Goal: Task Accomplishment & Management: Manage account settings

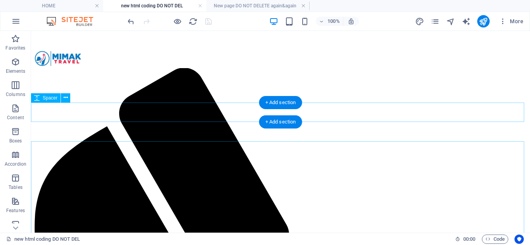
scroll to position [10, 0]
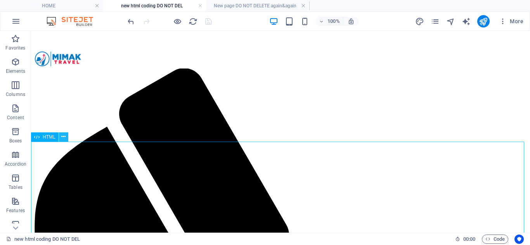
click at [64, 136] on icon at bounding box center [63, 137] width 4 height 8
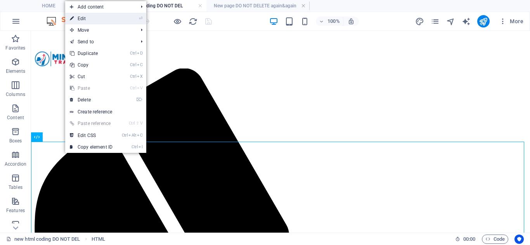
click at [99, 18] on link "⏎ Edit" at bounding box center [91, 19] width 52 height 12
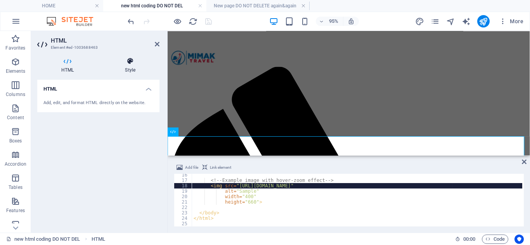
click at [130, 61] on icon at bounding box center [130, 61] width 59 height 8
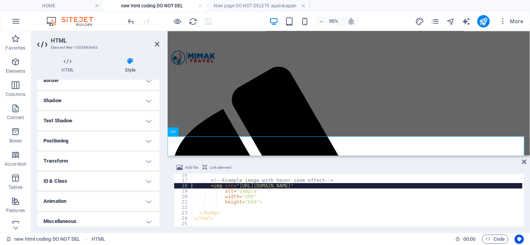
scroll to position [98, 0]
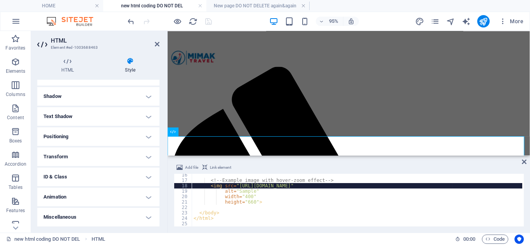
click at [92, 155] on h4 "Transform" at bounding box center [98, 157] width 122 height 19
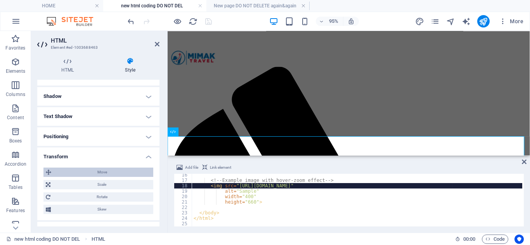
click at [111, 171] on span "Move" at bounding box center [102, 172] width 97 height 9
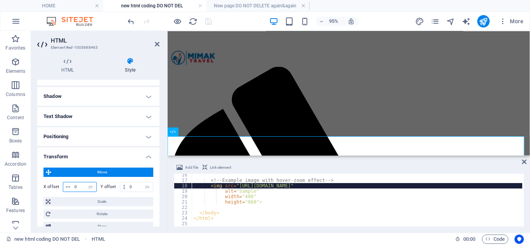
drag, startPoint x: 81, startPoint y: 186, endPoint x: 71, endPoint y: 184, distance: 10.6
click at [71, 184] on div "0 px rem % em vh vw" at bounding box center [80, 187] width 34 height 10
type input "50"
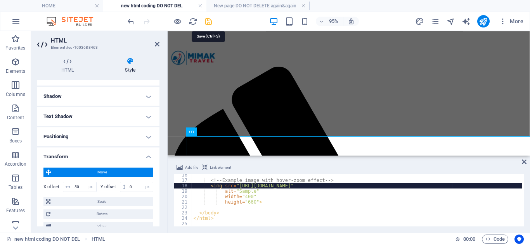
click at [207, 21] on icon "save" at bounding box center [208, 21] width 9 height 9
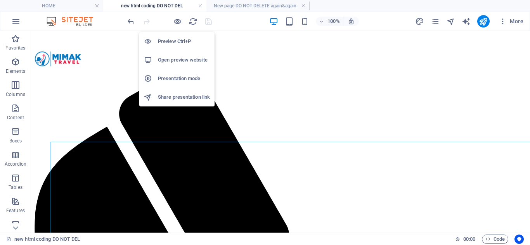
click at [181, 58] on h6 "Open preview website" at bounding box center [184, 59] width 52 height 9
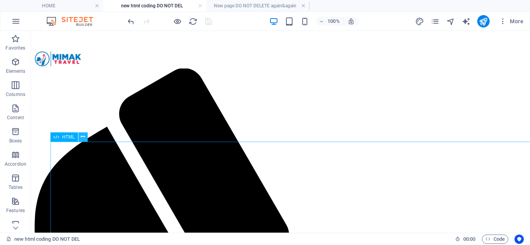
click at [83, 139] on icon at bounding box center [83, 137] width 4 height 8
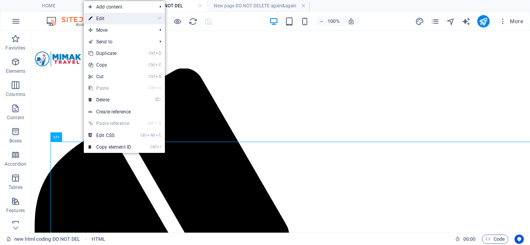
click at [116, 19] on link "⏎ Edit" at bounding box center [110, 19] width 52 height 12
select select "px"
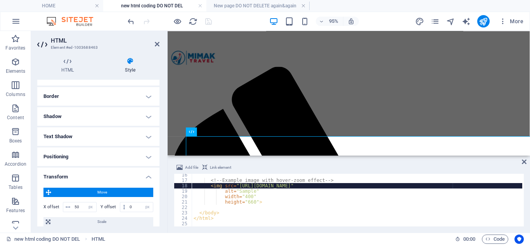
scroll to position [116, 0]
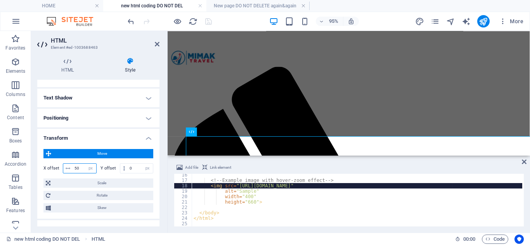
drag, startPoint x: 80, startPoint y: 169, endPoint x: 75, endPoint y: 168, distance: 4.9
click at [75, 168] on input "50" at bounding box center [85, 168] width 24 height 9
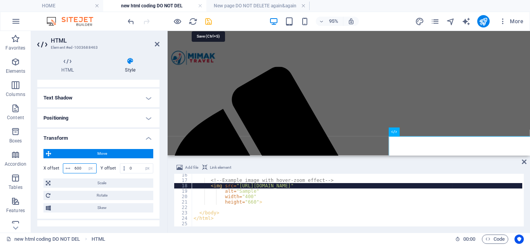
type input "600"
click at [211, 23] on icon "save" at bounding box center [208, 21] width 9 height 9
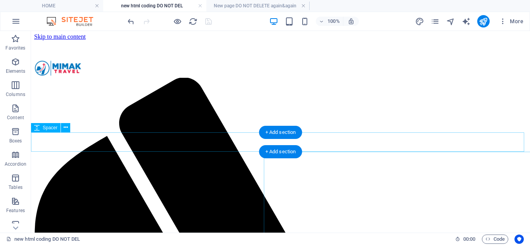
scroll to position [0, 0]
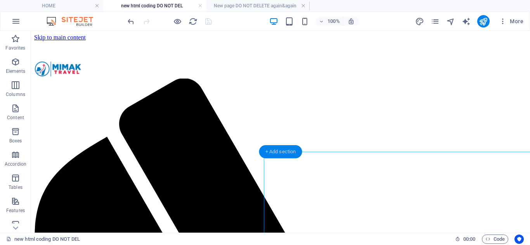
click at [267, 155] on div "+ Add section" at bounding box center [280, 151] width 43 height 13
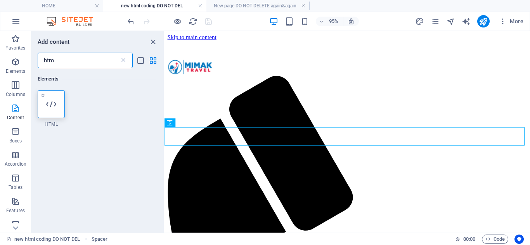
click at [57, 105] on div at bounding box center [51, 104] width 27 height 28
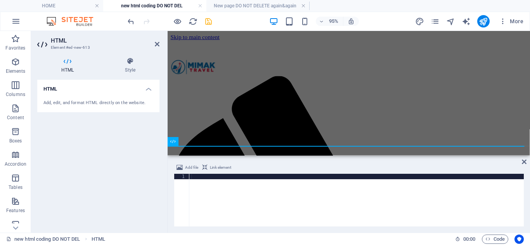
scroll to position [83, 0]
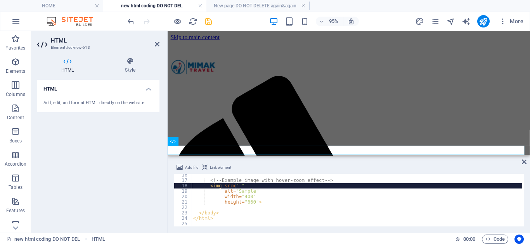
click at [235, 185] on div "<!-- Example image with hover‑zoom effect --> < img src = " " alt = "Sample" wi…" at bounding box center [357, 205] width 330 height 64
click at [231, 186] on div "<!-- Example image with hover‑zoom effect --> < img src = " " alt = "Sample" wi…" at bounding box center [357, 205] width 330 height 64
click at [192, 166] on span "Add file" at bounding box center [191, 167] width 13 height 9
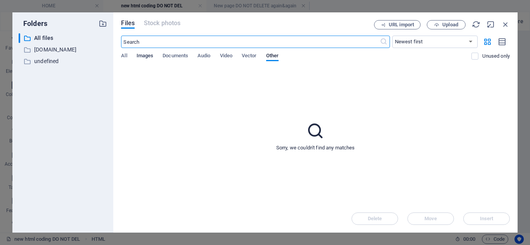
click at [144, 54] on span "Images" at bounding box center [144, 56] width 17 height 11
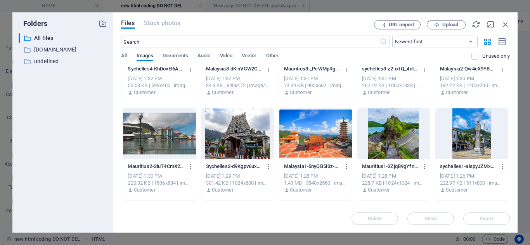
scroll to position [388, 0]
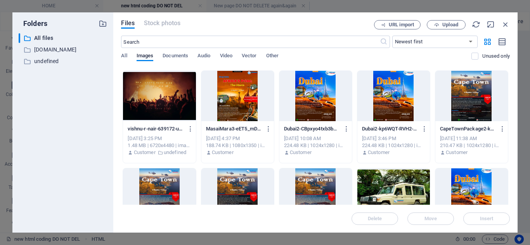
click at [477, 101] on div at bounding box center [471, 96] width 73 height 50
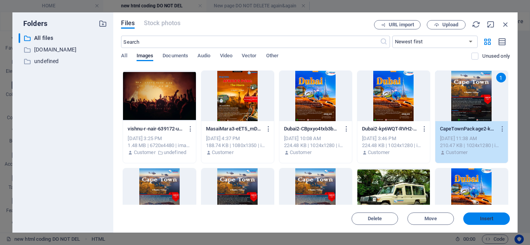
click at [492, 223] on button "Insert" at bounding box center [486, 219] width 47 height 12
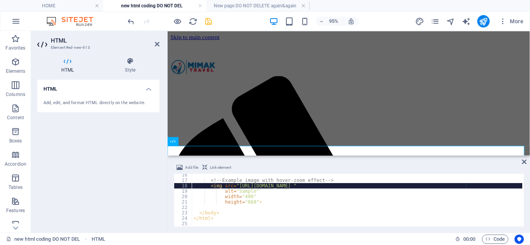
click at [470, 187] on div "<!-- Example image with hover‑zoom effect --> < img src = "[URL][DOMAIN_NAME] "…" at bounding box center [357, 200] width 330 height 53
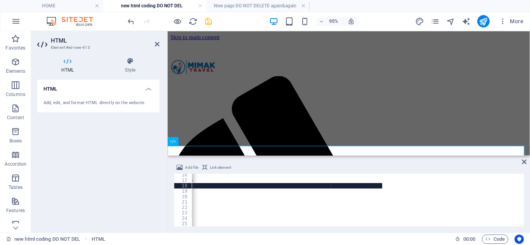
click at [359, 187] on div "<!-- Example image with hover‑zoom effect --> < img src = "[URL][DOMAIN_NAME] "…" at bounding box center [217, 204] width 330 height 62
click at [330, 186] on div "<!-- Example image with hover‑zoom effect --> < img src = "[URL][DOMAIN_NAME] "…" at bounding box center [217, 204] width 330 height 62
click at [316, 188] on div "<!-- Example image with hover‑zoom effect --> < img src = "[URL][DOMAIN_NAME] "…" at bounding box center [217, 204] width 330 height 62
type textarea "<img src="[URL][DOMAIN_NAME]""
click at [209, 17] on icon "save" at bounding box center [208, 21] width 9 height 9
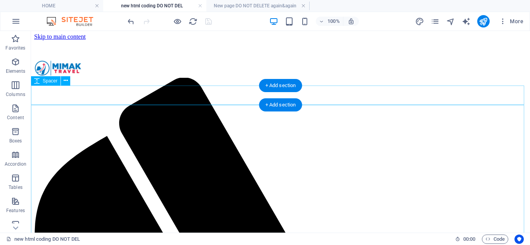
scroll to position [0, 0]
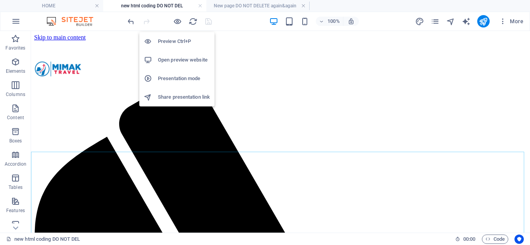
click at [173, 57] on h6 "Open preview website" at bounding box center [184, 59] width 52 height 9
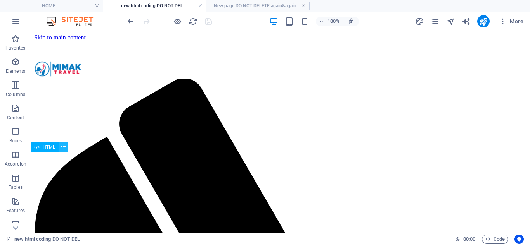
click at [61, 148] on icon at bounding box center [63, 147] width 4 height 8
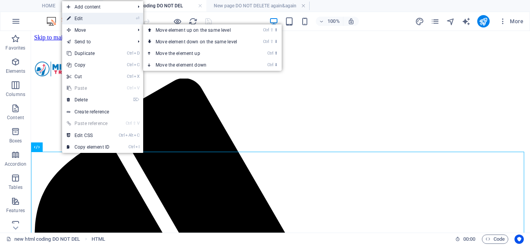
click at [93, 20] on link "⏎ Edit" at bounding box center [88, 19] width 52 height 12
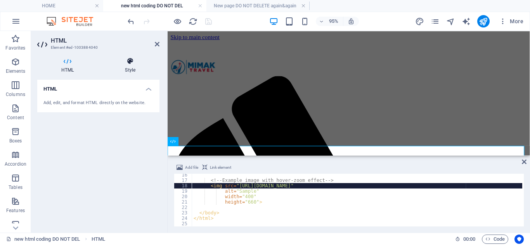
click at [133, 62] on icon at bounding box center [130, 61] width 59 height 8
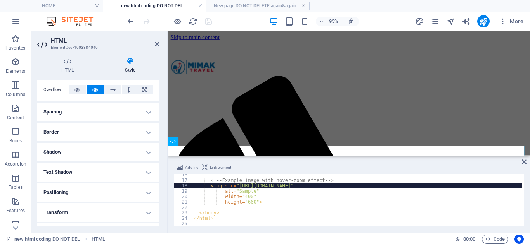
scroll to position [98, 0]
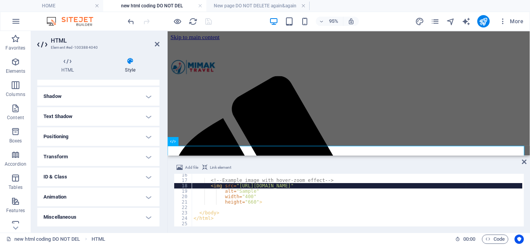
click at [83, 157] on h4 "Transform" at bounding box center [98, 157] width 122 height 19
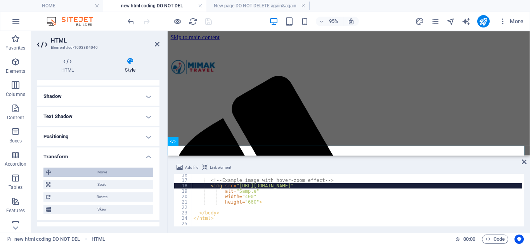
click at [112, 172] on span "Move" at bounding box center [102, 172] width 97 height 9
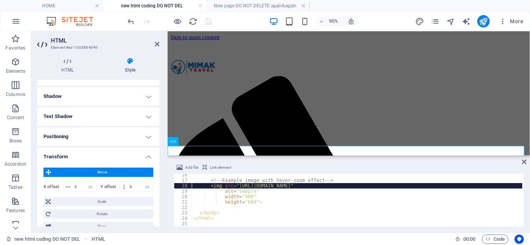
scroll to position [136, 0]
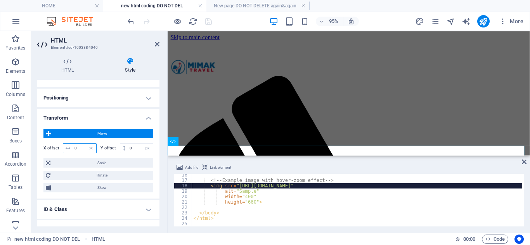
drag, startPoint x: 78, startPoint y: 147, endPoint x: 73, endPoint y: 146, distance: 5.5
click at [73, 146] on input "0" at bounding box center [85, 148] width 24 height 9
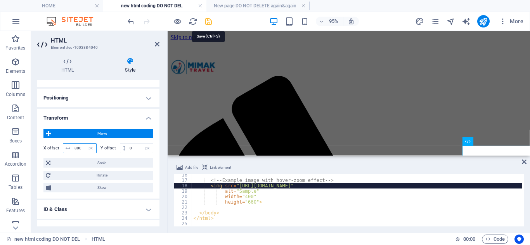
type input "800"
click at [209, 22] on icon "save" at bounding box center [208, 21] width 9 height 9
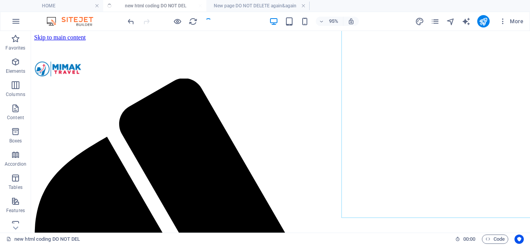
scroll to position [190, 0]
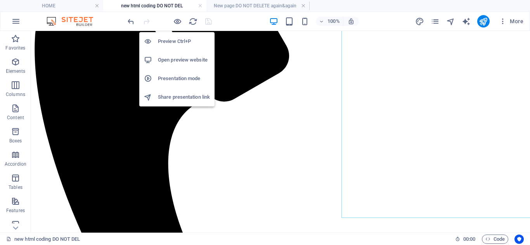
click at [182, 60] on h6 "Open preview website" at bounding box center [184, 59] width 52 height 9
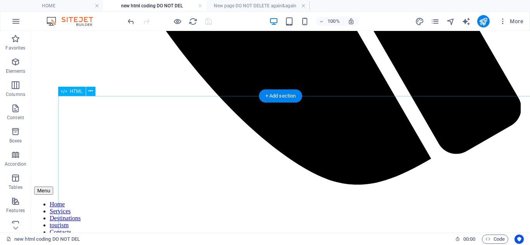
scroll to position [539, 0]
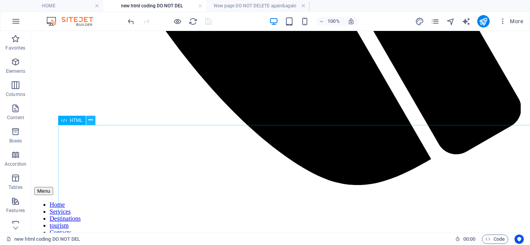
click at [92, 119] on icon at bounding box center [90, 120] width 4 height 8
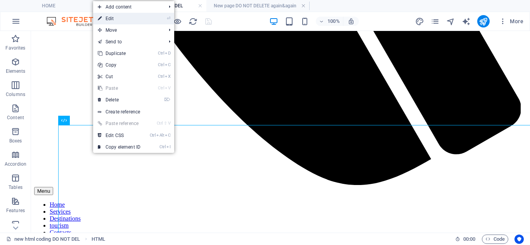
click at [127, 17] on link "⏎ Edit" at bounding box center [119, 19] width 52 height 12
select select "px"
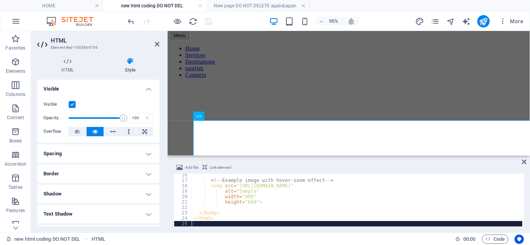
click at [254, 190] on div "<!-- Example image with hover‑zoom effect --> < img src = "[URL][DOMAIN_NAME]" …" at bounding box center [357, 204] width 330 height 62
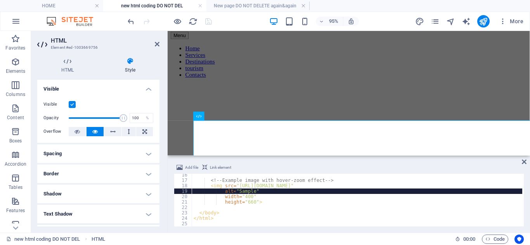
click at [236, 191] on div "<!-- Example image with hover‑zoom effect --> < img src = "[URL][DOMAIN_NAME]" …" at bounding box center [357, 204] width 330 height 62
type textarea "a"
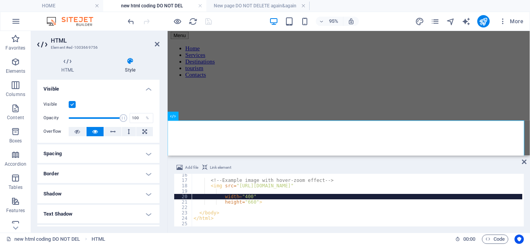
click at [240, 195] on div "<!-- Example image with hover‑zoom effect --> < img src = "[URL][DOMAIN_NAME]" …" at bounding box center [357, 205] width 330 height 64
click at [246, 202] on div "<!-- Example image with hover‑zoom effect --> < img src = "[URL][DOMAIN_NAME]" …" at bounding box center [357, 205] width 330 height 64
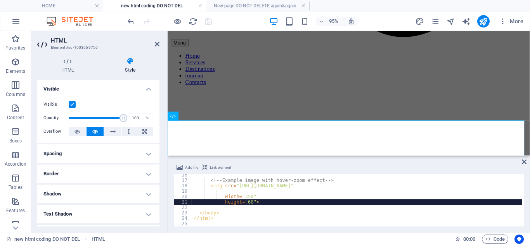
type textarea "height="630">"
click at [155, 45] on icon at bounding box center [157, 44] width 5 height 6
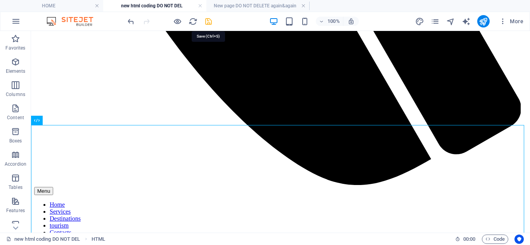
click at [208, 21] on icon "save" at bounding box center [208, 21] width 9 height 9
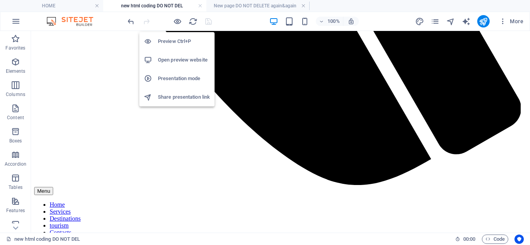
click at [175, 59] on h6 "Open preview website" at bounding box center [184, 59] width 52 height 9
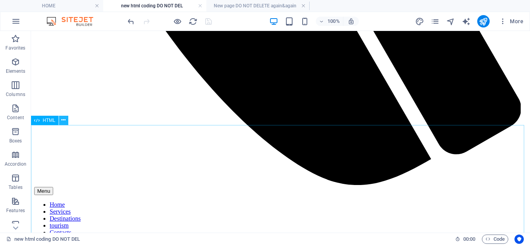
click at [66, 121] on button at bounding box center [63, 120] width 9 height 9
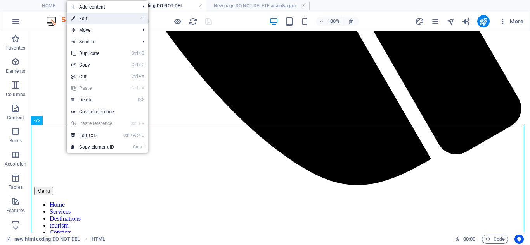
click at [124, 22] on li "⏎ Edit" at bounding box center [107, 19] width 81 height 12
click at [126, 18] on li "⏎ Edit" at bounding box center [107, 19] width 81 height 12
click at [117, 19] on link "⏎ Edit" at bounding box center [93, 19] width 52 height 12
select select "px"
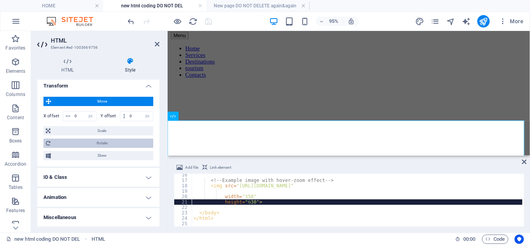
scroll to position [169, 0]
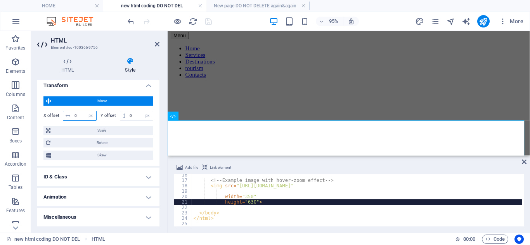
drag, startPoint x: 78, startPoint y: 114, endPoint x: 71, endPoint y: 114, distance: 6.2
click at [71, 114] on div "70 px rem % em vh vw" at bounding box center [80, 116] width 34 height 10
drag, startPoint x: 80, startPoint y: 114, endPoint x: 73, endPoint y: 113, distance: 6.6
click at [73, 113] on input "40" at bounding box center [85, 115] width 24 height 9
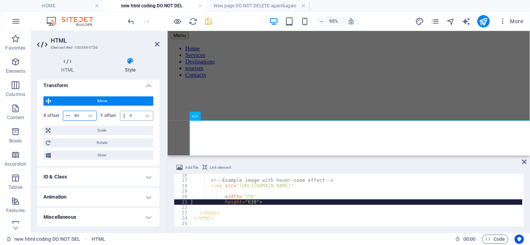
type input "60"
click at [128, 115] on input "0" at bounding box center [140, 115] width 25 height 9
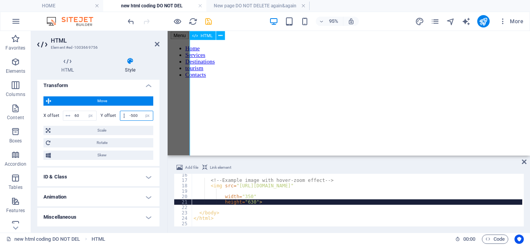
type input "-500"
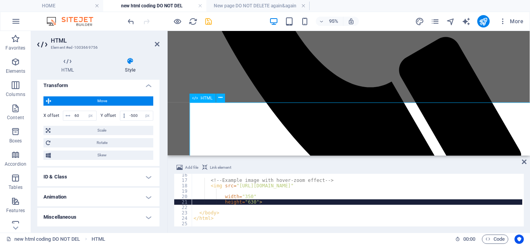
scroll to position [345, 0]
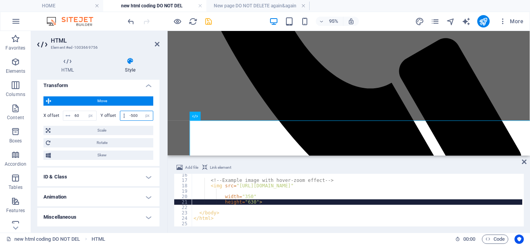
drag, startPoint x: 139, startPoint y: 114, endPoint x: 123, endPoint y: 114, distance: 15.5
click at [123, 114] on div "-500 px rem % em vh vw" at bounding box center [137, 116] width 34 height 10
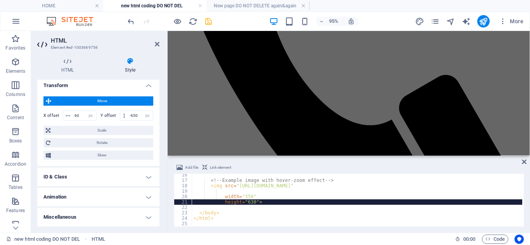
scroll to position [310, 0]
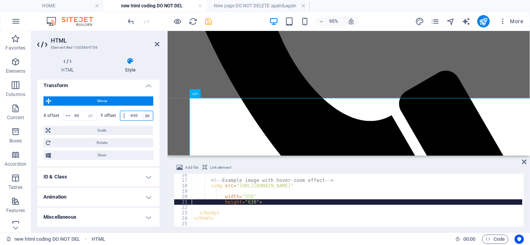
drag, startPoint x: 129, startPoint y: 116, endPoint x: 150, endPoint y: 117, distance: 20.6
click at [132, 116] on input "-650" at bounding box center [140, 115] width 25 height 9
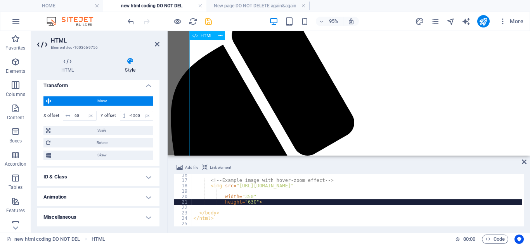
scroll to position [39, 0]
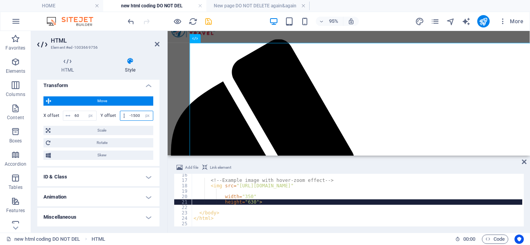
drag, startPoint x: 139, startPoint y: 114, endPoint x: 132, endPoint y: 114, distance: 7.0
click at [132, 114] on input "-1500" at bounding box center [140, 115] width 25 height 9
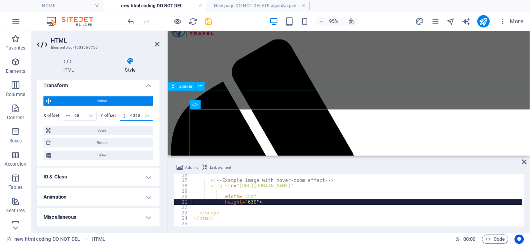
type input "-1320"
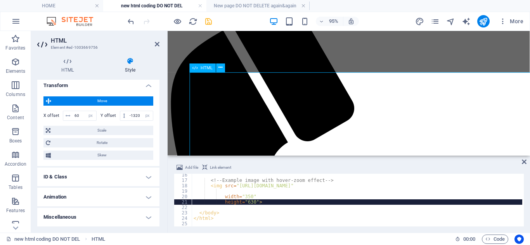
scroll to position [155, 0]
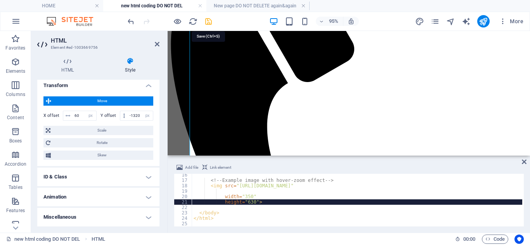
click at [209, 19] on icon "save" at bounding box center [208, 21] width 9 height 9
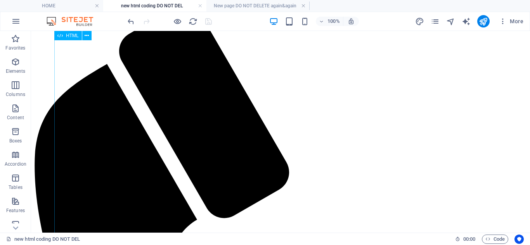
scroll to position [0, 0]
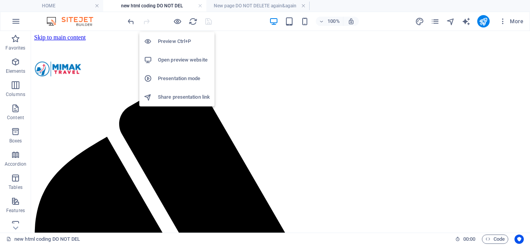
click at [181, 62] on h6 "Open preview website" at bounding box center [184, 59] width 52 height 9
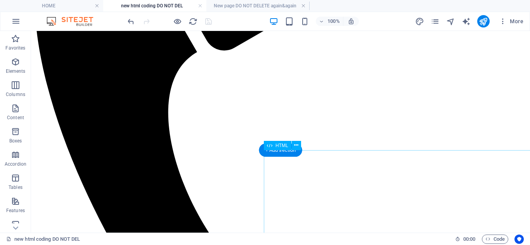
scroll to position [310, 0]
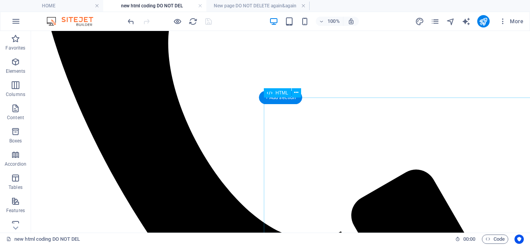
click at [297, 91] on icon at bounding box center [296, 93] width 4 height 8
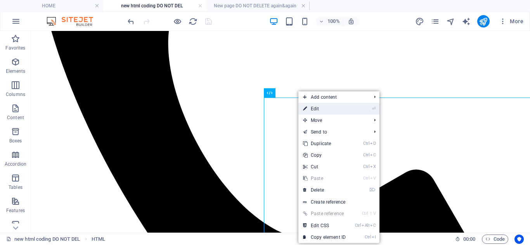
click at [334, 110] on link "⏎ Edit" at bounding box center [324, 109] width 52 height 12
select select "px"
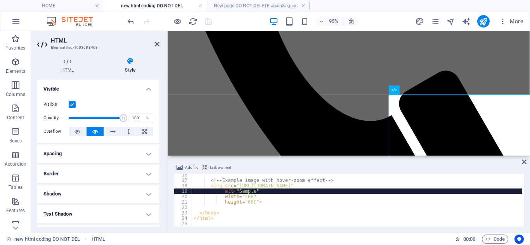
click at [233, 190] on div "<!-- Example image with hover‑zoom effect --> < img src = "[URL][DOMAIN_NAME]" …" at bounding box center [357, 204] width 330 height 62
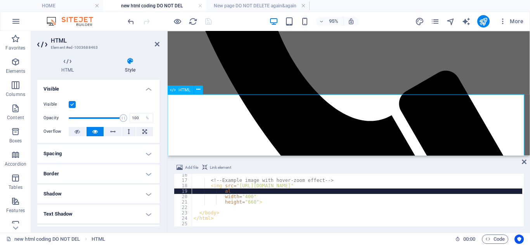
type textarea "a"
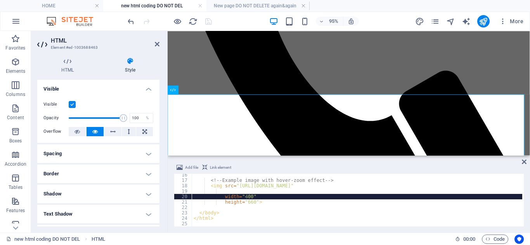
click at [245, 196] on div "<!-- Example image with hover‑zoom effect --> < img src = "[URL][DOMAIN_NAME]" …" at bounding box center [357, 205] width 330 height 64
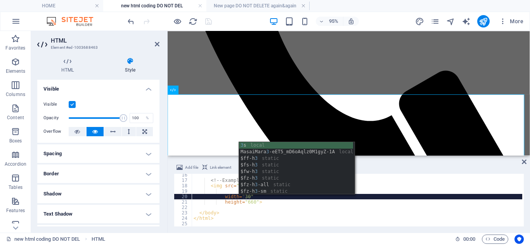
scroll to position [0, 4]
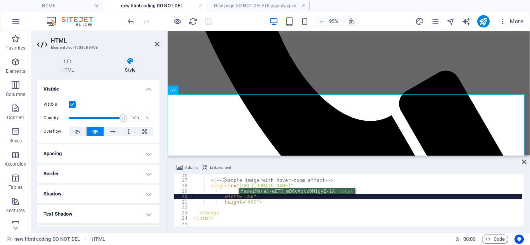
click at [247, 203] on div "<!-- Example image with hover‑zoom effect --> < img src = "[URL][DOMAIN_NAME]" …" at bounding box center [357, 205] width 330 height 64
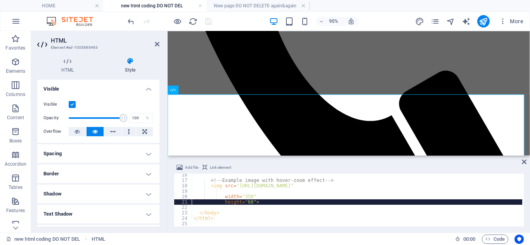
type textarea "height="630">"
click at [155, 42] on icon at bounding box center [157, 44] width 5 height 6
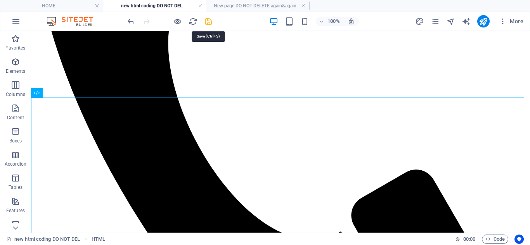
drag, startPoint x: 207, startPoint y: 22, endPoint x: 191, endPoint y: 28, distance: 17.7
click at [207, 22] on icon "save" at bounding box center [208, 21] width 9 height 9
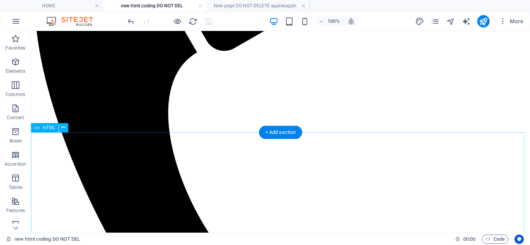
scroll to position [233, 0]
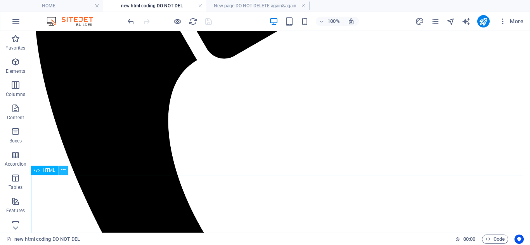
click at [63, 172] on icon at bounding box center [63, 170] width 4 height 8
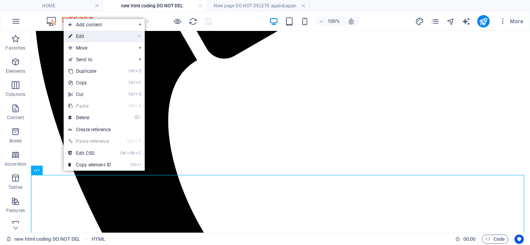
click at [97, 38] on link "⏎ Edit" at bounding box center [90, 37] width 52 height 12
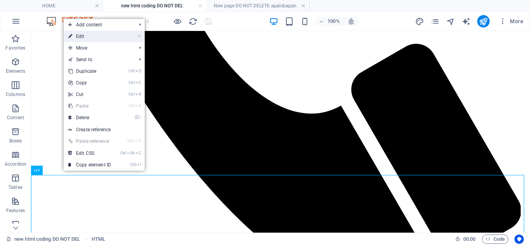
select select "px"
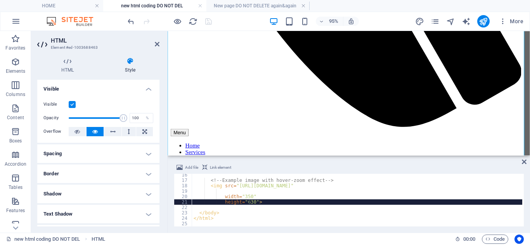
scroll to position [116, 0]
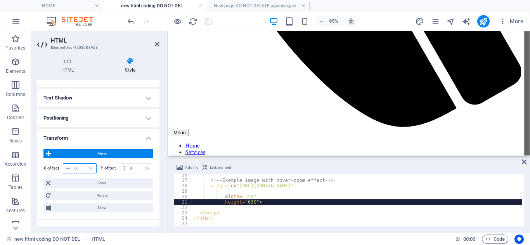
drag, startPoint x: 80, startPoint y: 168, endPoint x: 73, endPoint y: 167, distance: 6.7
click at [73, 167] on input "600" at bounding box center [85, 168] width 24 height 9
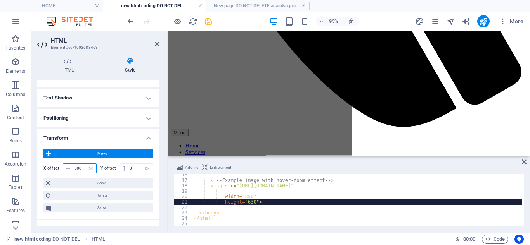
scroll to position [13, 0]
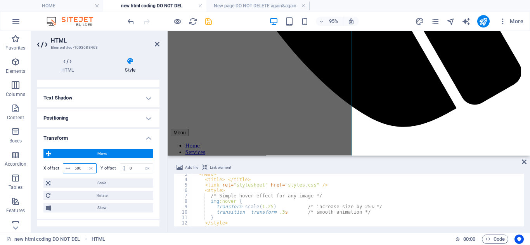
type input "500"
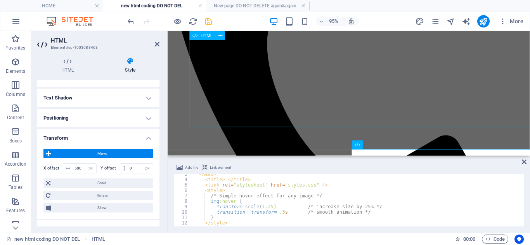
scroll to position [281, 0]
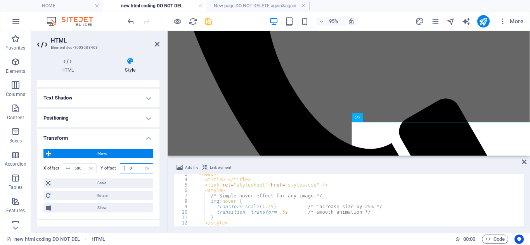
drag, startPoint x: 136, startPoint y: 167, endPoint x: 126, endPoint y: 167, distance: 9.7
click at [128, 167] on input "0" at bounding box center [140, 168] width 25 height 9
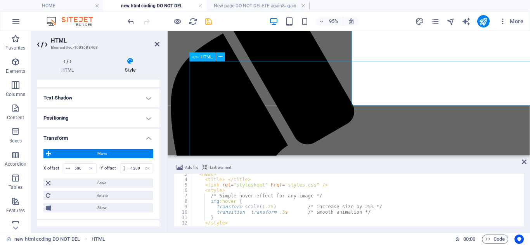
scroll to position [78, 0]
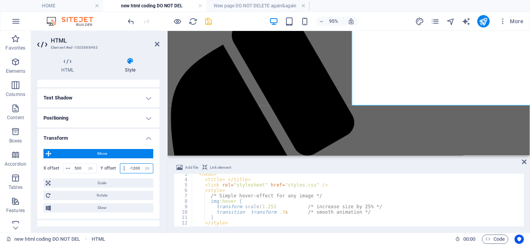
drag, startPoint x: 139, startPoint y: 168, endPoint x: 132, endPoint y: 168, distance: 6.6
click at [132, 168] on input "-1200" at bounding box center [140, 168] width 25 height 9
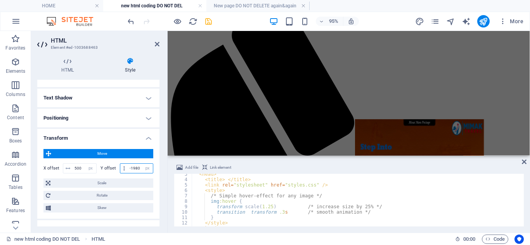
scroll to position [0, 0]
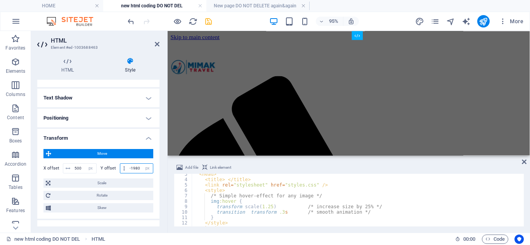
click at [135, 168] on input "-1980" at bounding box center [140, 168] width 25 height 9
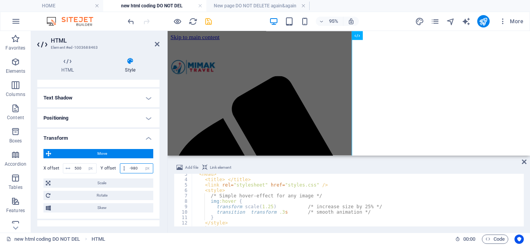
drag, startPoint x: 136, startPoint y: 168, endPoint x: 130, endPoint y: 168, distance: 7.0
click at [130, 168] on input "-980" at bounding box center [140, 168] width 25 height 9
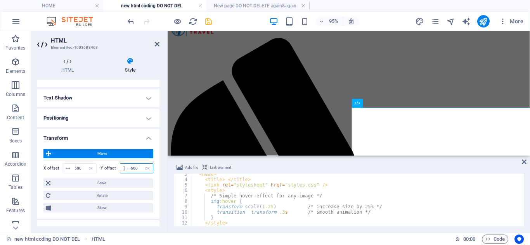
scroll to position [78, 0]
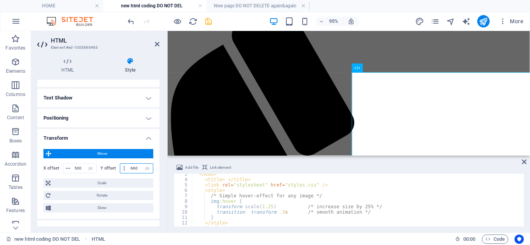
drag, startPoint x: 137, startPoint y: 168, endPoint x: 133, endPoint y: 168, distance: 4.3
click at [133, 168] on input "-660" at bounding box center [140, 168] width 25 height 9
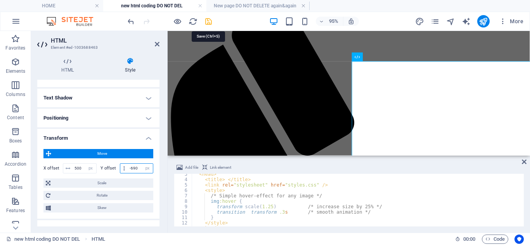
type input "-690"
click at [209, 21] on icon "save" at bounding box center [208, 21] width 9 height 9
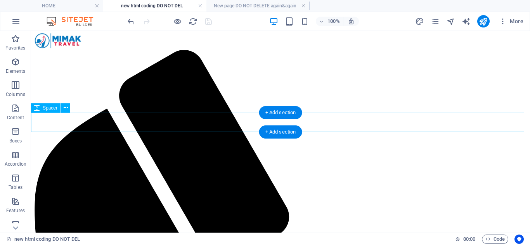
scroll to position [0, 0]
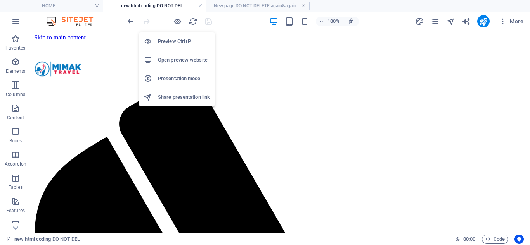
click at [177, 61] on h6 "Open preview website" at bounding box center [184, 59] width 52 height 9
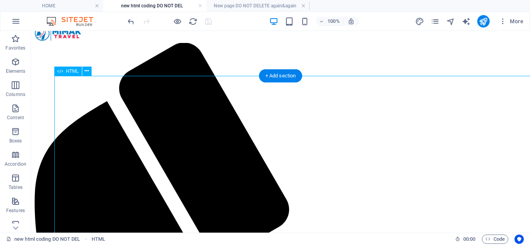
scroll to position [78, 0]
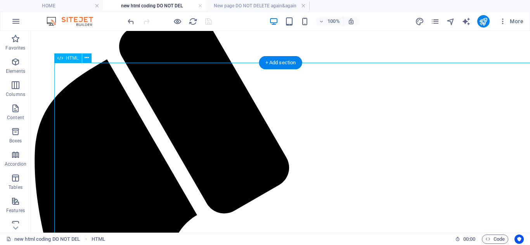
drag, startPoint x: 412, startPoint y: 154, endPoint x: 274, endPoint y: 153, distance: 138.0
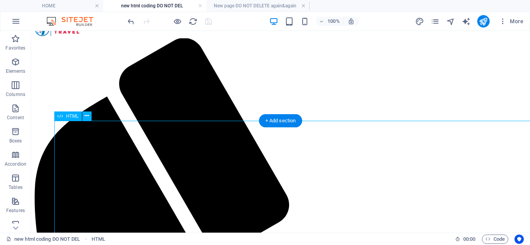
scroll to position [0, 0]
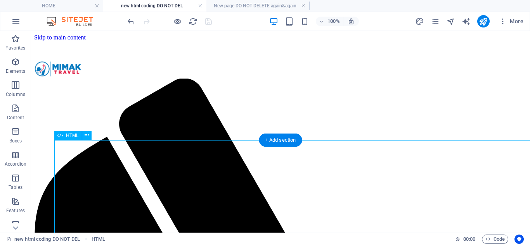
drag, startPoint x: 262, startPoint y: 178, endPoint x: 251, endPoint y: 170, distance: 13.6
select select "px"
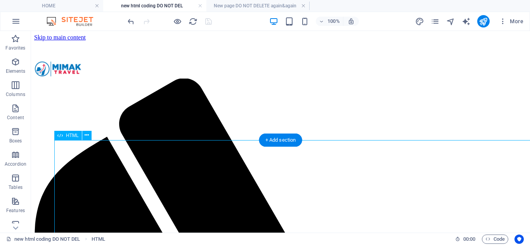
select select "px"
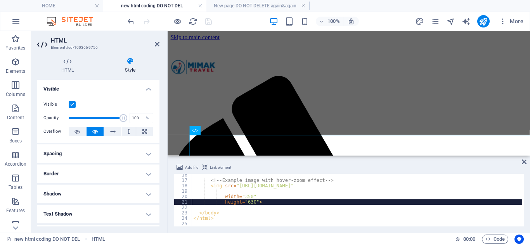
click at [255, 159] on div "Add file Link element height="630"> 16 17 18 19 20 21 22 23 24 25 <!-- Example …" at bounding box center [349, 195] width 362 height 76
click at [156, 45] on icon at bounding box center [157, 44] width 5 height 6
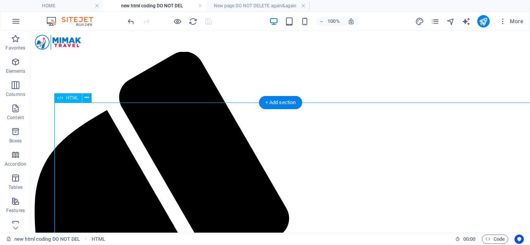
scroll to position [39, 0]
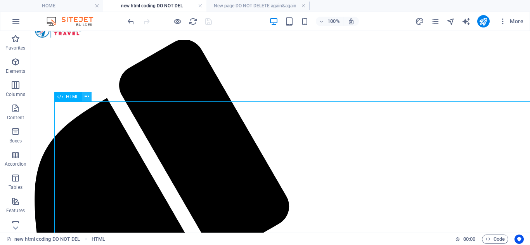
click at [89, 95] on button at bounding box center [86, 96] width 9 height 9
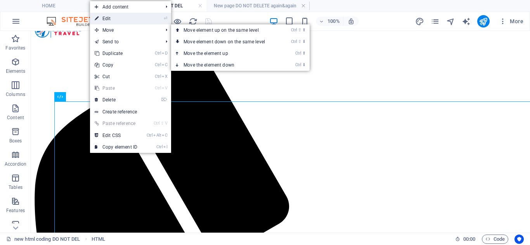
click at [132, 15] on link "⏎ Edit" at bounding box center [116, 19] width 52 height 12
select select "px"
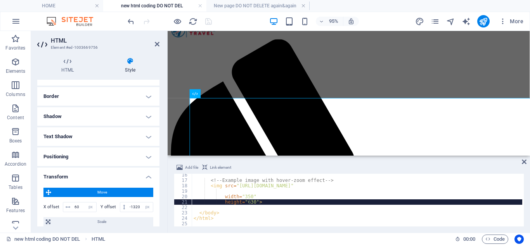
scroll to position [116, 0]
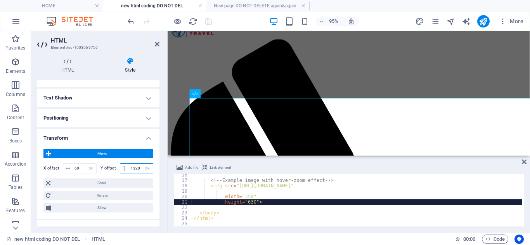
drag, startPoint x: 139, startPoint y: 169, endPoint x: 159, endPoint y: 181, distance: 22.9
click at [134, 169] on input "-1320" at bounding box center [140, 168] width 25 height 9
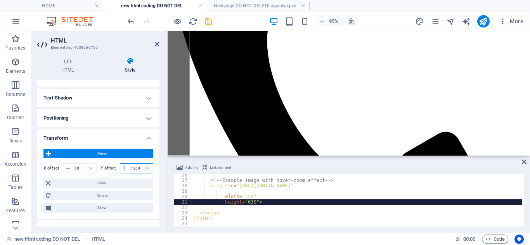
scroll to position [192, 0]
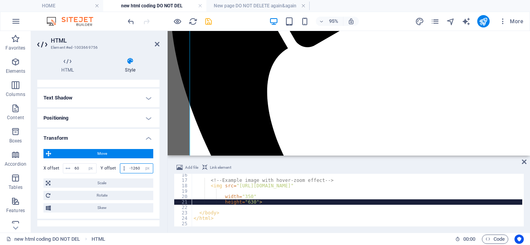
type input "-1260"
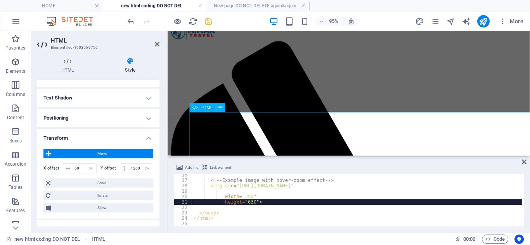
scroll to position [0, 0]
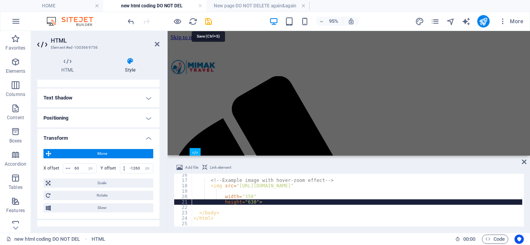
click at [206, 21] on icon "save" at bounding box center [208, 21] width 9 height 9
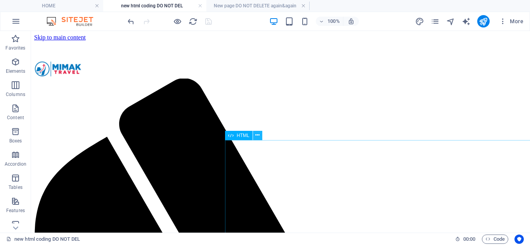
click at [259, 135] on icon at bounding box center [257, 135] width 4 height 8
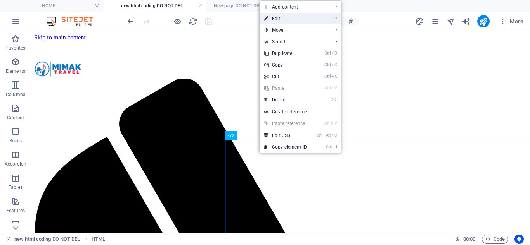
click at [290, 19] on link "⏎ Edit" at bounding box center [285, 19] width 52 height 12
select select "px"
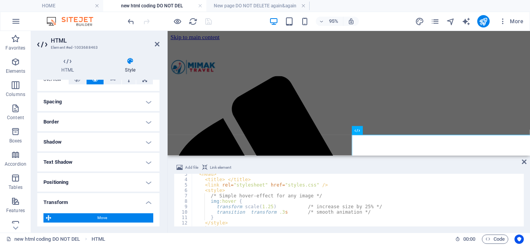
scroll to position [116, 0]
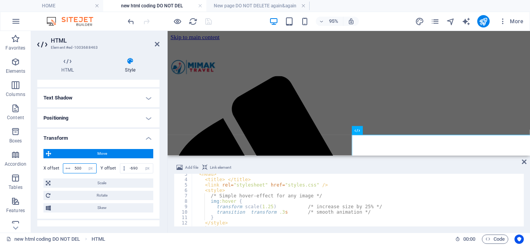
drag, startPoint x: 82, startPoint y: 166, endPoint x: 74, endPoint y: 166, distance: 8.1
click at [74, 166] on input "500" at bounding box center [85, 168] width 24 height 9
type input "450"
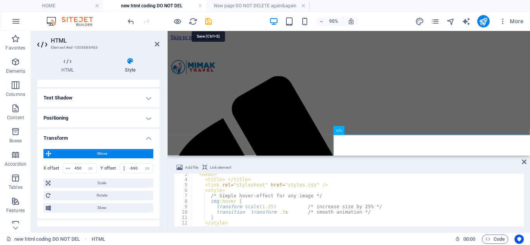
click at [207, 18] on icon "save" at bounding box center [208, 21] width 9 height 9
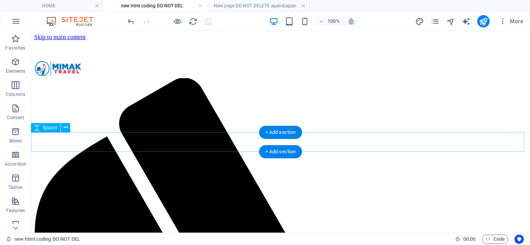
scroll to position [0, 0]
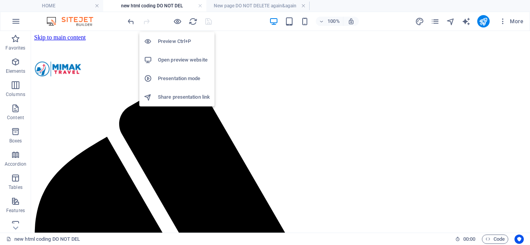
click at [179, 61] on h6 "Open preview website" at bounding box center [184, 59] width 52 height 9
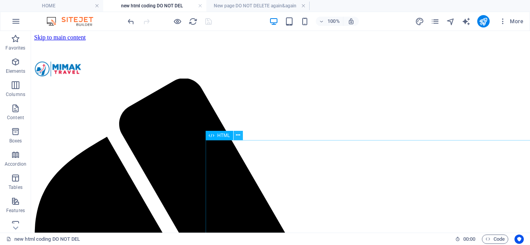
click at [238, 134] on icon at bounding box center [238, 135] width 4 height 8
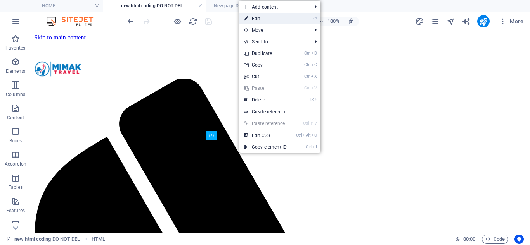
click at [276, 16] on link "⏎ Edit" at bounding box center [265, 19] width 52 height 12
select select "px"
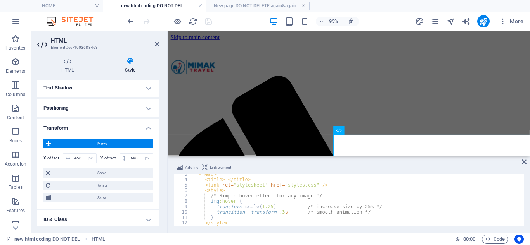
scroll to position [155, 0]
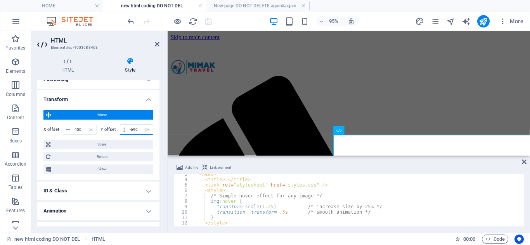
drag, startPoint x: 139, startPoint y: 130, endPoint x: 124, endPoint y: 130, distance: 15.1
click at [124, 130] on div "-690 px rem % em vh vw" at bounding box center [137, 130] width 34 height 10
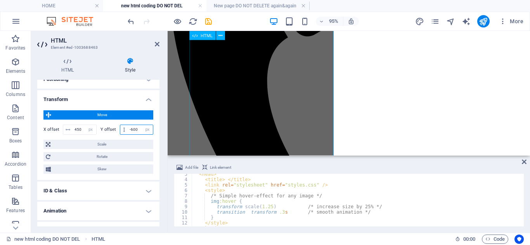
type input "-600"
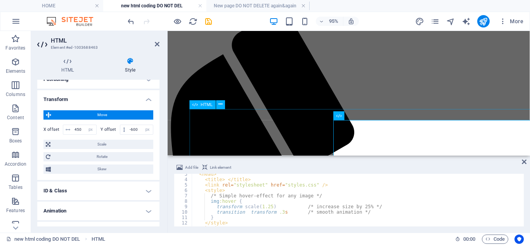
scroll to position [48, 0]
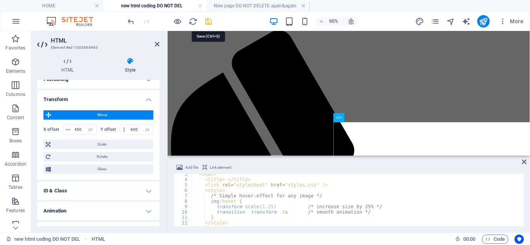
click at [211, 20] on icon "save" at bounding box center [208, 21] width 9 height 9
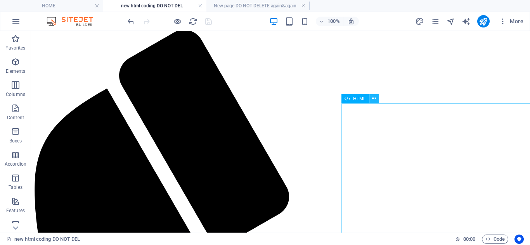
click at [375, 100] on icon at bounding box center [373, 99] width 4 height 8
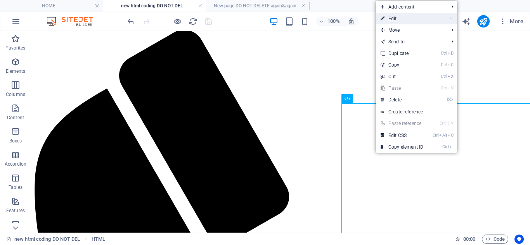
click at [399, 20] on link "⏎ Edit" at bounding box center [402, 19] width 52 height 12
select select "px"
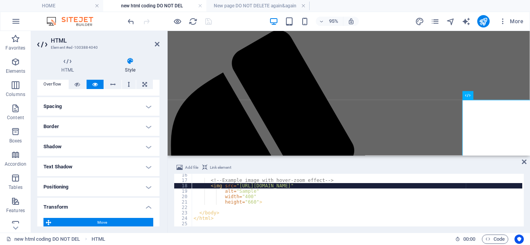
scroll to position [116, 0]
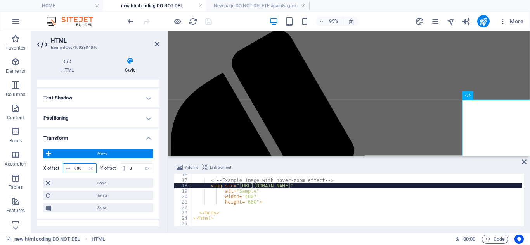
drag, startPoint x: 81, startPoint y: 168, endPoint x: 74, endPoint y: 168, distance: 7.8
click at [74, 168] on input "800" at bounding box center [85, 168] width 24 height 9
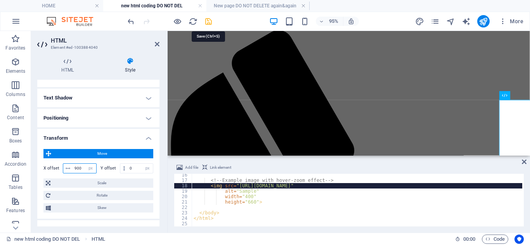
type input "900"
click at [209, 21] on icon "save" at bounding box center [208, 21] width 9 height 9
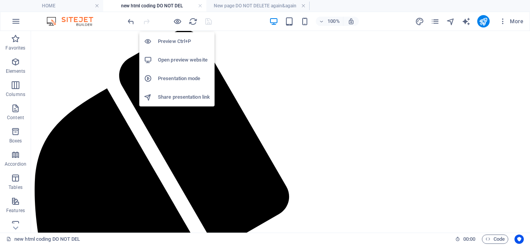
click at [175, 62] on h6 "Open preview website" at bounding box center [184, 59] width 52 height 9
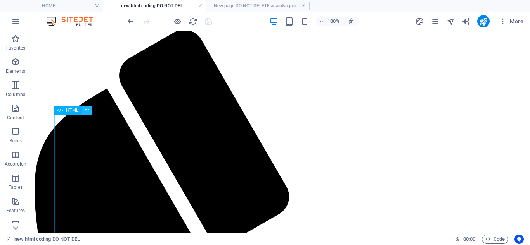
click at [89, 111] on icon at bounding box center [87, 110] width 4 height 8
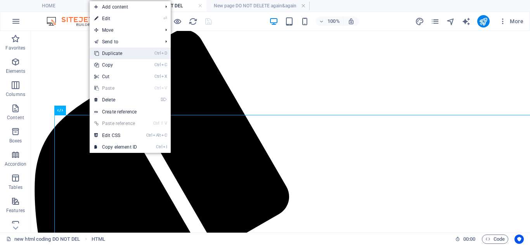
click at [138, 57] on link "Ctrl D Duplicate" at bounding box center [116, 54] width 52 height 12
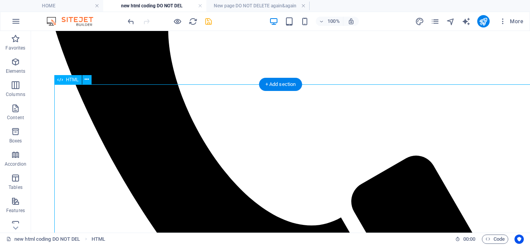
scroll to position [323, 0]
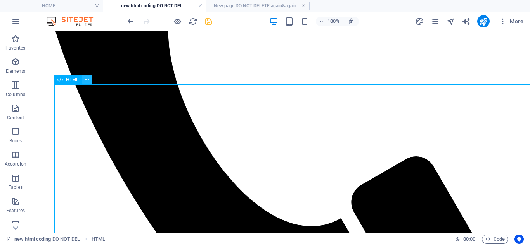
click at [88, 80] on icon at bounding box center [87, 80] width 4 height 8
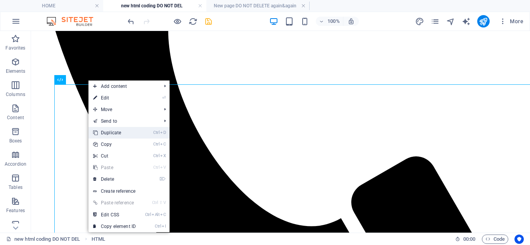
click at [125, 135] on link "Ctrl D Duplicate" at bounding box center [114, 133] width 52 height 12
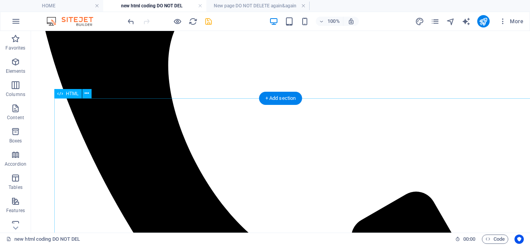
scroll to position [310, 0]
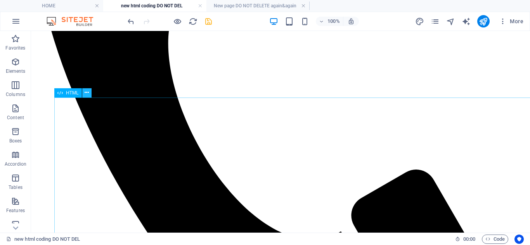
click at [87, 94] on icon at bounding box center [87, 93] width 4 height 8
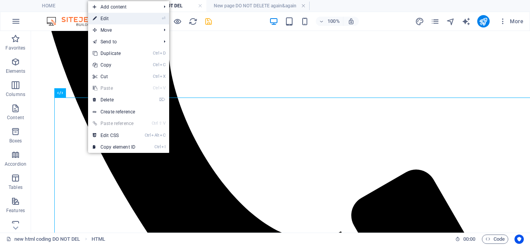
click at [118, 22] on link "⏎ Edit" at bounding box center [114, 19] width 52 height 12
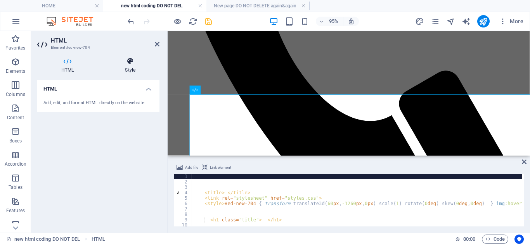
click at [131, 58] on icon at bounding box center [130, 61] width 59 height 8
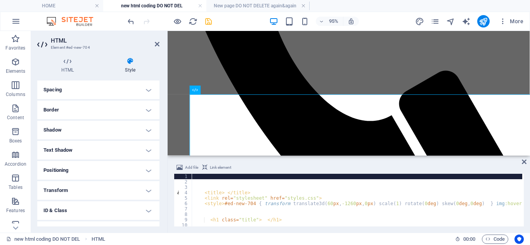
scroll to position [98, 0]
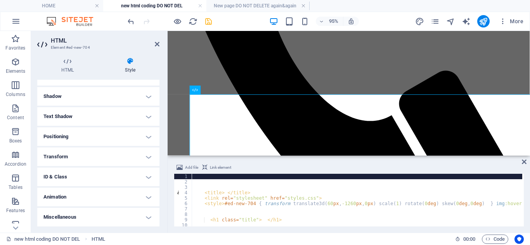
click at [70, 155] on h4 "Transform" at bounding box center [98, 157] width 122 height 19
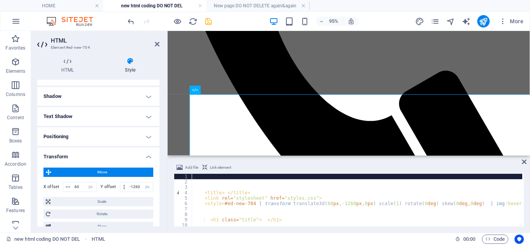
scroll to position [136, 0]
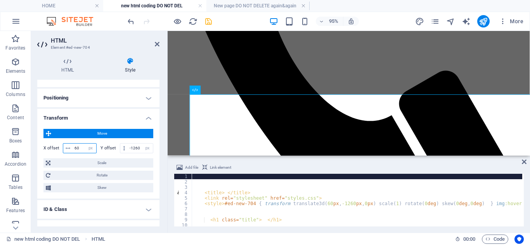
drag, startPoint x: 83, startPoint y: 147, endPoint x: 63, endPoint y: 145, distance: 20.3
click at [63, 145] on div "60 px rem % em vh vw" at bounding box center [80, 148] width 34 height 10
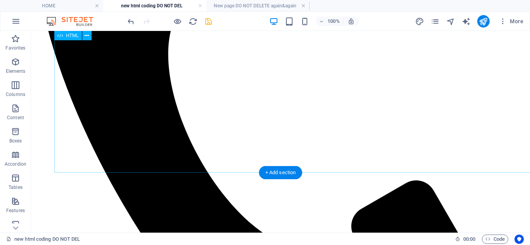
scroll to position [310, 0]
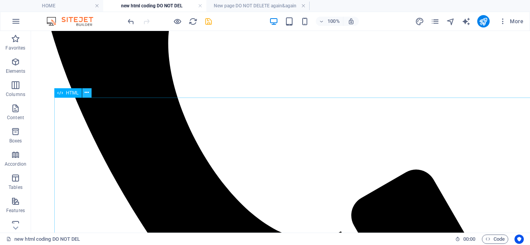
click at [87, 96] on icon at bounding box center [87, 93] width 4 height 8
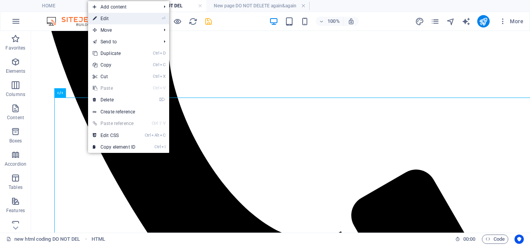
click at [123, 23] on link "⏎ Edit" at bounding box center [114, 19] width 52 height 12
select select "px"
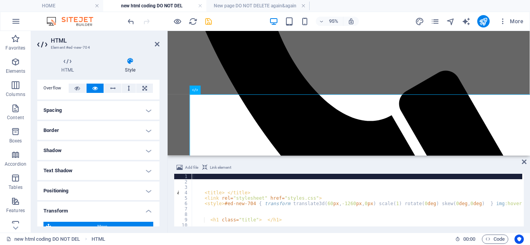
scroll to position [116, 0]
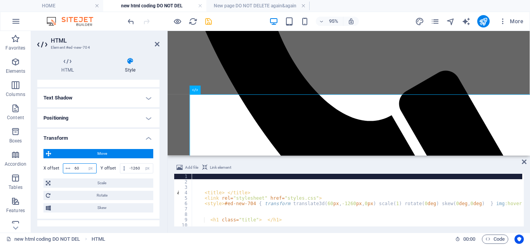
drag, startPoint x: 82, startPoint y: 169, endPoint x: 66, endPoint y: 162, distance: 17.7
click at [66, 162] on div "X offset 60 px rem % em vh vw Y offset -1260 px rem % em vh vw" at bounding box center [98, 169] width 110 height 14
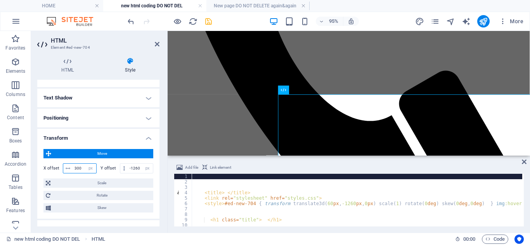
drag, startPoint x: 82, startPoint y: 169, endPoint x: 75, endPoint y: 166, distance: 7.4
click at [75, 166] on input "300" at bounding box center [85, 168] width 24 height 9
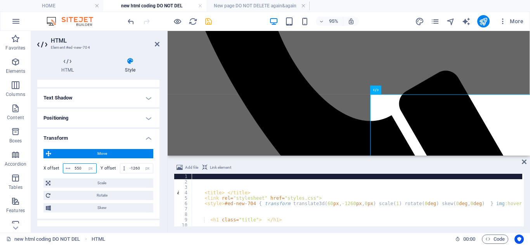
drag, startPoint x: 81, startPoint y: 168, endPoint x: 77, endPoint y: 168, distance: 4.3
click at [77, 168] on input "550" at bounding box center [85, 168] width 24 height 9
drag, startPoint x: 83, startPoint y: 169, endPoint x: 75, endPoint y: 168, distance: 8.2
click at [75, 168] on input "520" at bounding box center [85, 168] width 24 height 9
drag, startPoint x: 82, startPoint y: 169, endPoint x: 74, endPoint y: 166, distance: 8.8
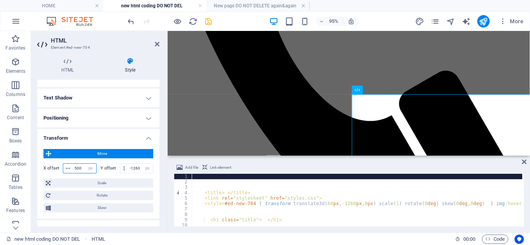
click at [74, 166] on input "500" at bounding box center [85, 168] width 24 height 9
type input "480"
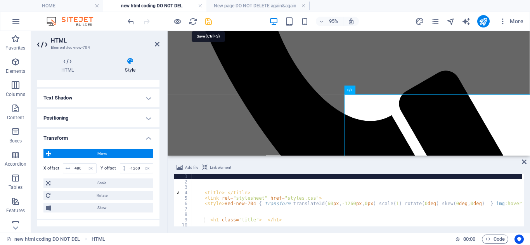
click at [208, 21] on icon "save" at bounding box center [208, 21] width 9 height 9
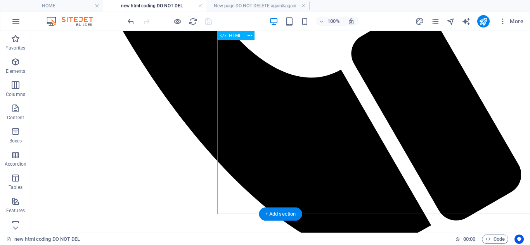
scroll to position [543, 0]
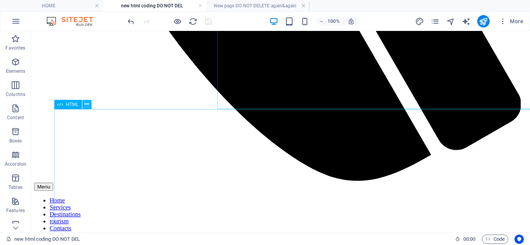
click at [88, 105] on icon at bounding box center [87, 104] width 4 height 8
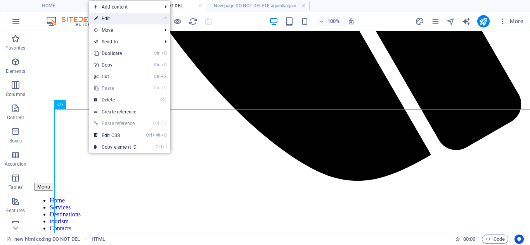
click at [127, 21] on link "⏎ Edit" at bounding box center [115, 19] width 52 height 12
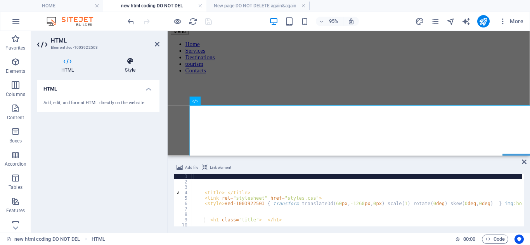
click at [129, 65] on h4 "Style" at bounding box center [130, 65] width 59 height 16
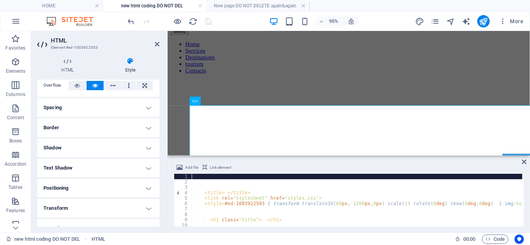
scroll to position [98, 0]
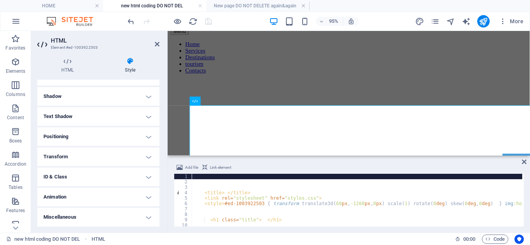
click at [78, 157] on h4 "Transform" at bounding box center [98, 157] width 122 height 19
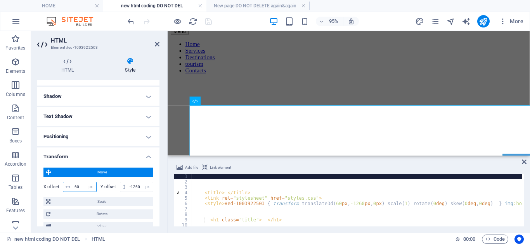
drag, startPoint x: 82, startPoint y: 185, endPoint x: 72, endPoint y: 182, distance: 10.9
click at [72, 182] on div "60 px rem % em vh vw" at bounding box center [80, 187] width 34 height 10
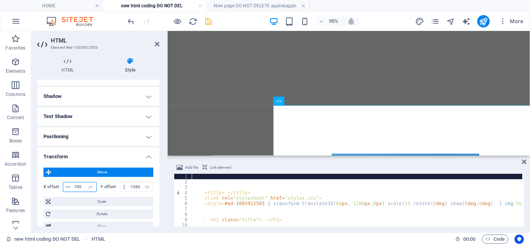
scroll to position [543, 159]
drag, startPoint x: 254, startPoint y: 159, endPoint x: 493, endPoint y: 206, distance: 243.3
drag, startPoint x: 84, startPoint y: 185, endPoint x: 73, endPoint y: 182, distance: 10.7
click at [73, 183] on input "700" at bounding box center [85, 187] width 24 height 9
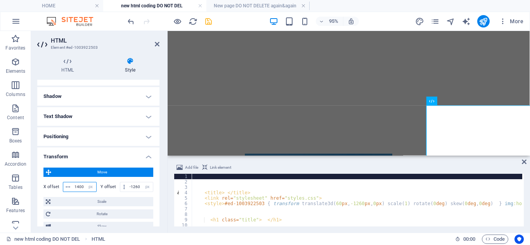
drag, startPoint x: 289, startPoint y: 159, endPoint x: 503, endPoint y: 187, distance: 215.4
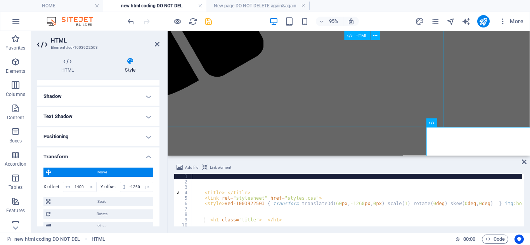
scroll to position [543, 271]
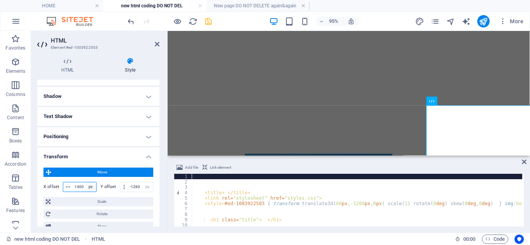
drag, startPoint x: 73, startPoint y: 185, endPoint x: 87, endPoint y: 185, distance: 13.6
click at [87, 185] on div "1400 px rem % em vh vw" at bounding box center [80, 187] width 34 height 10
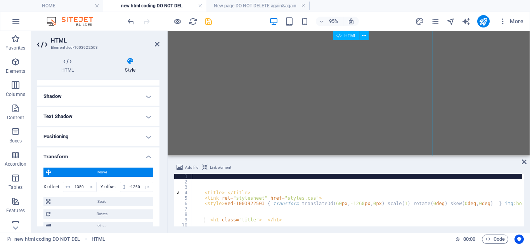
scroll to position [349, 271]
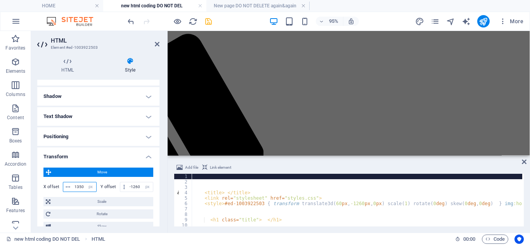
drag, startPoint x: 77, startPoint y: 186, endPoint x: 83, endPoint y: 186, distance: 5.8
click at [83, 186] on input "1350" at bounding box center [85, 187] width 24 height 9
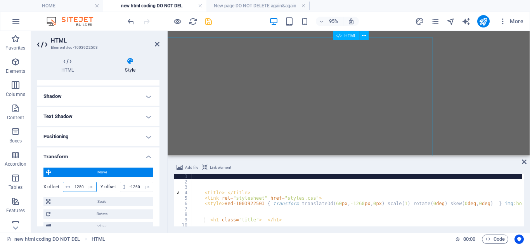
type input "1250"
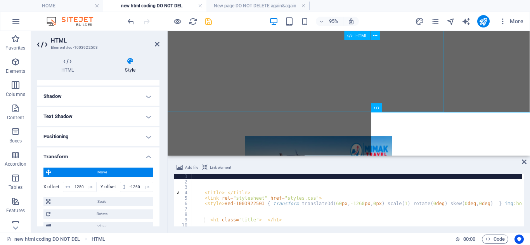
scroll to position [564, 271]
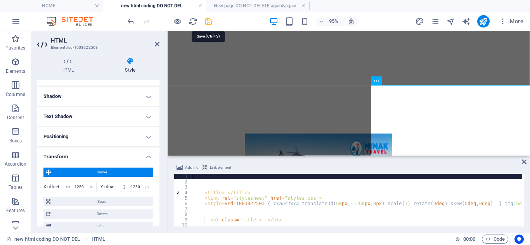
click at [207, 21] on icon "save" at bounding box center [208, 21] width 9 height 9
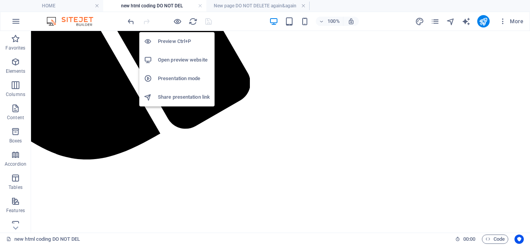
click at [176, 55] on li "Open preview website" at bounding box center [176, 60] width 75 height 19
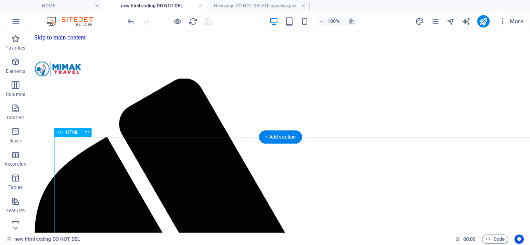
scroll to position [78, 0]
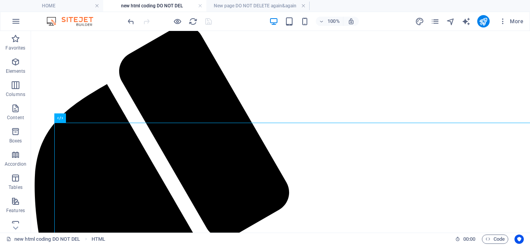
scroll to position [39, 0]
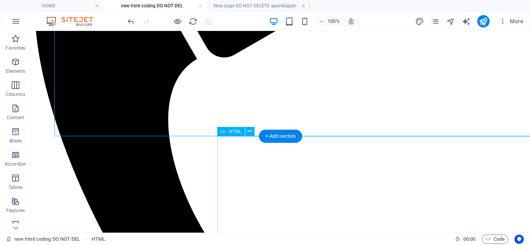
scroll to position [271, 0]
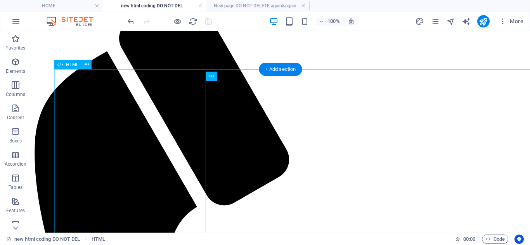
scroll to position [39, 0]
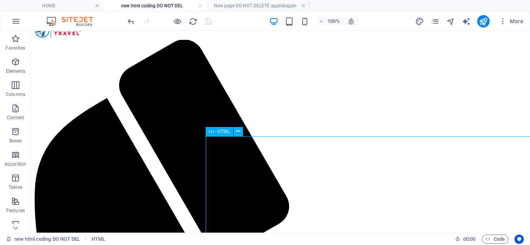
click at [212, 133] on icon at bounding box center [211, 131] width 5 height 9
click at [238, 133] on icon at bounding box center [238, 132] width 4 height 8
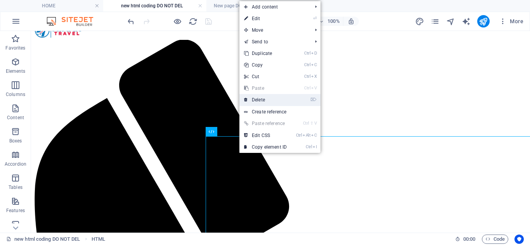
click at [277, 97] on link "⌦ Delete" at bounding box center [265, 100] width 52 height 12
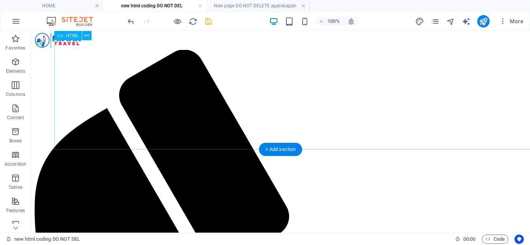
scroll to position [0, 0]
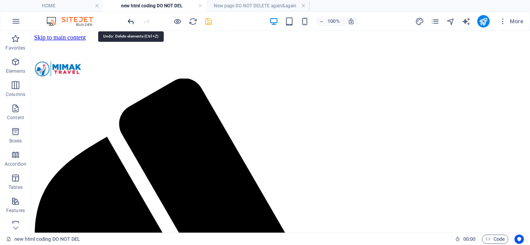
click at [129, 22] on icon "undo" at bounding box center [130, 21] width 9 height 9
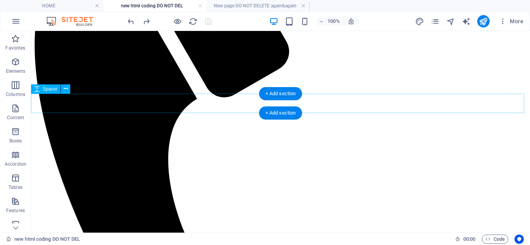
scroll to position [39, 0]
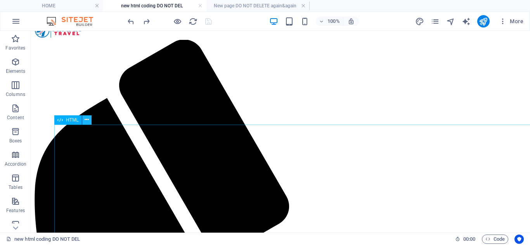
click at [89, 121] on icon at bounding box center [87, 120] width 4 height 8
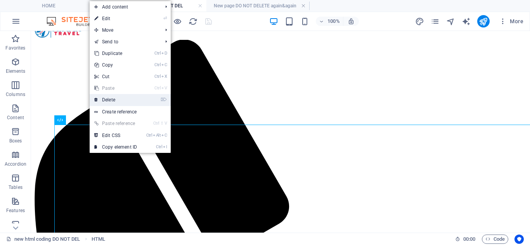
click at [145, 100] on li "⌦ Delete" at bounding box center [130, 100] width 81 height 12
click at [95, 100] on icon at bounding box center [96, 100] width 4 height 12
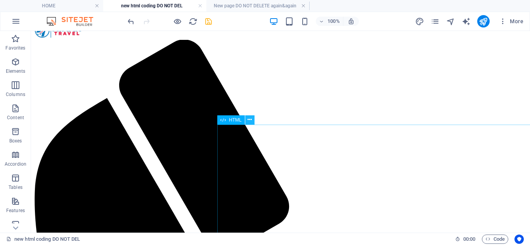
click at [248, 121] on icon at bounding box center [249, 120] width 4 height 8
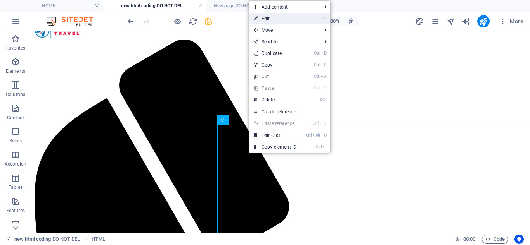
click at [290, 20] on link "⏎ Edit" at bounding box center [275, 19] width 52 height 12
select select "px"
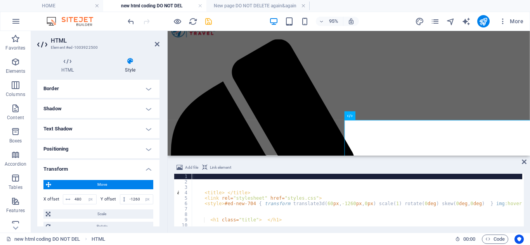
scroll to position [155, 0]
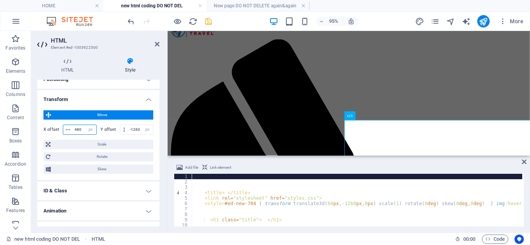
drag, startPoint x: 81, startPoint y: 130, endPoint x: 72, endPoint y: 129, distance: 9.4
click at [72, 129] on div "480 px rem % em vh vw" at bounding box center [80, 130] width 34 height 10
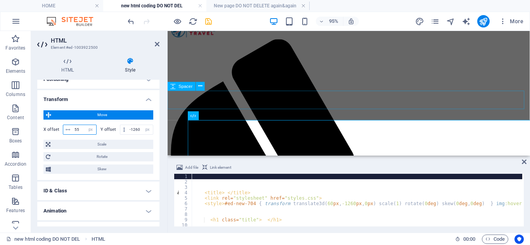
type input "55"
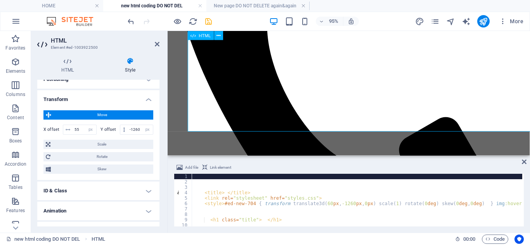
scroll to position [271, 0]
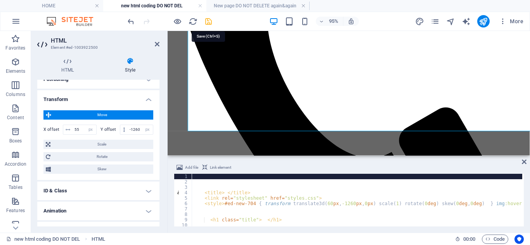
click at [207, 19] on icon "save" at bounding box center [208, 21] width 9 height 9
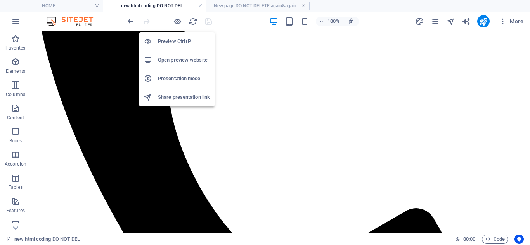
click at [176, 57] on h6 "Open preview website" at bounding box center [184, 59] width 52 height 9
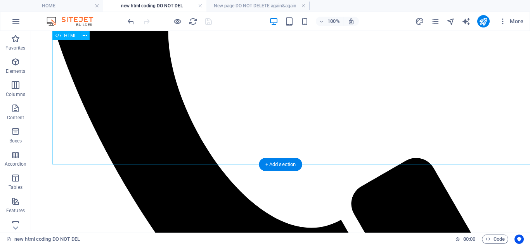
scroll to position [233, 0]
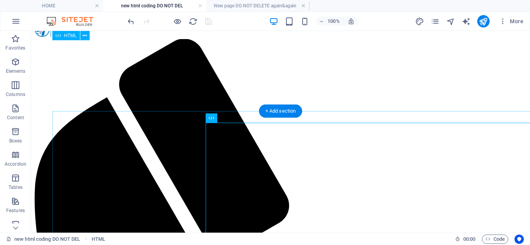
scroll to position [39, 0]
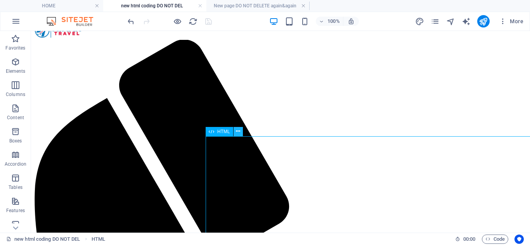
click at [236, 133] on icon at bounding box center [238, 132] width 4 height 8
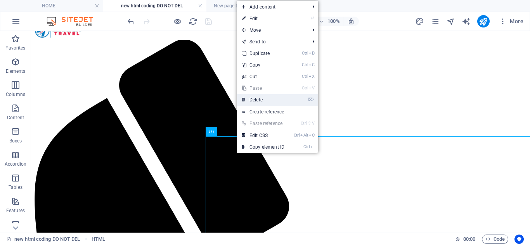
click at [271, 102] on link "⌦ Delete" at bounding box center [263, 100] width 52 height 12
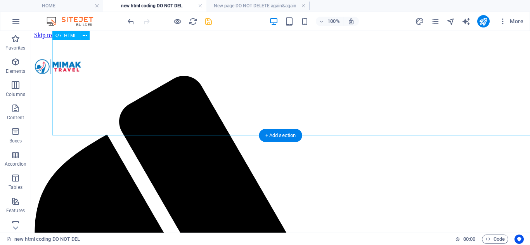
scroll to position [0, 0]
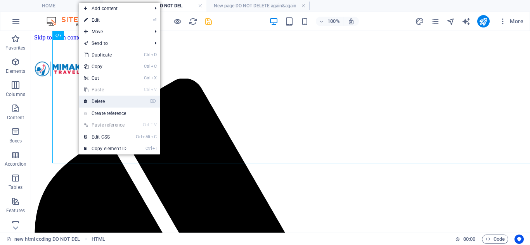
click at [115, 102] on link "⌦ Delete" at bounding box center [105, 102] width 52 height 12
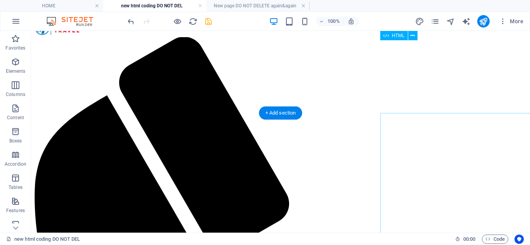
scroll to position [39, 0]
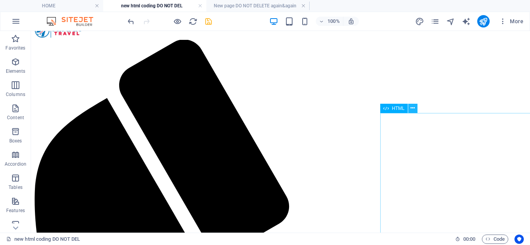
click at [412, 109] on icon at bounding box center [412, 108] width 4 height 8
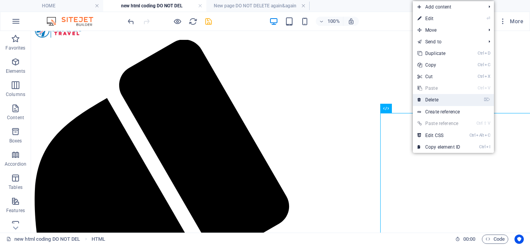
click at [443, 102] on link "⌦ Delete" at bounding box center [439, 100] width 52 height 12
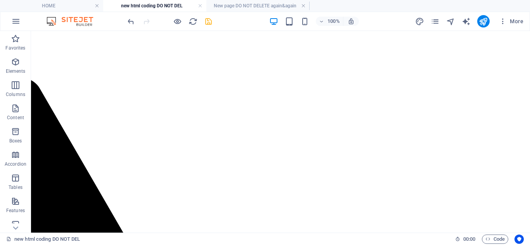
scroll to position [0, 0]
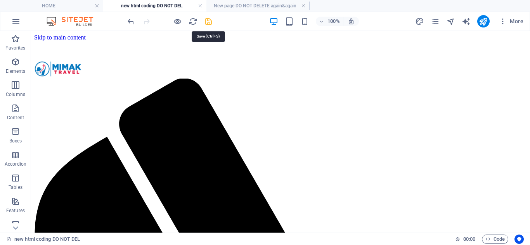
click at [206, 23] on icon "save" at bounding box center [208, 21] width 9 height 9
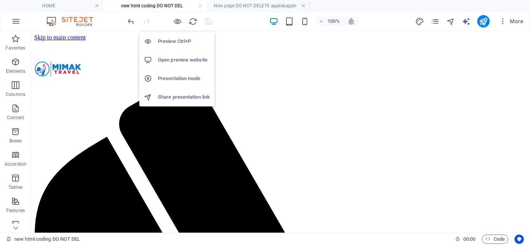
click at [190, 62] on h6 "Open preview website" at bounding box center [184, 59] width 52 height 9
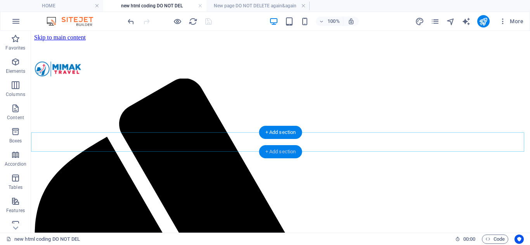
click at [268, 149] on div "+ Add section" at bounding box center [280, 151] width 43 height 13
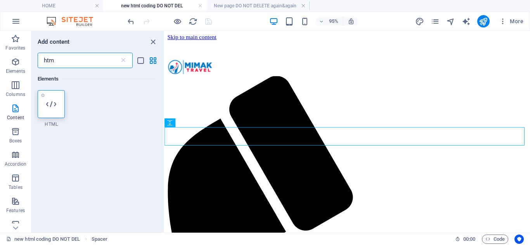
click at [51, 105] on icon at bounding box center [51, 104] width 10 height 10
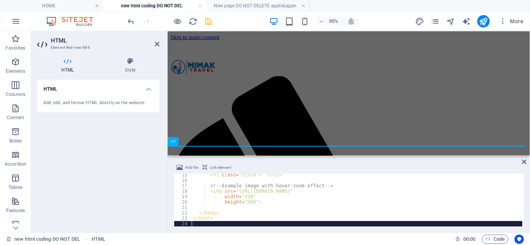
scroll to position [78, 0]
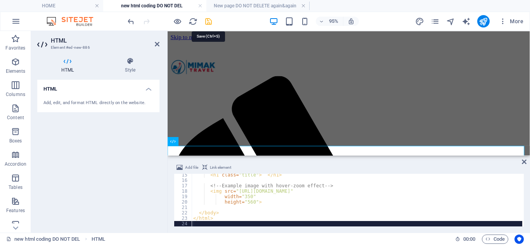
click at [209, 21] on icon "save" at bounding box center [208, 21] width 9 height 9
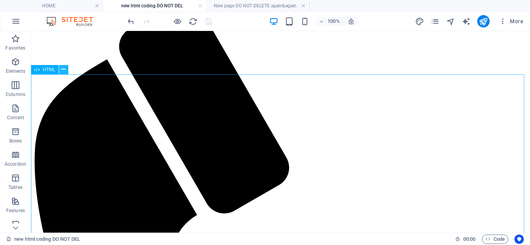
click at [64, 70] on icon at bounding box center [63, 70] width 4 height 8
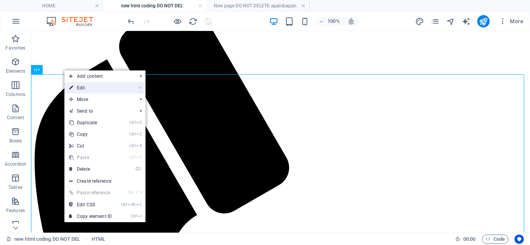
click at [99, 90] on link "⏎ Edit" at bounding box center [90, 88] width 52 height 12
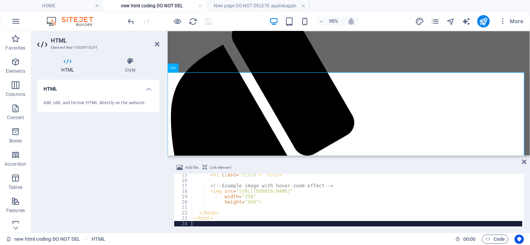
click at [254, 193] on div "< h1 class = "title" > </ h1 > <!-- Example image with hover‑zoom effect --> < …" at bounding box center [357, 205] width 330 height 64
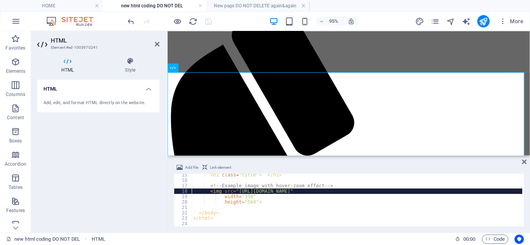
click at [260, 211] on div "< h1 class = "title" > </ h1 > <!-- Example image with hover‑zoom effect --> < …" at bounding box center [357, 205] width 330 height 64
type textarea "</body>"
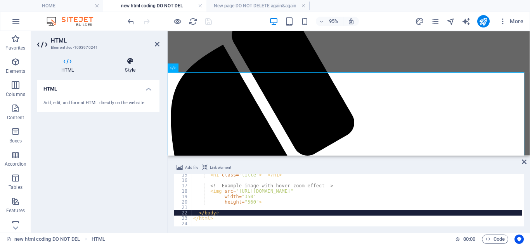
click at [131, 65] on icon at bounding box center [130, 61] width 59 height 8
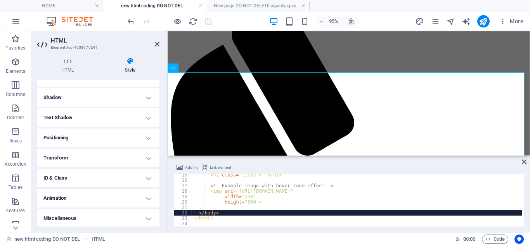
scroll to position [98, 0]
click at [69, 157] on h4 "Transform" at bounding box center [98, 157] width 122 height 19
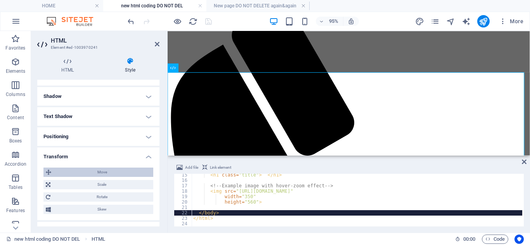
click at [111, 172] on span "Move" at bounding box center [102, 172] width 97 height 9
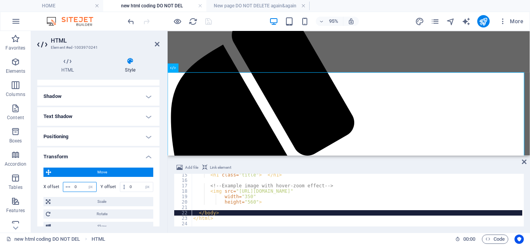
drag, startPoint x: 82, startPoint y: 185, endPoint x: 72, endPoint y: 185, distance: 9.7
click at [72, 185] on div "0 px rem % em vh vw" at bounding box center [80, 187] width 34 height 10
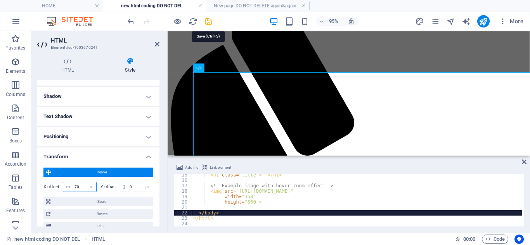
type input "70"
click at [211, 22] on icon "save" at bounding box center [208, 21] width 9 height 9
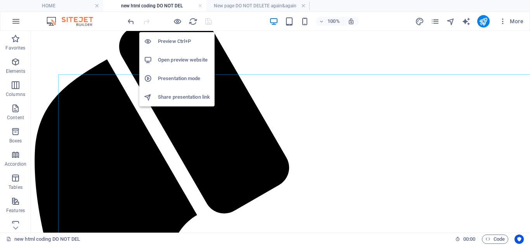
click at [177, 60] on h6 "Open preview website" at bounding box center [184, 59] width 52 height 9
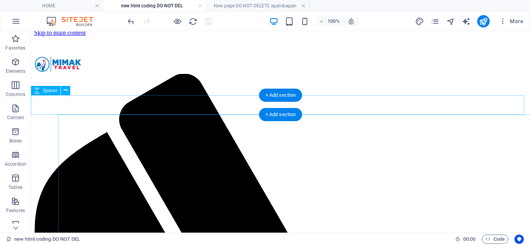
scroll to position [0, 0]
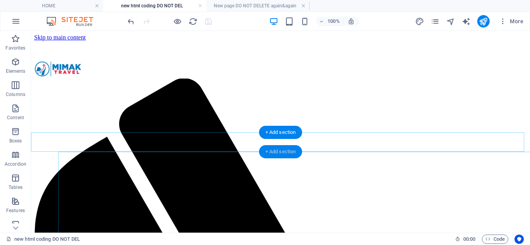
click at [290, 150] on div "+ Add section" at bounding box center [280, 151] width 43 height 13
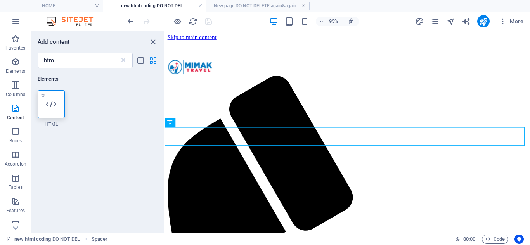
drag, startPoint x: 51, startPoint y: 100, endPoint x: 63, endPoint y: 60, distance: 41.3
click at [51, 100] on icon at bounding box center [51, 104] width 10 height 10
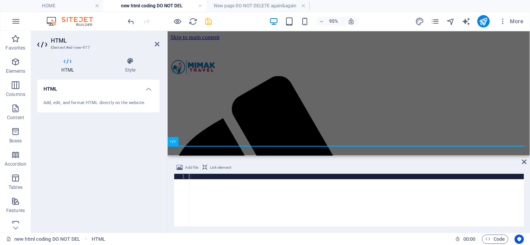
scroll to position [78, 0]
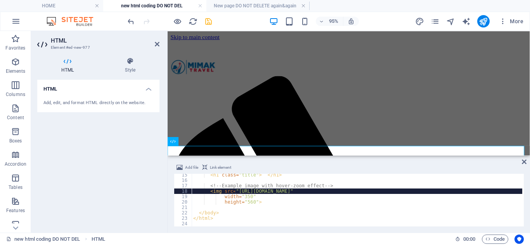
click at [234, 192] on div "< h1 class = "title" > </ h1 > <!-- Example image with hover‑zoom effect --> < …" at bounding box center [357, 205] width 330 height 64
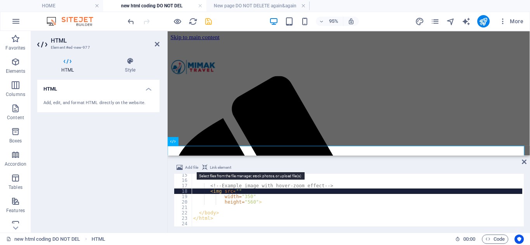
click at [187, 168] on span "Add file" at bounding box center [191, 167] width 13 height 9
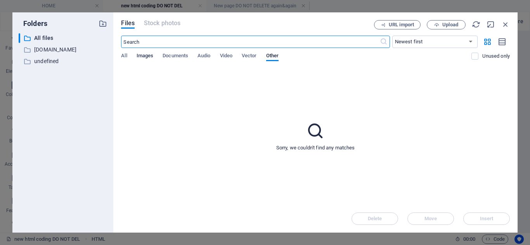
click at [142, 57] on span "Images" at bounding box center [144, 56] width 17 height 11
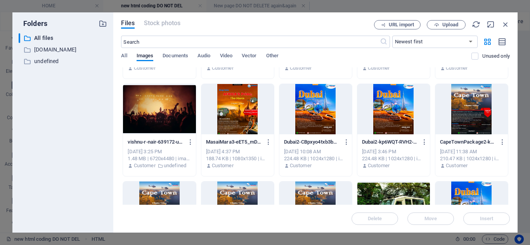
scroll to position [388, 0]
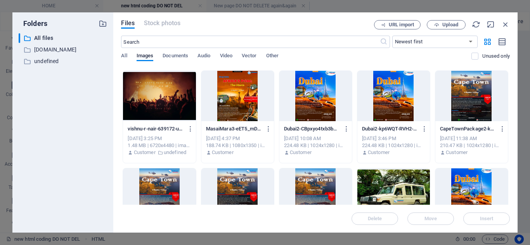
click at [232, 102] on div at bounding box center [237, 96] width 73 height 50
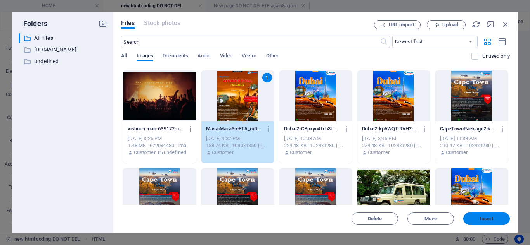
click at [483, 216] on button "Insert" at bounding box center [486, 219] width 47 height 12
type textarea "<img src="[URL][DOMAIN_NAME]""
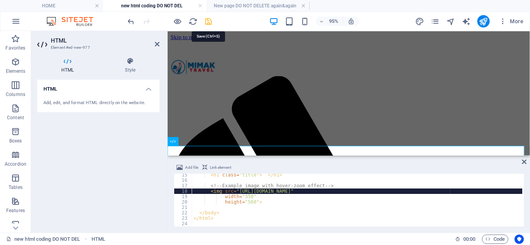
click at [207, 22] on icon "save" at bounding box center [208, 21] width 9 height 9
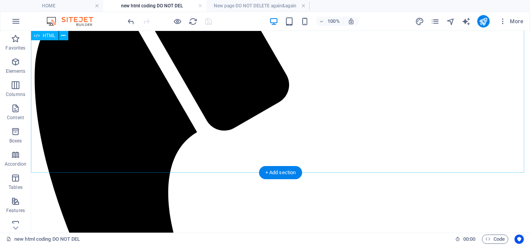
scroll to position [209, 0]
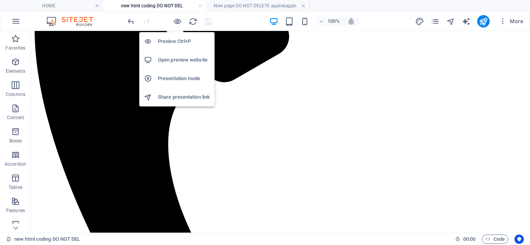
click at [180, 57] on h6 "Open preview website" at bounding box center [184, 59] width 52 height 9
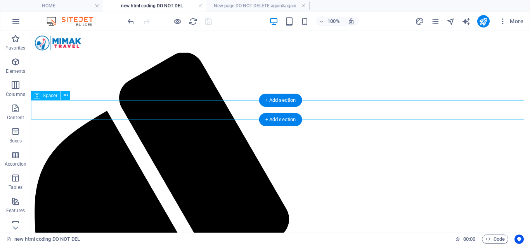
scroll to position [0, 0]
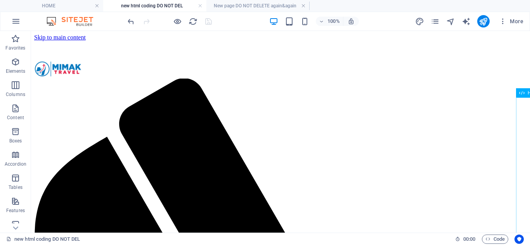
click at [526, 95] on div "HTML" at bounding box center [530, 92] width 28 height 9
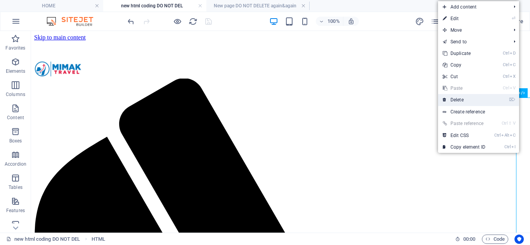
click at [482, 99] on link "⌦ Delete" at bounding box center [464, 100] width 52 height 12
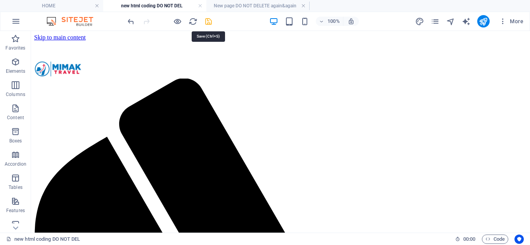
click at [209, 22] on icon "save" at bounding box center [208, 21] width 9 height 9
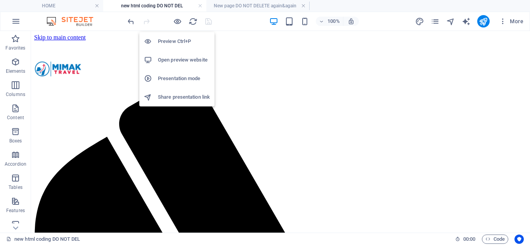
click at [180, 61] on h6 "Open preview website" at bounding box center [184, 59] width 52 height 9
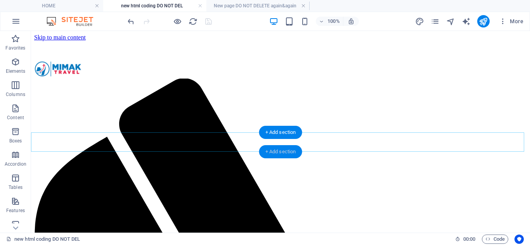
click at [288, 150] on div "+ Add section" at bounding box center [280, 151] width 43 height 13
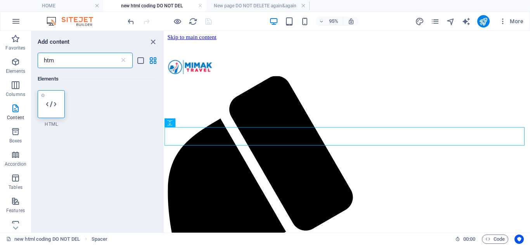
click at [56, 104] on icon at bounding box center [51, 104] width 10 height 10
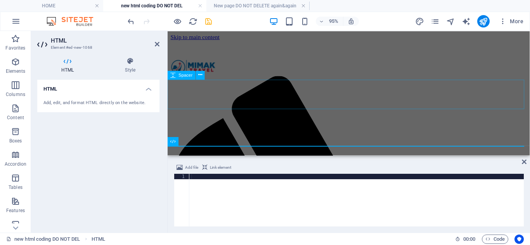
scroll to position [78, 0]
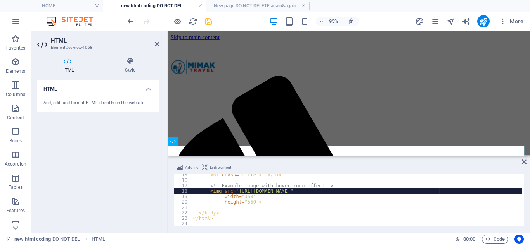
click at [439, 191] on div "< h1 class = "title" > </ h1 > <!-- Example image with hover‑zoom effect --> < …" at bounding box center [357, 205] width 330 height 64
click at [434, 192] on div "< h1 class = "title" > </ h1 > <!-- Example image with hover‑zoom effect --> < …" at bounding box center [357, 205] width 330 height 64
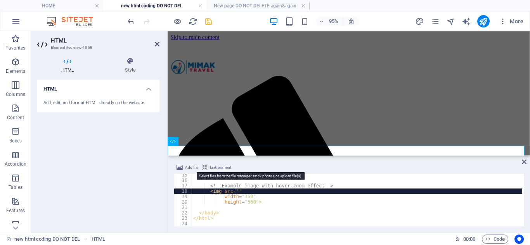
click at [188, 167] on span "Add file" at bounding box center [191, 167] width 13 height 9
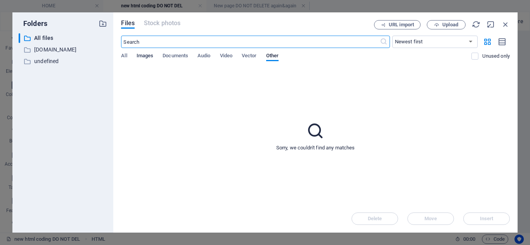
click at [145, 54] on span "Images" at bounding box center [144, 56] width 17 height 11
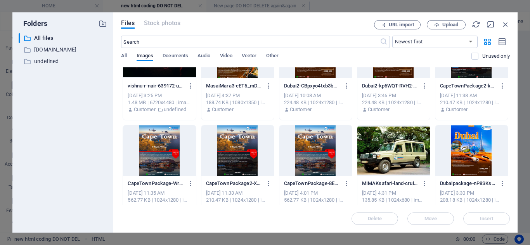
scroll to position [388, 0]
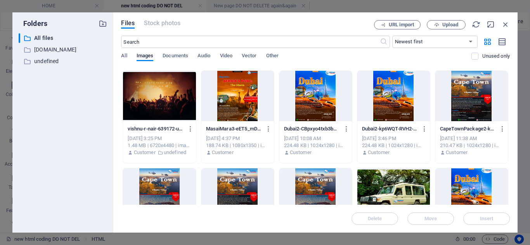
click at [475, 93] on div at bounding box center [471, 96] width 73 height 50
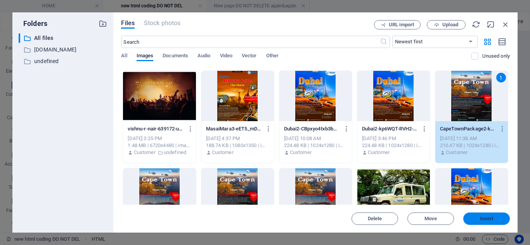
click at [495, 217] on span "Insert" at bounding box center [486, 219] width 40 height 5
type textarea "<img src="[URL][DOMAIN_NAME]""
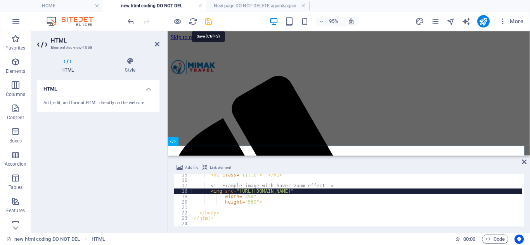
click at [210, 20] on icon "save" at bounding box center [208, 21] width 9 height 9
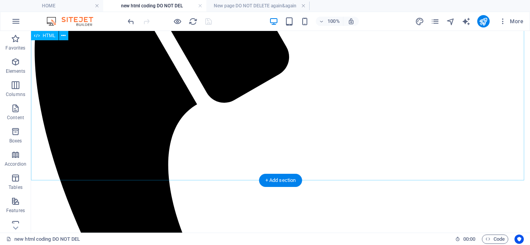
scroll to position [72, 0]
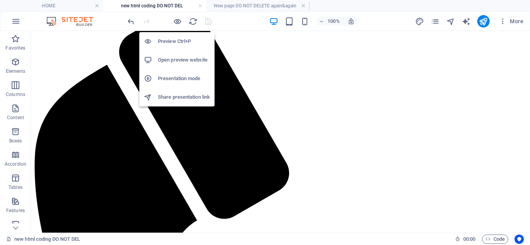
click at [177, 59] on h6 "Open preview website" at bounding box center [184, 59] width 52 height 9
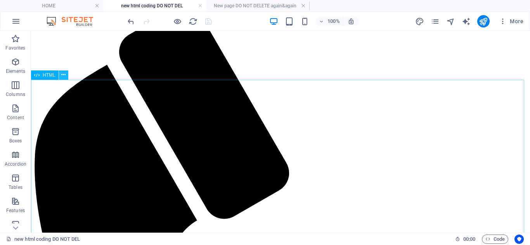
click at [66, 75] on icon at bounding box center [63, 75] width 4 height 8
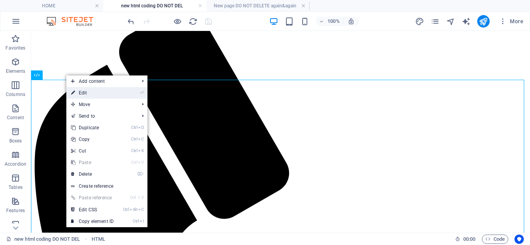
click at [96, 93] on link "⏎ Edit" at bounding box center [92, 93] width 52 height 12
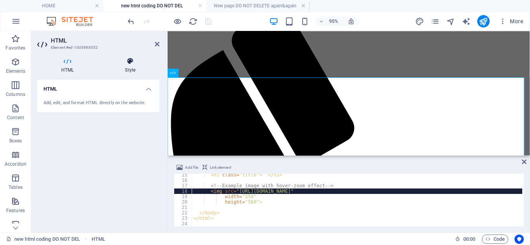
click at [130, 63] on icon at bounding box center [130, 61] width 59 height 8
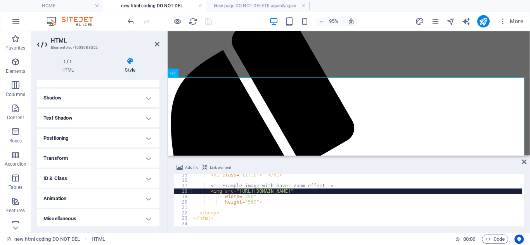
scroll to position [98, 0]
click at [83, 161] on h4 "Transform" at bounding box center [98, 157] width 122 height 19
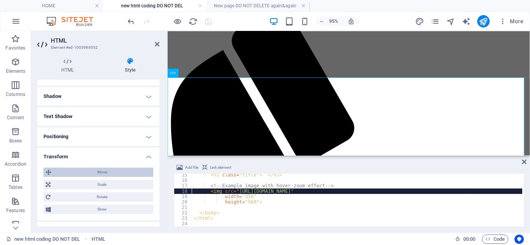
click at [112, 171] on span "Move" at bounding box center [102, 172] width 97 height 9
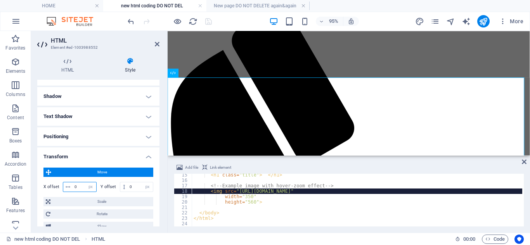
drag, startPoint x: 79, startPoint y: 187, endPoint x: 69, endPoint y: 184, distance: 9.6
click at [69, 184] on div "0 px rem % em vh vw" at bounding box center [80, 187] width 34 height 10
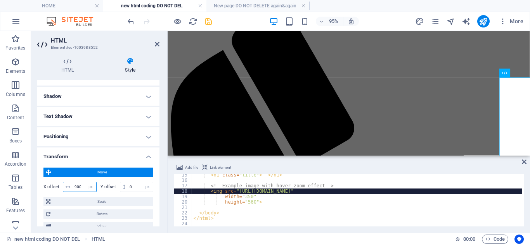
drag, startPoint x: 83, startPoint y: 187, endPoint x: 74, endPoint y: 185, distance: 9.1
click at [74, 185] on input "900" at bounding box center [85, 187] width 24 height 9
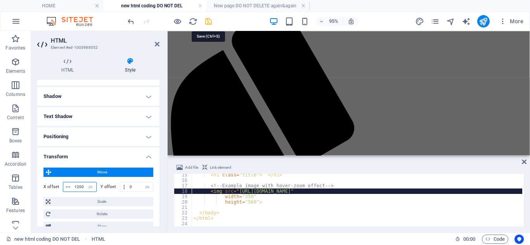
type input "1200"
click at [209, 22] on icon "save" at bounding box center [208, 21] width 9 height 9
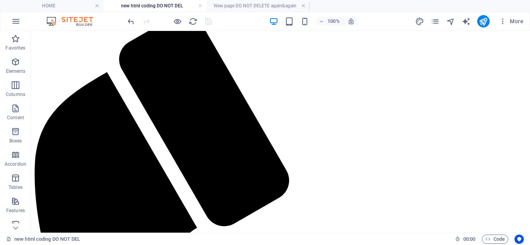
scroll to position [78, 0]
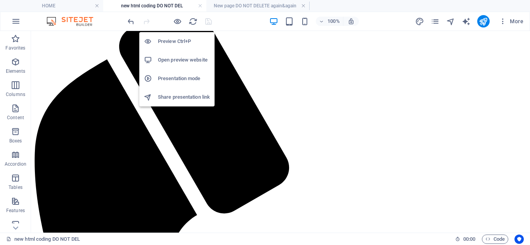
click at [180, 56] on h6 "Open preview website" at bounding box center [184, 59] width 52 height 9
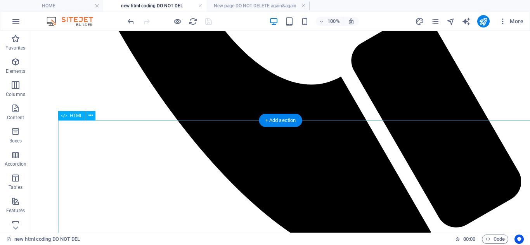
scroll to position [504, 0]
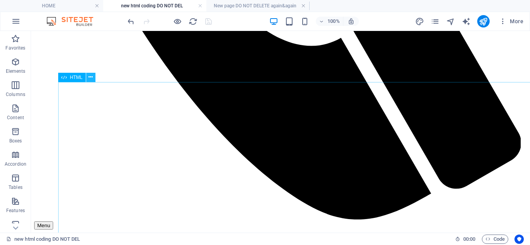
click at [92, 78] on icon at bounding box center [90, 77] width 4 height 8
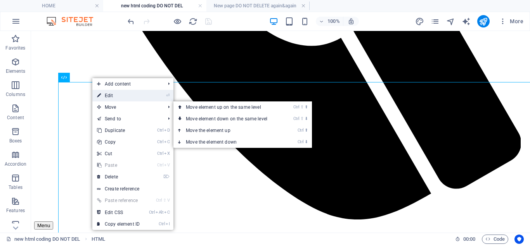
click at [118, 96] on link "⏎ Edit" at bounding box center [118, 96] width 52 height 12
select select "px"
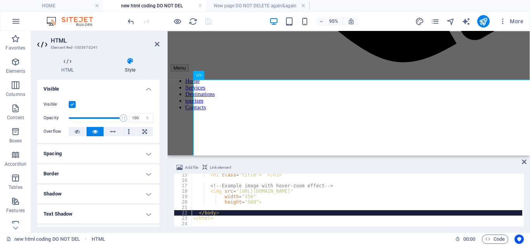
scroll to position [116, 0]
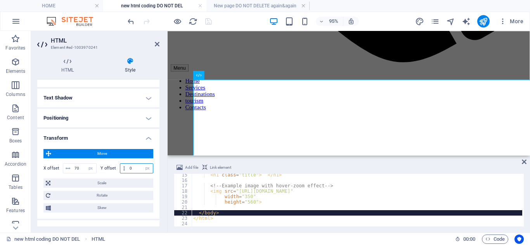
drag, startPoint x: 133, startPoint y: 168, endPoint x: 128, endPoint y: 168, distance: 5.1
click at [128, 168] on input "0" at bounding box center [140, 168] width 25 height 9
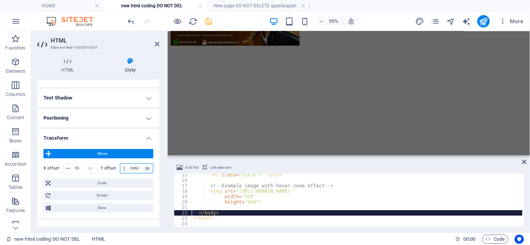
scroll to position [1245, 0]
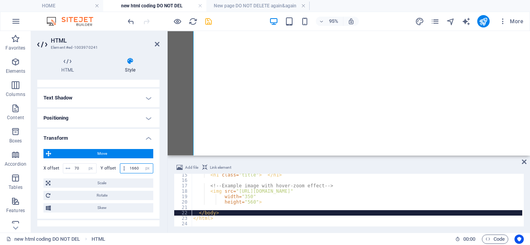
click at [129, 168] on input "1660" at bounding box center [140, 168] width 25 height 9
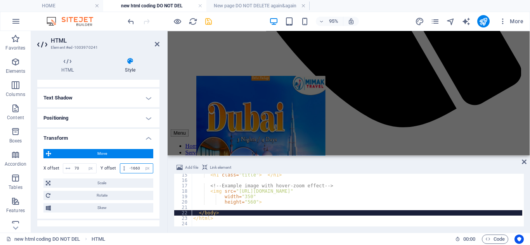
scroll to position [0, 0]
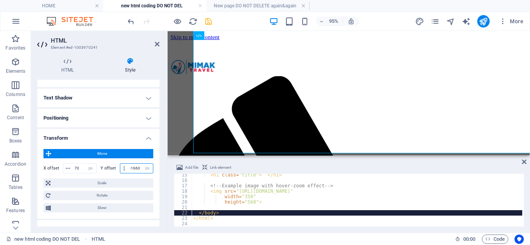
drag, startPoint x: 139, startPoint y: 168, endPoint x: 133, endPoint y: 166, distance: 6.4
click at [133, 166] on input "-1660" at bounding box center [140, 168] width 25 height 9
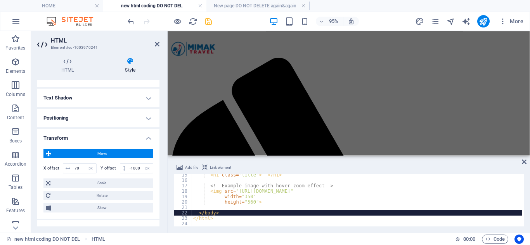
scroll to position [97, 0]
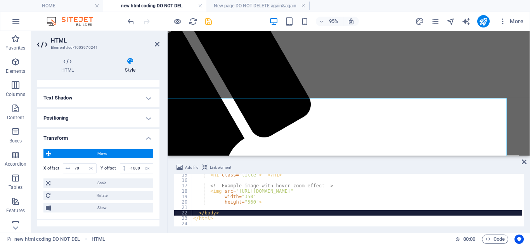
drag, startPoint x: 296, startPoint y: 158, endPoint x: 480, endPoint y: 188, distance: 186.5
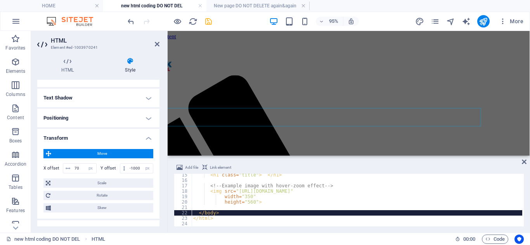
scroll to position [0, 45]
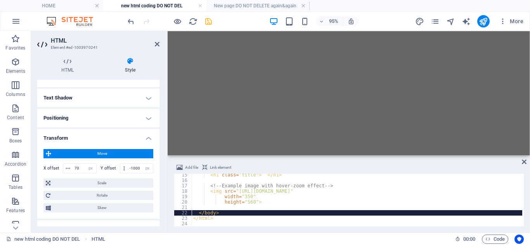
drag, startPoint x: 341, startPoint y: 160, endPoint x: 610, endPoint y: 190, distance: 271.1
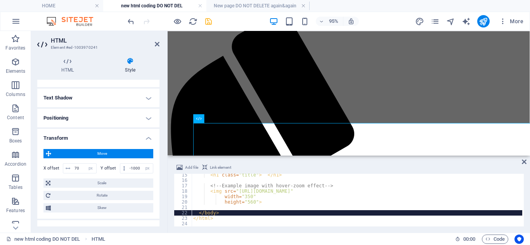
scroll to position [78, 0]
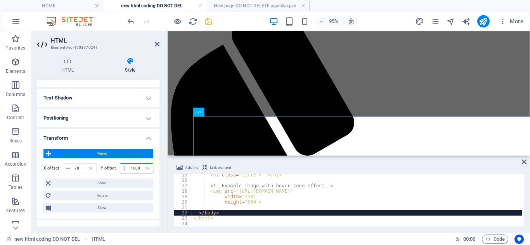
drag, startPoint x: 139, startPoint y: 169, endPoint x: 133, endPoint y: 167, distance: 6.5
click at [133, 167] on input "-1000" at bounding box center [140, 168] width 25 height 9
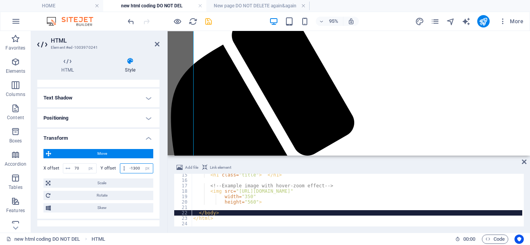
drag, startPoint x: 250, startPoint y: 158, endPoint x: 357, endPoint y: 209, distance: 117.9
drag, startPoint x: 138, startPoint y: 170, endPoint x: 134, endPoint y: 170, distance: 4.3
click at [134, 170] on input "-1300" at bounding box center [140, 168] width 25 height 9
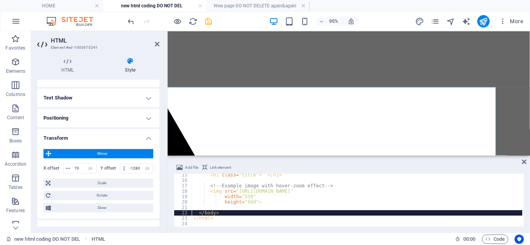
scroll to position [0, 0]
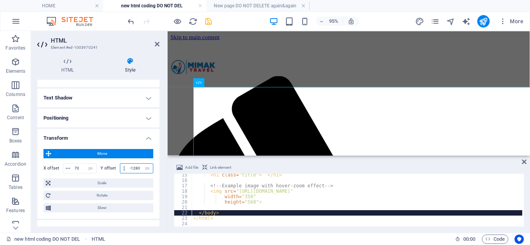
drag, startPoint x: 139, startPoint y: 167, endPoint x: 132, endPoint y: 166, distance: 7.0
click at [132, 166] on input "-1280" at bounding box center [140, 168] width 25 height 9
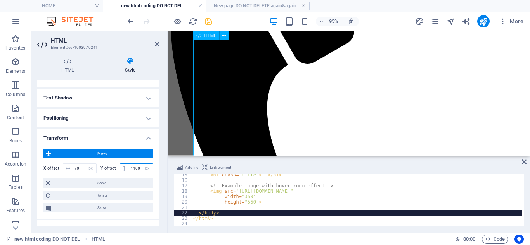
type input "-1100"
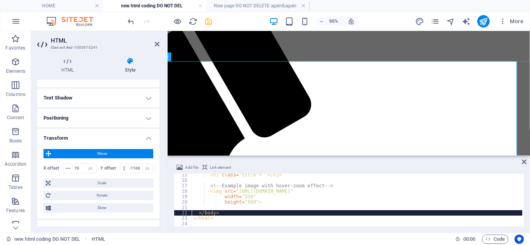
scroll to position [97, 0]
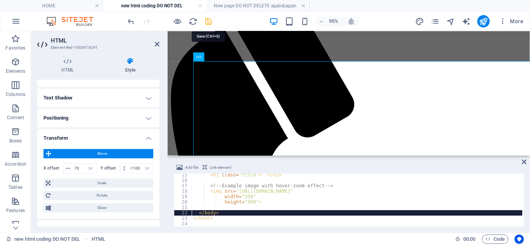
click at [207, 21] on icon "save" at bounding box center [208, 21] width 9 height 9
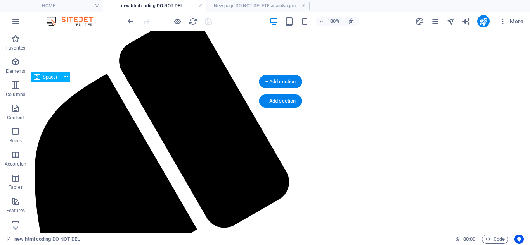
scroll to position [19, 0]
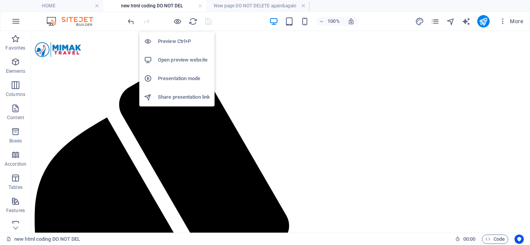
click at [184, 55] on h6 "Open preview website" at bounding box center [184, 59] width 52 height 9
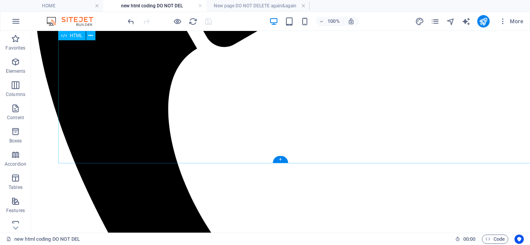
scroll to position [291, 0]
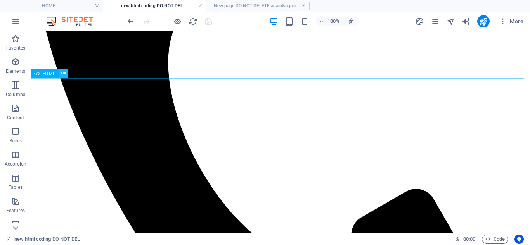
click at [64, 74] on icon at bounding box center [63, 73] width 4 height 8
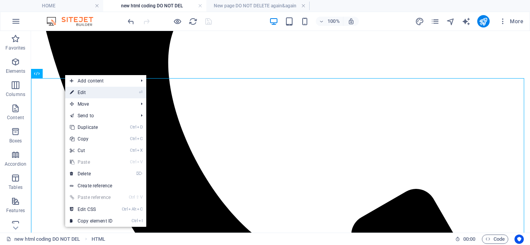
click at [103, 95] on link "⏎ Edit" at bounding box center [91, 93] width 52 height 12
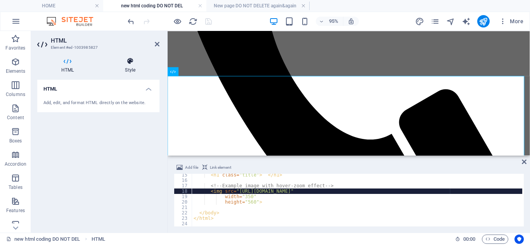
click at [130, 63] on icon at bounding box center [130, 61] width 59 height 8
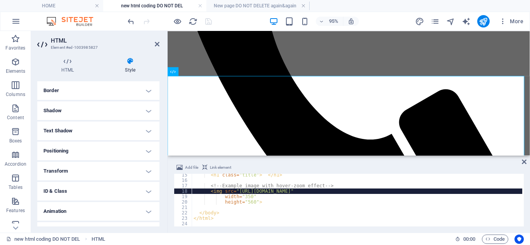
scroll to position [98, 0]
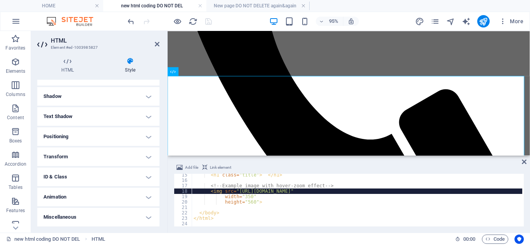
click at [85, 155] on h4 "Transform" at bounding box center [98, 157] width 122 height 19
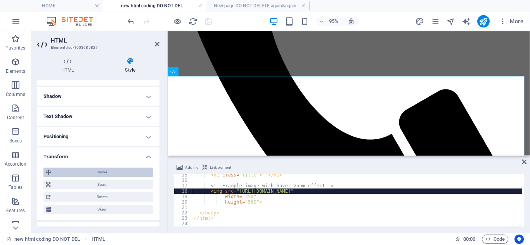
click at [109, 170] on span "Move" at bounding box center [102, 172] width 97 height 9
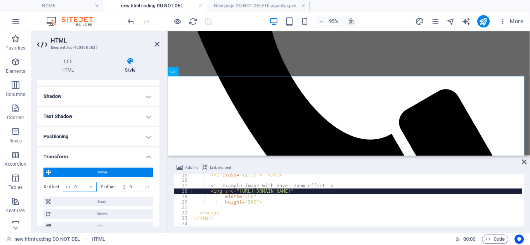
drag, startPoint x: 73, startPoint y: 188, endPoint x: 81, endPoint y: 188, distance: 7.4
click at [81, 188] on input "0" at bounding box center [85, 187] width 24 height 9
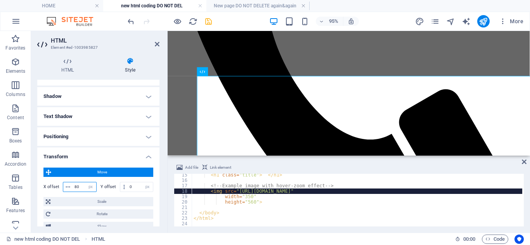
drag, startPoint x: 81, startPoint y: 187, endPoint x: 72, endPoint y: 186, distance: 9.3
click at [72, 186] on div "80 px rem % em vh vw" at bounding box center [80, 187] width 34 height 10
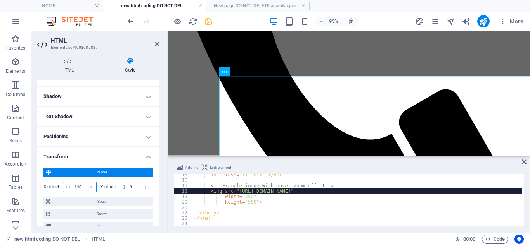
drag, startPoint x: 81, startPoint y: 185, endPoint x: 74, endPoint y: 184, distance: 7.1
click at [74, 184] on input "140" at bounding box center [85, 187] width 24 height 9
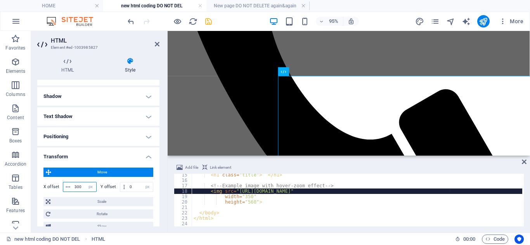
drag, startPoint x: 82, startPoint y: 189, endPoint x: 75, endPoint y: 188, distance: 7.1
click at [75, 188] on input "300" at bounding box center [85, 187] width 24 height 9
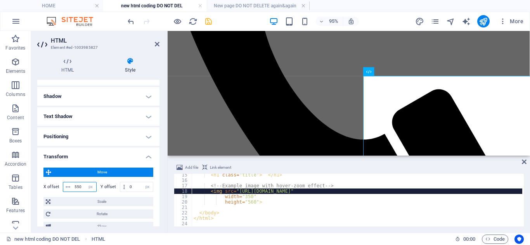
scroll to position [291, 0]
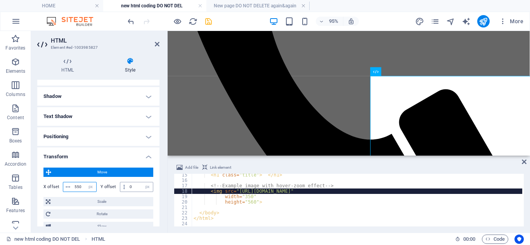
type input "550"
drag, startPoint x: 128, startPoint y: 187, endPoint x: 133, endPoint y: 187, distance: 5.8
click at [133, 187] on input "0" at bounding box center [140, 187] width 25 height 9
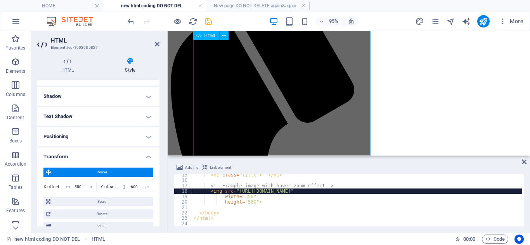
scroll to position [58, 0]
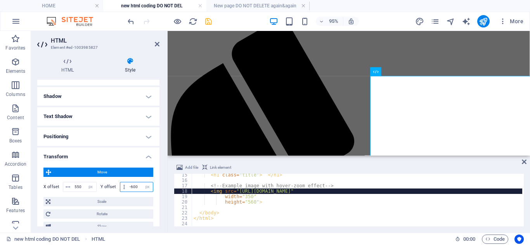
drag, startPoint x: 138, startPoint y: 187, endPoint x: 131, endPoint y: 186, distance: 7.0
click at [131, 186] on input "-600" at bounding box center [140, 187] width 25 height 9
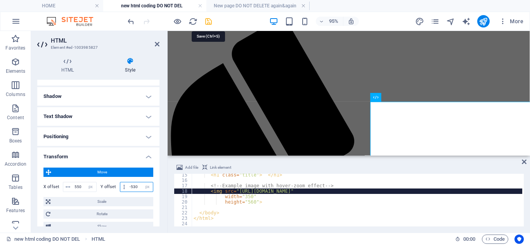
type input "-530"
click at [209, 20] on icon "save" at bounding box center [208, 21] width 9 height 9
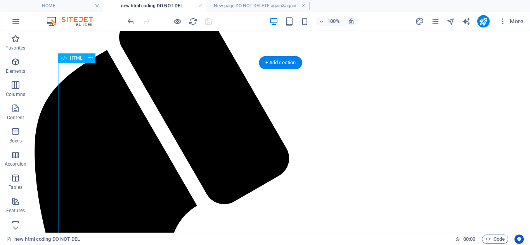
scroll to position [97, 0]
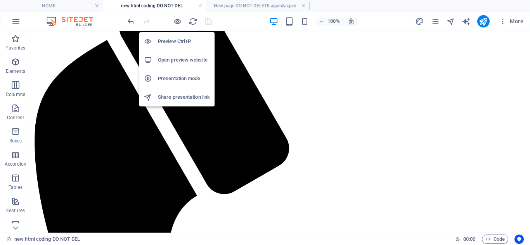
click at [190, 61] on h6 "Open preview website" at bounding box center [184, 59] width 52 height 9
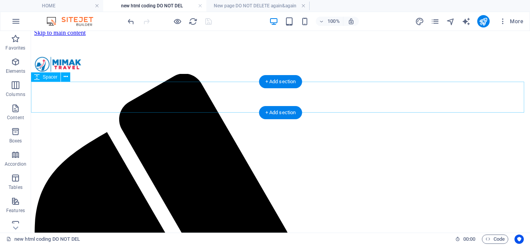
scroll to position [0, 0]
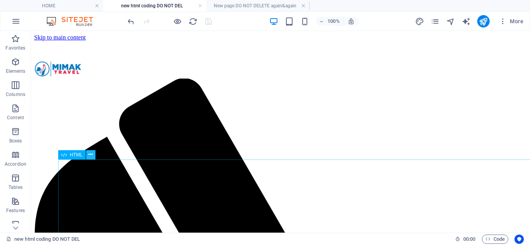
click at [91, 156] on icon at bounding box center [90, 155] width 4 height 8
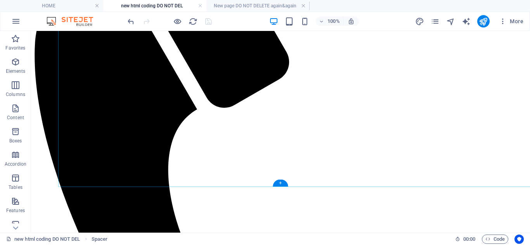
scroll to position [194, 0]
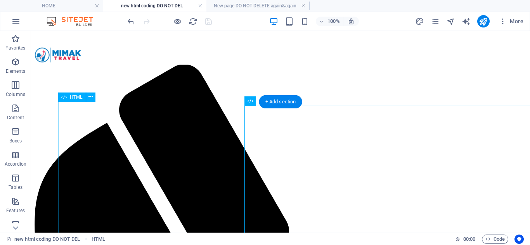
scroll to position [0, 0]
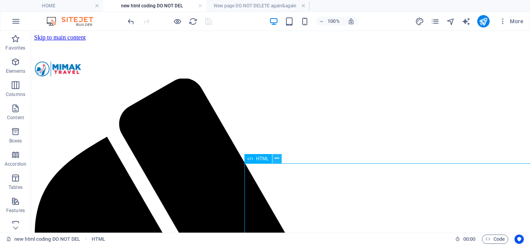
click at [277, 160] on icon at bounding box center [277, 159] width 4 height 8
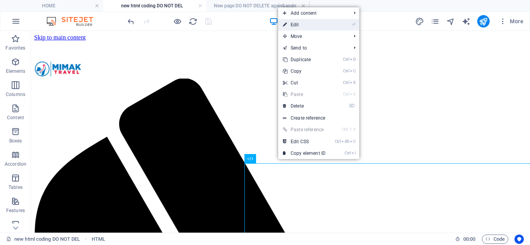
click at [317, 28] on link "⏎ Edit" at bounding box center [304, 25] width 52 height 12
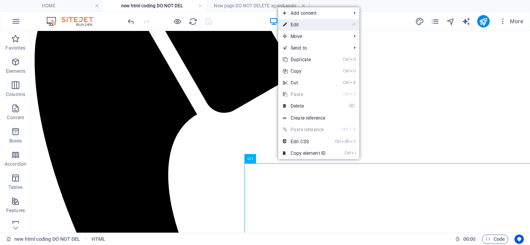
select select "px"
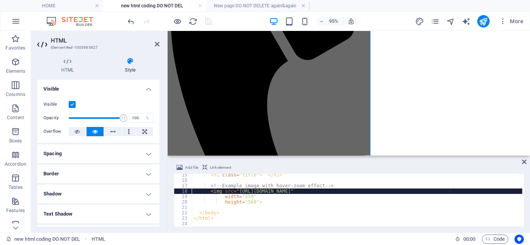
scroll to position [31, 0]
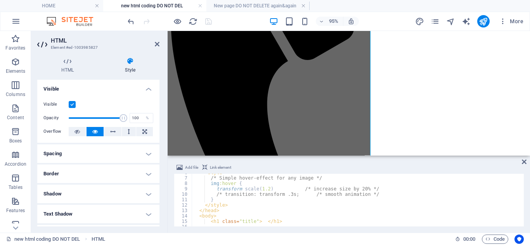
click at [214, 195] on div "< style > /* Simple hover‑effect for any image */ img :hover { transform : scal…" at bounding box center [357, 202] width 330 height 64
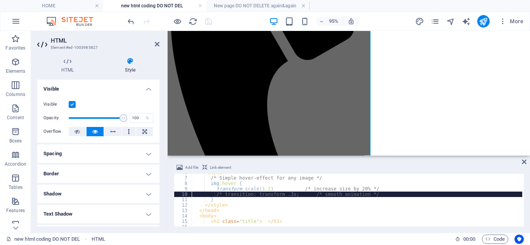
click at [216, 195] on div "< style > /* Simple hover‑effect for any image */ img :hover { transform : scal…" at bounding box center [357, 202] width 330 height 64
click at [223, 193] on div "< style > /* Simple hover‑effect for any image */ img :hover { transform : scal…" at bounding box center [357, 200] width 330 height 53
click at [257, 194] on div "< style > /* Simple hover‑effect for any image */ img :hover { transform : scal…" at bounding box center [357, 202] width 330 height 64
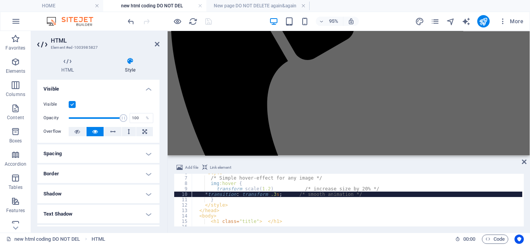
type textarea "transition: transform .3s; /* smooth animation */"
click at [158, 44] on icon at bounding box center [157, 44] width 5 height 6
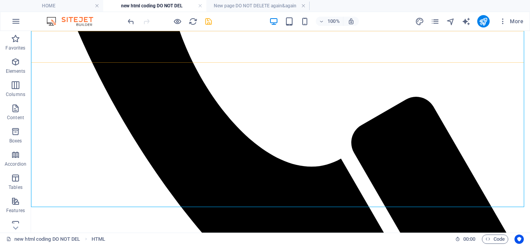
scroll to position [349, 0]
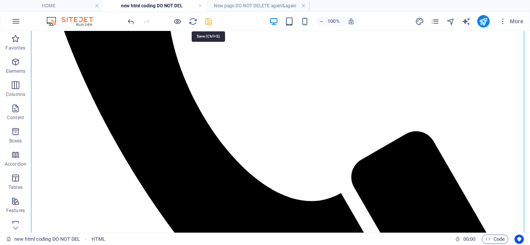
click at [207, 23] on icon "save" at bounding box center [208, 21] width 9 height 9
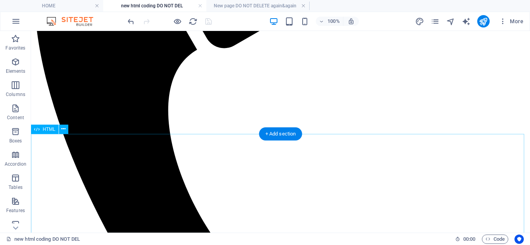
scroll to position [233, 0]
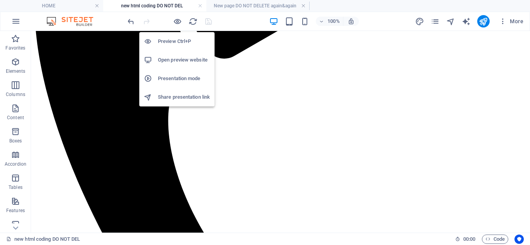
click at [185, 57] on h6 "Open preview website" at bounding box center [184, 59] width 52 height 9
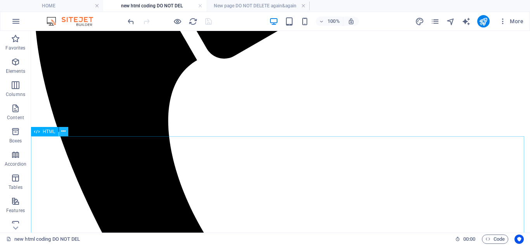
click at [67, 131] on button at bounding box center [63, 131] width 9 height 9
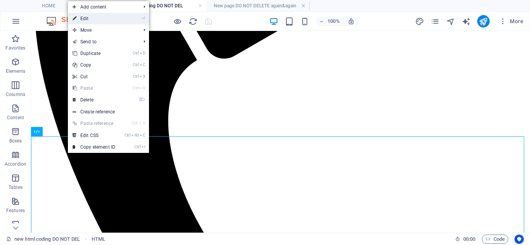
click at [97, 19] on link "⏎ Edit" at bounding box center [94, 19] width 52 height 12
select select "px"
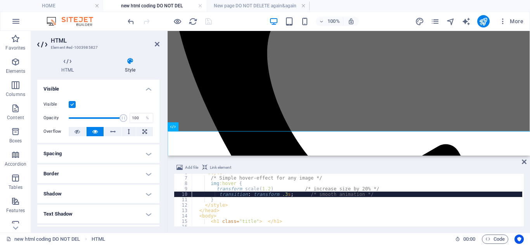
type input "0"
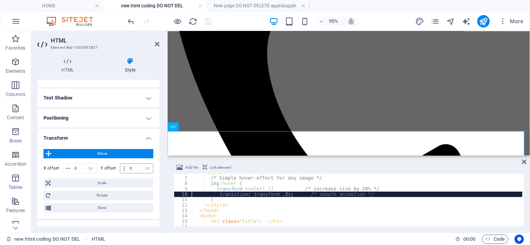
scroll to position [155, 0]
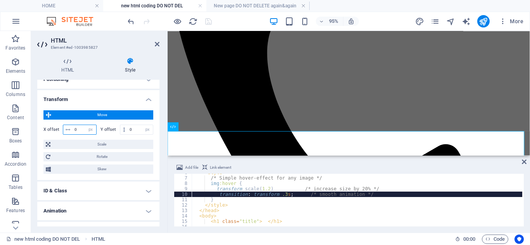
drag, startPoint x: 80, startPoint y: 127, endPoint x: 72, endPoint y: 128, distance: 7.8
click at [72, 128] on div "0 px rem % em vh vw" at bounding box center [80, 130] width 34 height 10
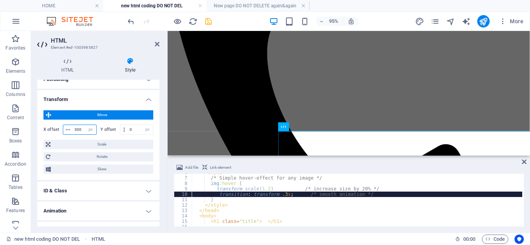
drag, startPoint x: 82, startPoint y: 130, endPoint x: 66, endPoint y: 130, distance: 16.3
click at [66, 130] on div "300 px rem % em vh vw" at bounding box center [80, 130] width 34 height 10
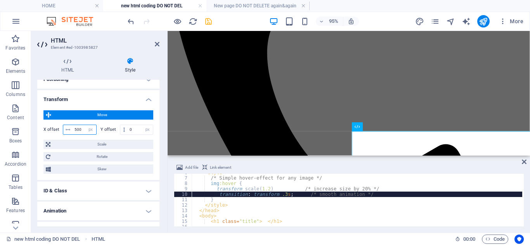
drag, startPoint x: 81, startPoint y: 129, endPoint x: 77, endPoint y: 129, distance: 4.7
click at [77, 129] on input "500" at bounding box center [85, 129] width 24 height 9
type input "550"
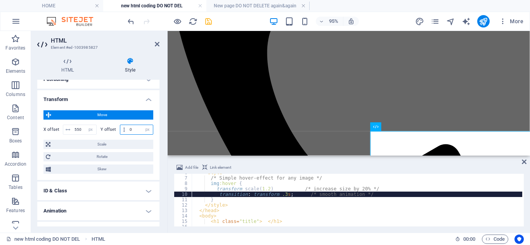
click at [128, 129] on input "0" at bounding box center [140, 129] width 25 height 9
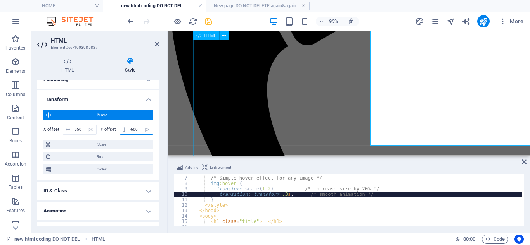
type input "-600"
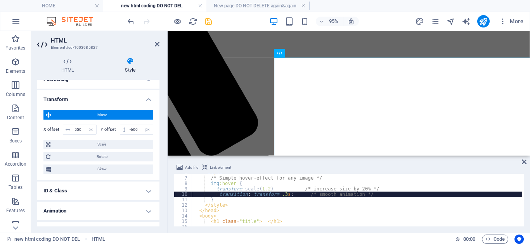
scroll to position [78, 96]
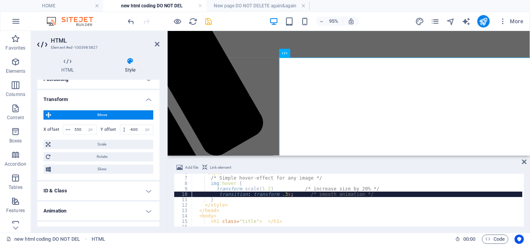
drag, startPoint x: 300, startPoint y: 159, endPoint x: 500, endPoint y: 192, distance: 202.8
click at [210, 24] on icon "save" at bounding box center [208, 21] width 9 height 9
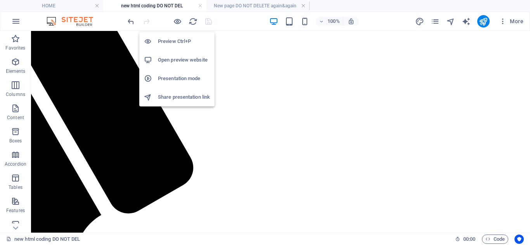
click at [179, 58] on h6 "Open preview website" at bounding box center [184, 59] width 52 height 9
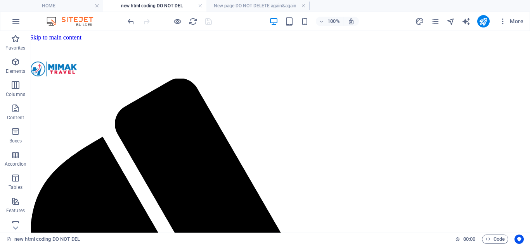
scroll to position [0, 0]
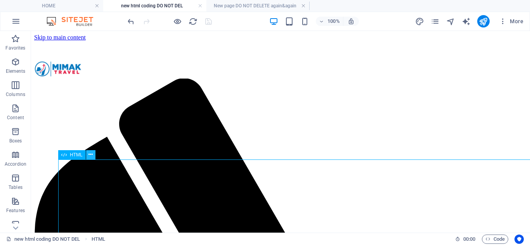
click at [92, 155] on icon at bounding box center [90, 155] width 4 height 8
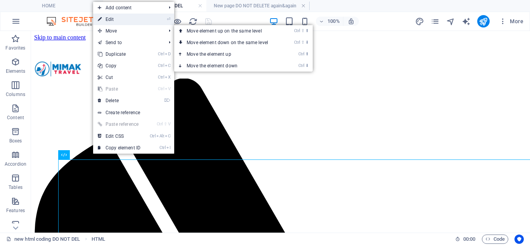
click at [144, 21] on link "⏎ Edit" at bounding box center [119, 20] width 52 height 12
select select "px"
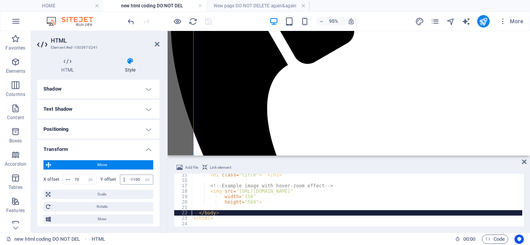
scroll to position [116, 0]
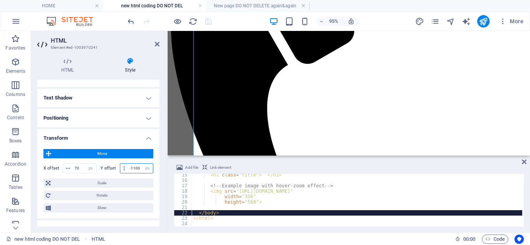
drag, startPoint x: 138, startPoint y: 169, endPoint x: 135, endPoint y: 169, distance: 3.9
click at [135, 169] on input "-1100" at bounding box center [140, 168] width 25 height 9
type input "-1180"
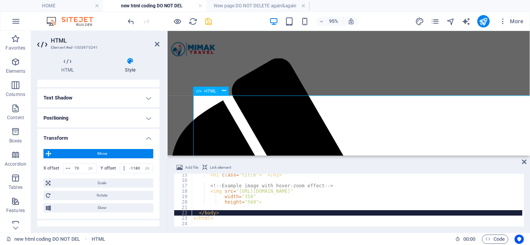
scroll to position [58, 0]
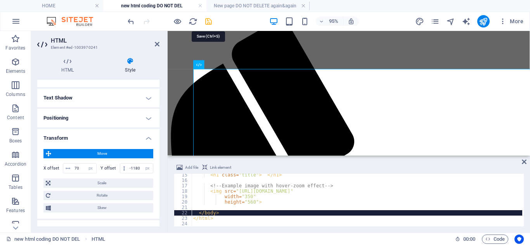
click at [206, 22] on icon "save" at bounding box center [208, 21] width 9 height 9
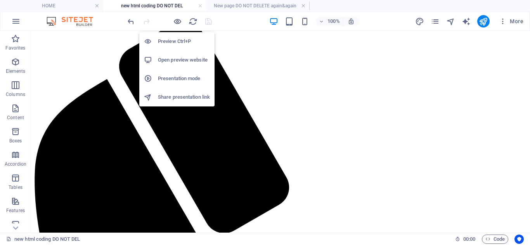
click at [178, 59] on h6 "Open preview website" at bounding box center [184, 59] width 52 height 9
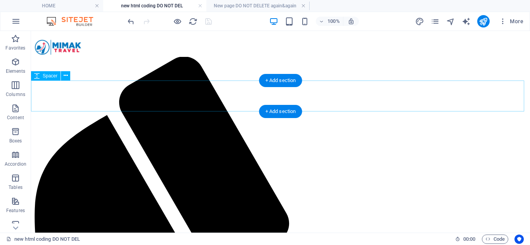
scroll to position [0, 0]
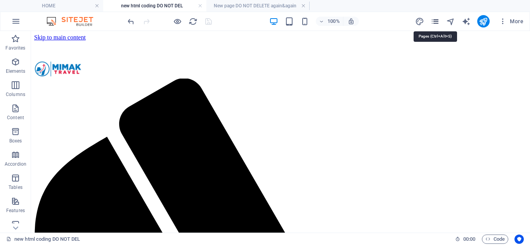
click at [435, 21] on icon "pages" at bounding box center [434, 21] width 9 height 9
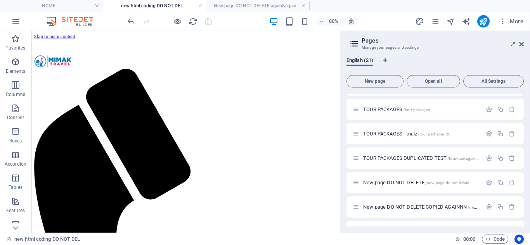
scroll to position [380, 0]
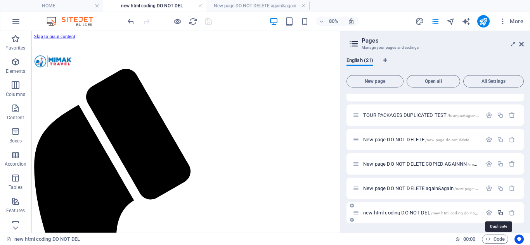
click at [498, 212] on icon "button" at bounding box center [500, 213] width 7 height 7
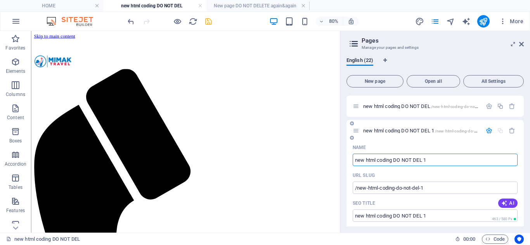
click at [430, 159] on input "new html coding DO NOT DEL 1" at bounding box center [434, 160] width 165 height 12
type input "new html coding DO NOT ALL"
type input "/new-html-coding-do-not"
type input "new html coding DO NOT"
type input "new html coding DO NOT ALL4"
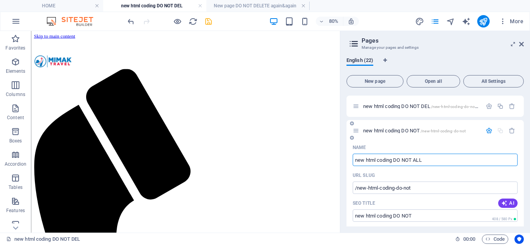
type input "/new-html-coding-do-not-all"
type input "new html coding DO NOT ALL"
type input "new html coding DO NOT ALL4ONE"
type input "/new-html-coding-do-not-all4"
type input "new html coding DO NOT ALL4"
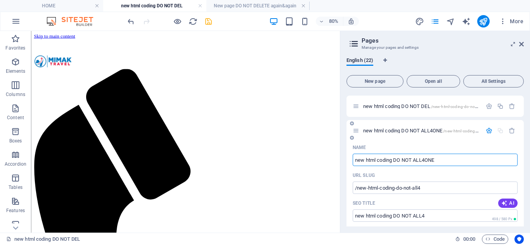
type input "new html coding DO NOT ALL4ONE"
type input "/new-html-coding-do-not-all4one"
type input "new html coding DO NOT ALL4ONE"
click at [209, 21] on icon "save" at bounding box center [208, 21] width 9 height 9
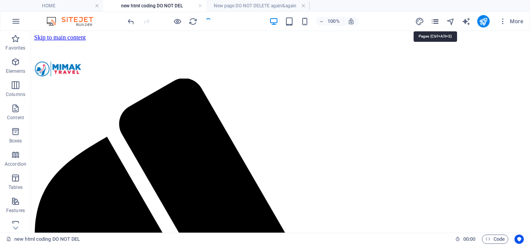
click at [434, 21] on icon "pages" at bounding box center [434, 21] width 9 height 9
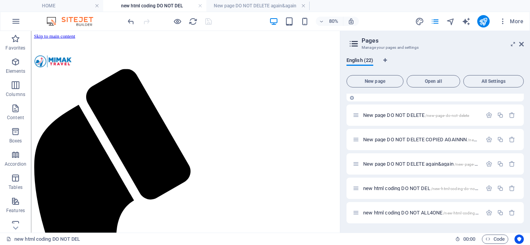
scroll to position [366, 0]
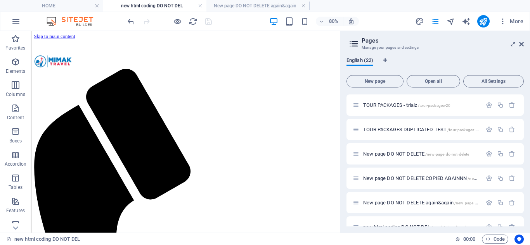
click at [368, 59] on span "English (22)" at bounding box center [359, 61] width 27 height 11
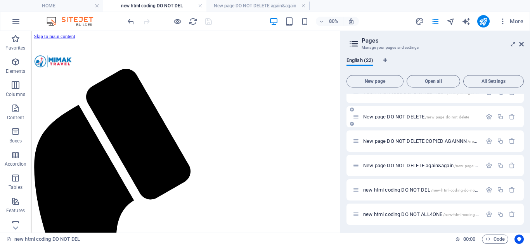
scroll to position [404, 0]
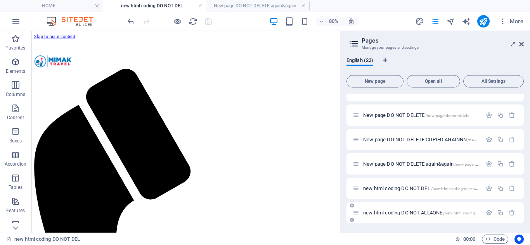
click at [373, 211] on span "new html coding DO NOT ALL4ONE /new-html-coding-do-not-all4one" at bounding box center [432, 213] width 139 height 6
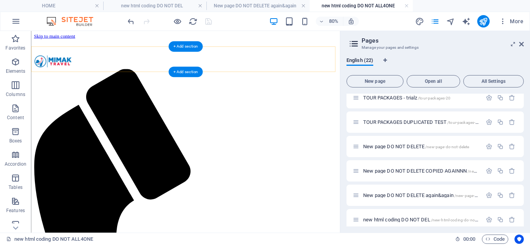
scroll to position [0, 0]
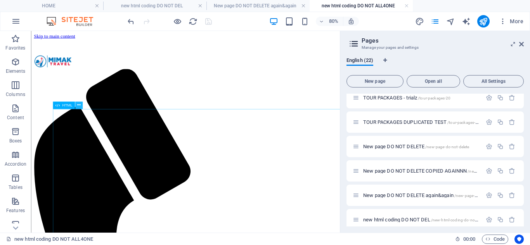
click at [79, 106] on icon at bounding box center [78, 105] width 3 height 7
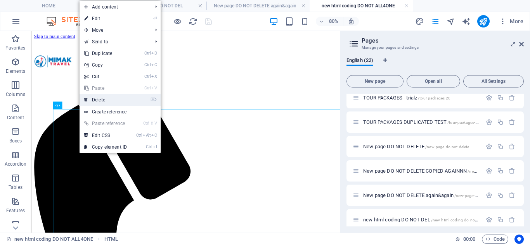
click at [120, 99] on link "⌦ Delete" at bounding box center [105, 100] width 52 height 12
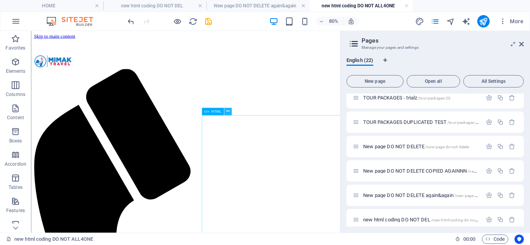
click at [226, 112] on icon at bounding box center [227, 111] width 3 height 7
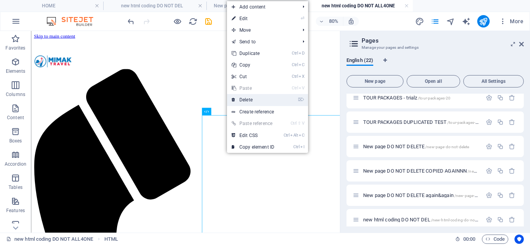
click at [258, 98] on link "⌦ Delete" at bounding box center [253, 100] width 52 height 12
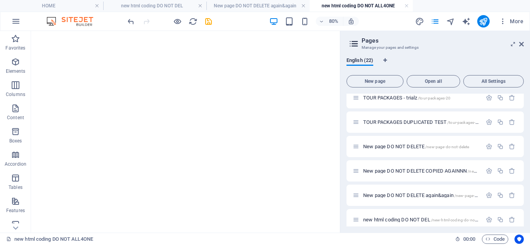
scroll to position [0, 312]
click at [178, 124] on icon at bounding box center [179, 124] width 3 height 7
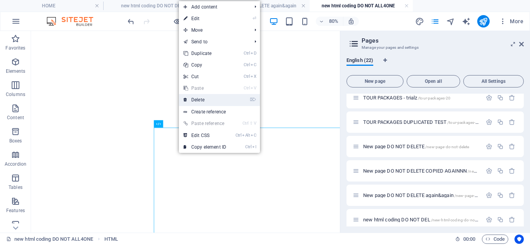
click at [218, 100] on link "⌦ Delete" at bounding box center [205, 100] width 52 height 12
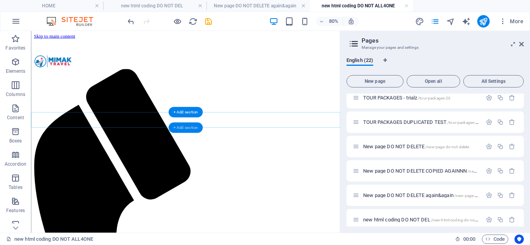
click at [187, 129] on div "+ Add section" at bounding box center [185, 128] width 35 height 10
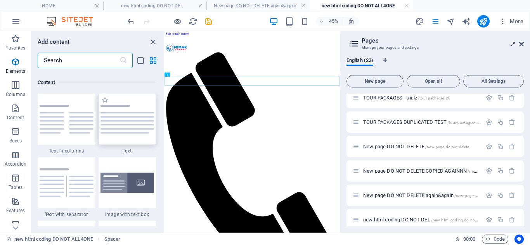
scroll to position [1357, 0]
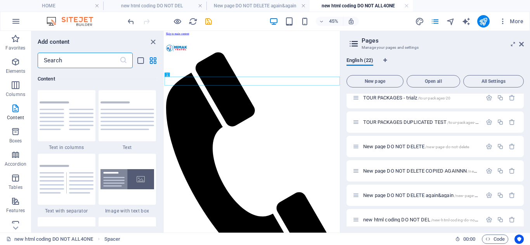
click at [67, 62] on input "text" at bounding box center [79, 61] width 82 height 16
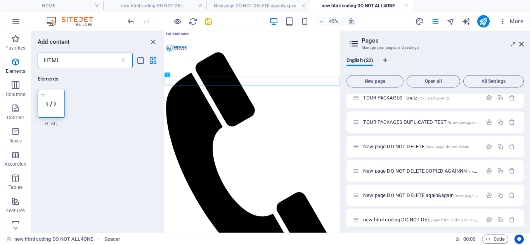
scroll to position [0, 0]
type input "HTML"
click at [49, 108] on icon at bounding box center [51, 104] width 10 height 10
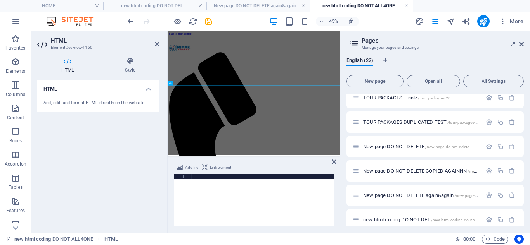
click at [197, 179] on div at bounding box center [261, 206] width 144 height 64
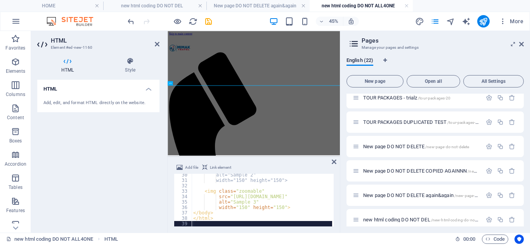
scroll to position [159, 0]
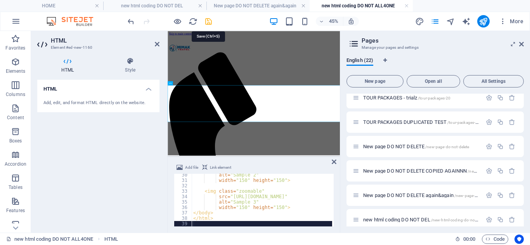
click at [209, 21] on icon "save" at bounding box center [208, 21] width 9 height 9
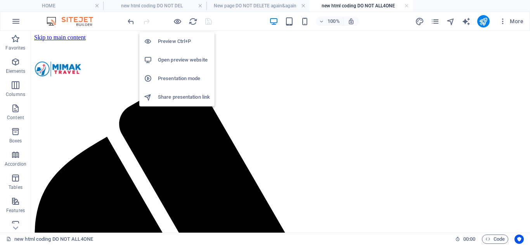
click at [190, 55] on h6 "Open preview website" at bounding box center [184, 59] width 52 height 9
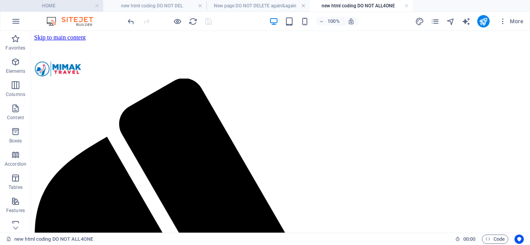
click at [66, 7] on h4 "HOME" at bounding box center [51, 6] width 103 height 9
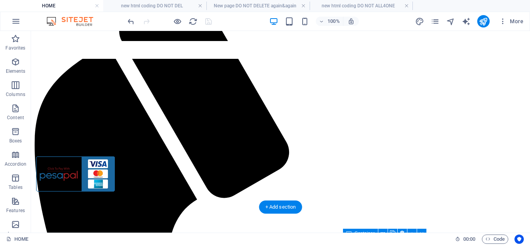
scroll to position [0, 0]
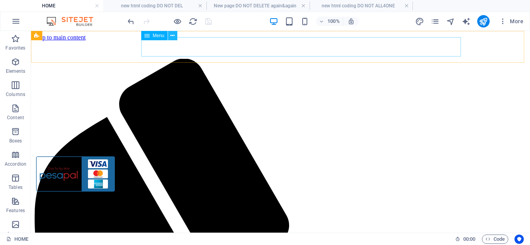
click at [173, 36] on icon at bounding box center [172, 36] width 4 height 8
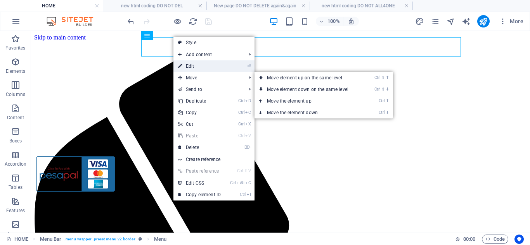
click at [196, 62] on link "⏎ Edit" at bounding box center [199, 66] width 52 height 12
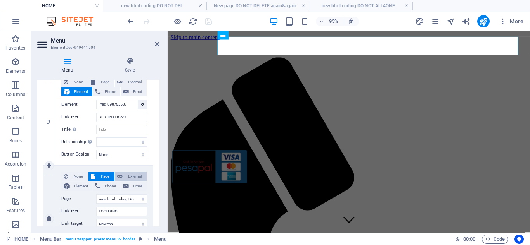
scroll to position [310, 0]
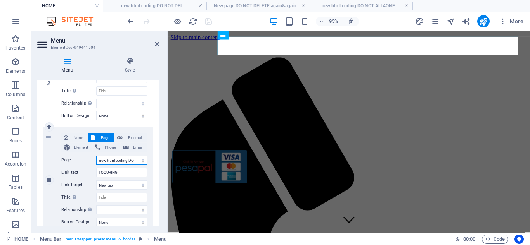
click at [119, 160] on select "HOME SERVICES DESTINATIONS tour tour package CONTACTS tester code trial 4 hover…" at bounding box center [121, 160] width 51 height 9
select select "21"
click at [96, 156] on select "HOME SERVICES DESTINATIONS tour tour package CONTACTS tester code trial 4 hover…" at bounding box center [121, 160] width 51 height 9
select select
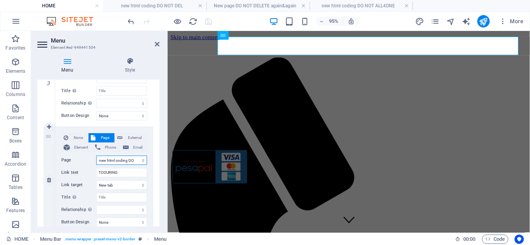
select select
click at [207, 21] on icon "save" at bounding box center [208, 21] width 9 height 9
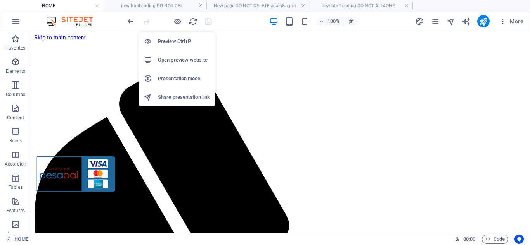
click at [184, 57] on h6 "Open preview website" at bounding box center [184, 59] width 52 height 9
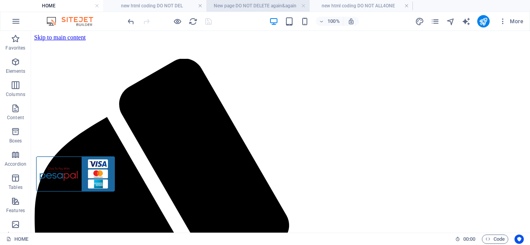
click at [282, 6] on h4 "New page DO NOT DELETE again&again" at bounding box center [257, 6] width 103 height 9
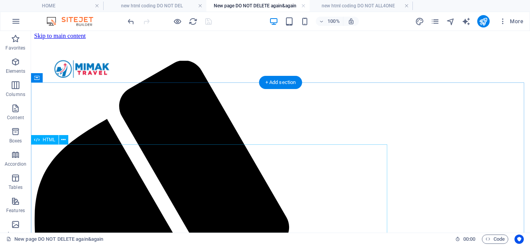
scroll to position [0, 0]
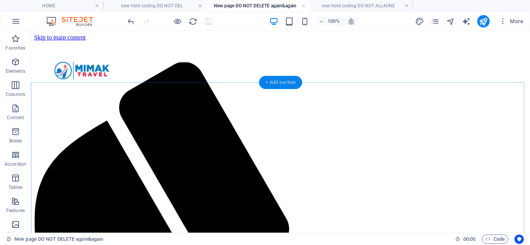
click at [284, 83] on div "+ Add section" at bounding box center [280, 82] width 43 height 13
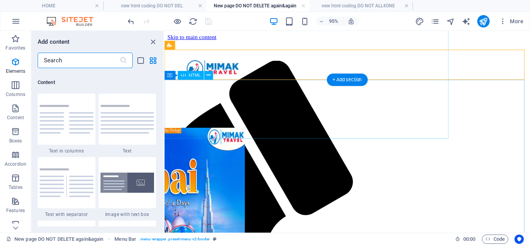
scroll to position [1357, 0]
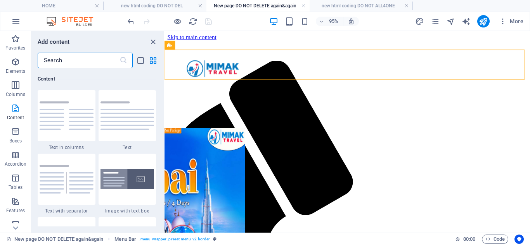
click at [79, 60] on input "text" at bounding box center [79, 61] width 82 height 16
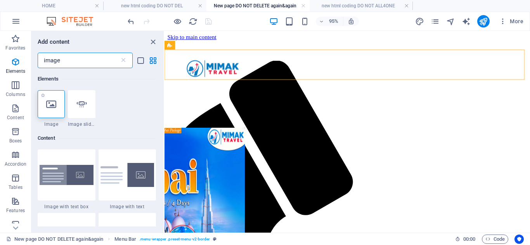
type input "image"
click at [55, 102] on icon at bounding box center [51, 104] width 10 height 10
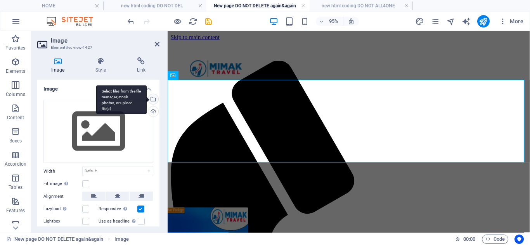
click at [153, 99] on div "Select files from the file manager, stock photos, or upload file(s)" at bounding box center [153, 100] width 12 height 12
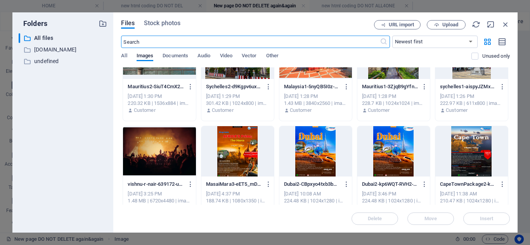
scroll to position [388, 0]
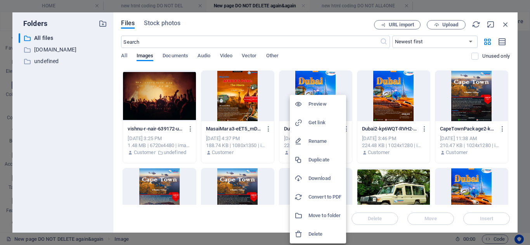
click at [323, 123] on h6 "Get link" at bounding box center [324, 122] width 33 height 9
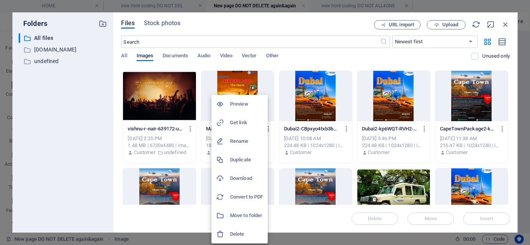
click at [243, 126] on h6 "Get link" at bounding box center [246, 122] width 33 height 9
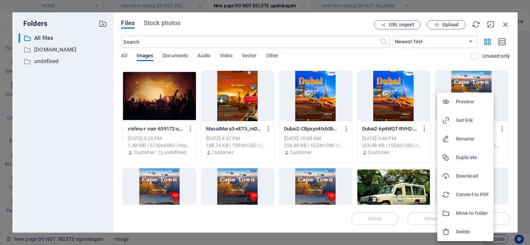
click at [475, 117] on h6 "Get link" at bounding box center [472, 120] width 33 height 9
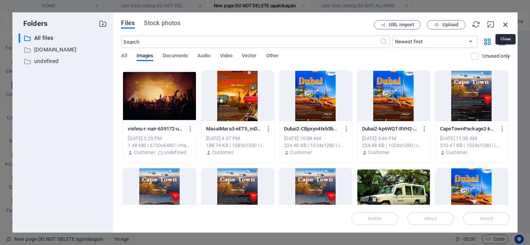
click at [508, 23] on icon "button" at bounding box center [505, 24] width 9 height 9
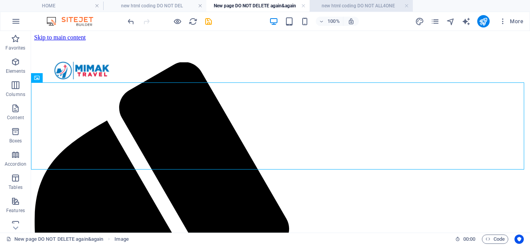
click at [360, 5] on h4 "new html coding DO NOT ALL4ONE" at bounding box center [360, 6] width 103 height 9
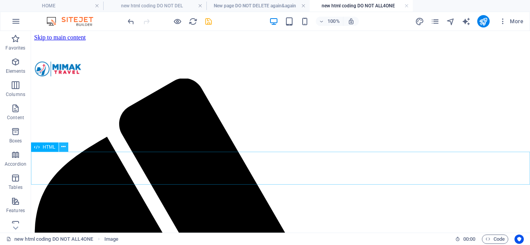
click at [65, 146] on icon at bounding box center [63, 147] width 4 height 8
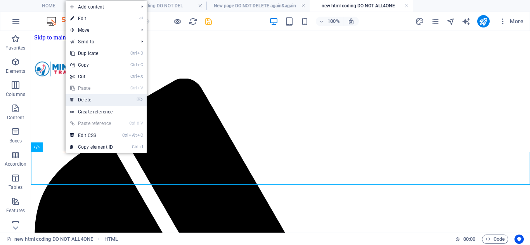
click at [92, 102] on link "⌦ Delete" at bounding box center [92, 100] width 52 height 12
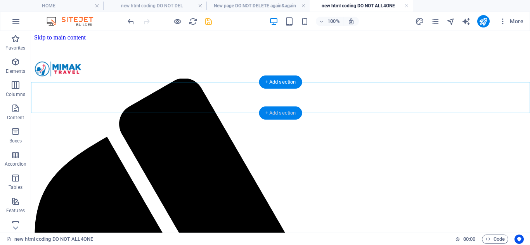
click at [278, 115] on div "+ Add section" at bounding box center [280, 113] width 43 height 13
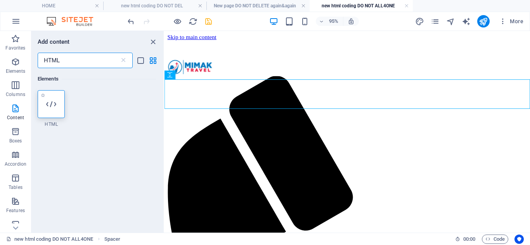
click at [55, 106] on icon at bounding box center [51, 104] width 10 height 10
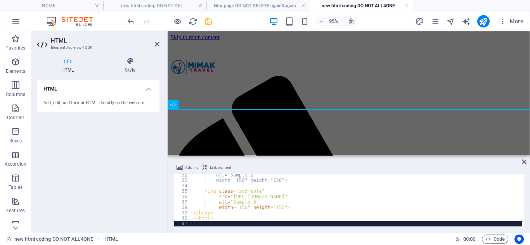
scroll to position [170, 0]
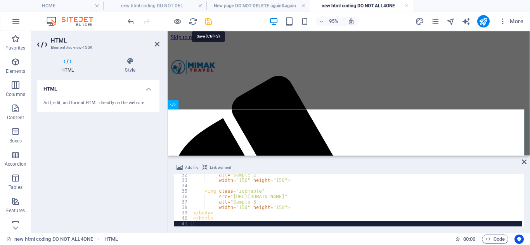
click at [207, 22] on icon "save" at bounding box center [208, 21] width 9 height 9
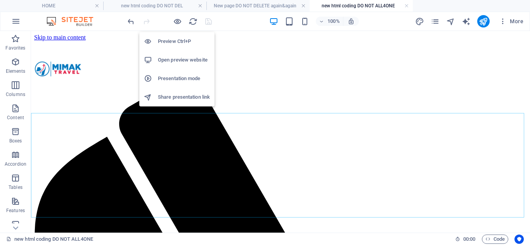
click at [194, 60] on h6 "Open preview website" at bounding box center [184, 59] width 52 height 9
click at [182, 63] on h6 "Open preview website" at bounding box center [184, 59] width 52 height 9
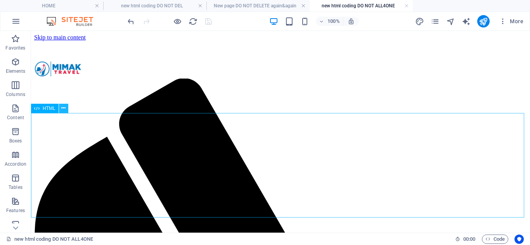
click at [64, 110] on icon at bounding box center [63, 108] width 4 height 8
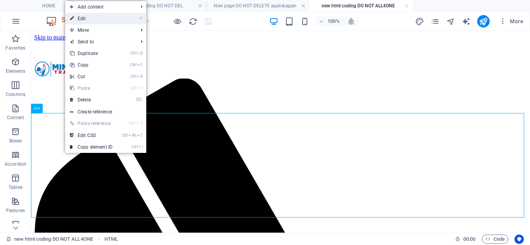
click at [112, 21] on link "⏎ Edit" at bounding box center [91, 19] width 52 height 12
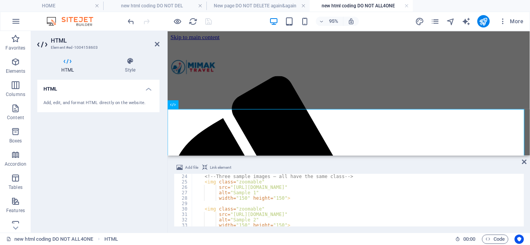
scroll to position [125, 0]
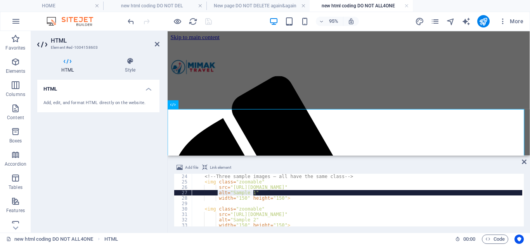
drag, startPoint x: 255, startPoint y: 192, endPoint x: 216, endPoint y: 194, distance: 38.8
click at [216, 194] on div "<!-- Three sample images – all have the same class --> < img class = "zoomable"…" at bounding box center [366, 205] width 348 height 62
type textarea "alt="Sample 1""
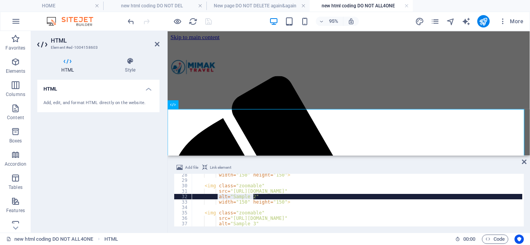
drag, startPoint x: 254, startPoint y: 197, endPoint x: 217, endPoint y: 196, distance: 37.3
click at [217, 196] on div "width = "150" height = "150" > < img class = "zoomable" src = "[URL][DOMAIN_NAM…" at bounding box center [366, 204] width 348 height 62
type textarea "alt="Sample 2""
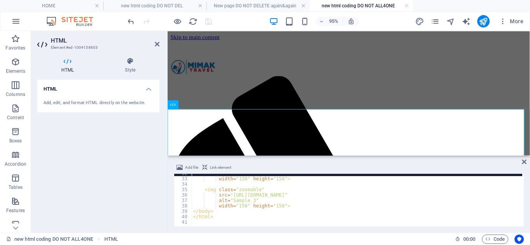
scroll to position [171, 0]
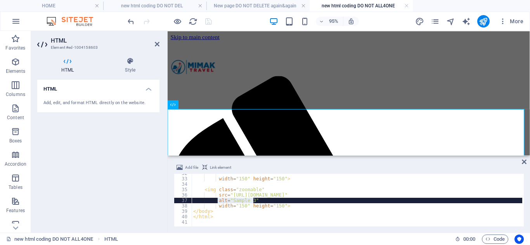
drag, startPoint x: 253, startPoint y: 201, endPoint x: 216, endPoint y: 199, distance: 36.9
click at [216, 199] on div "width = "150" height = "150" > < img class = "zoomable" src = "[URL][DOMAIN_NAM…" at bounding box center [366, 202] width 348 height 62
type textarea "alt="Sample 3""
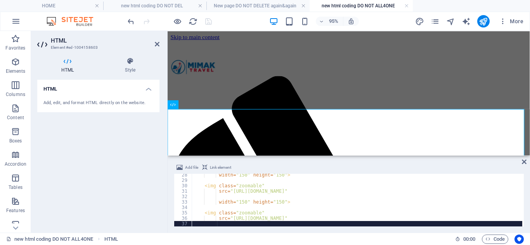
scroll to position [125, 0]
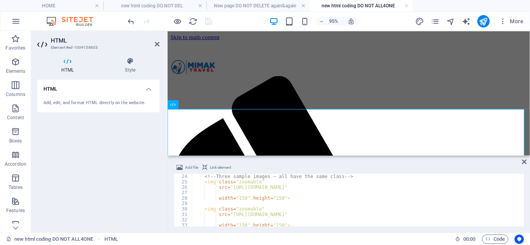
click at [237, 199] on div "<!-- Three sample images – all have the same class --> < img class = "zoomable"…" at bounding box center [366, 205] width 348 height 62
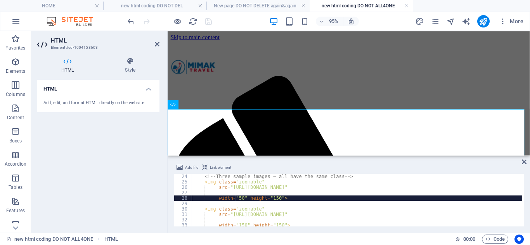
type textarea "width="350" height="150">"
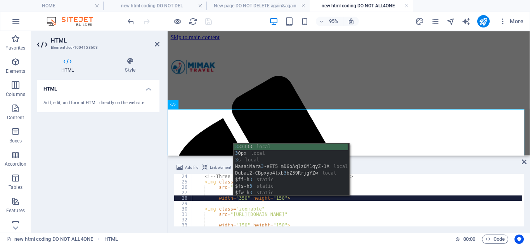
click at [274, 203] on div "<!-- Three sample images – all have the same class --> < img class = "zoomable"…" at bounding box center [366, 205] width 348 height 62
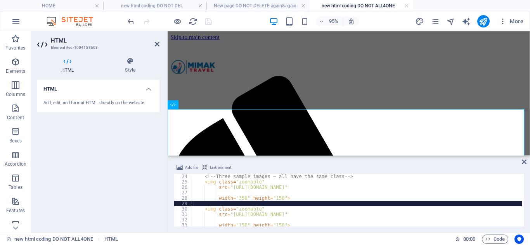
scroll to position [0, 0]
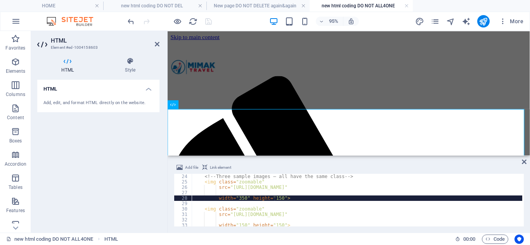
click at [274, 198] on div "<!-- Three sample images – all have the same class --> < img class = "zoomable"…" at bounding box center [366, 205] width 348 height 62
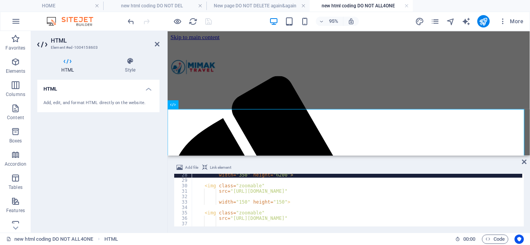
scroll to position [125, 0]
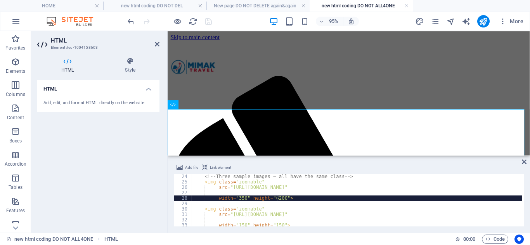
type textarea "width="350" height="620">"
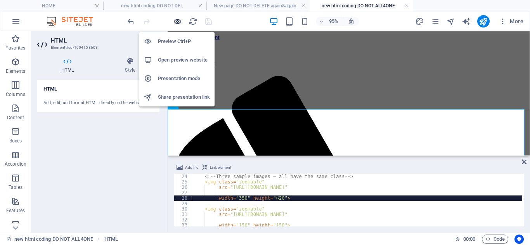
click at [178, 21] on icon "button" at bounding box center [177, 21] width 9 height 9
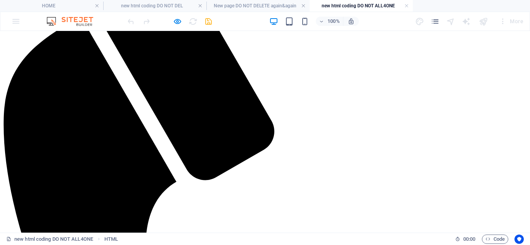
scroll to position [78, 0]
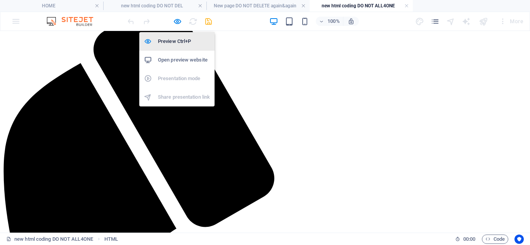
click at [171, 38] on h6 "Preview Ctrl+P" at bounding box center [184, 41] width 52 height 9
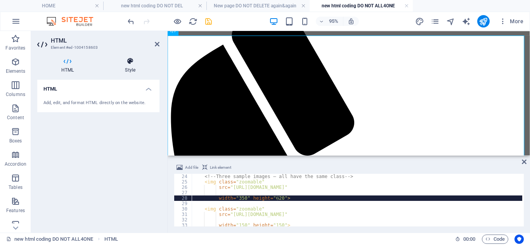
click at [130, 60] on icon at bounding box center [130, 61] width 59 height 8
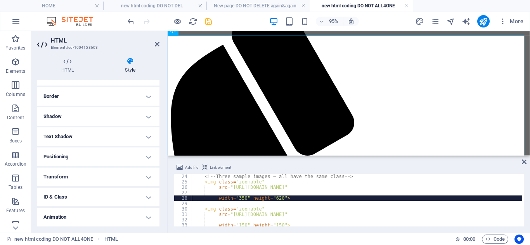
scroll to position [98, 0]
click at [85, 158] on h4 "Transform" at bounding box center [98, 157] width 122 height 19
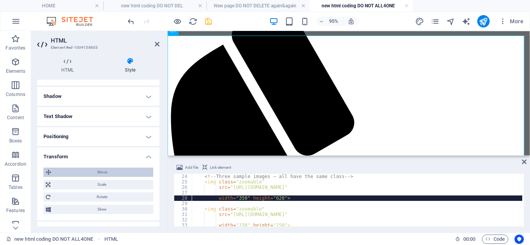
click at [105, 171] on span "Move" at bounding box center [102, 172] width 97 height 9
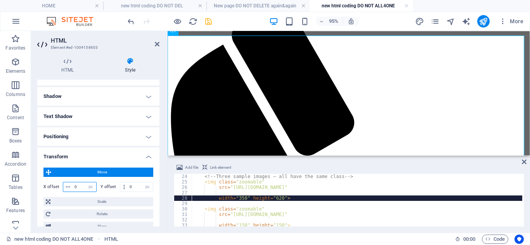
drag, startPoint x: 81, startPoint y: 185, endPoint x: 74, endPoint y: 184, distance: 7.4
click at [74, 184] on input "0" at bounding box center [85, 187] width 24 height 9
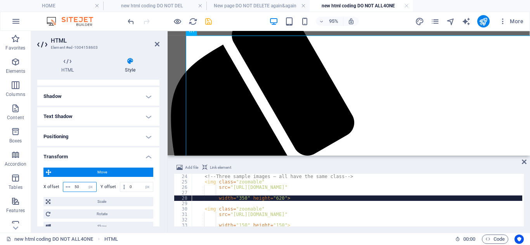
type input "5"
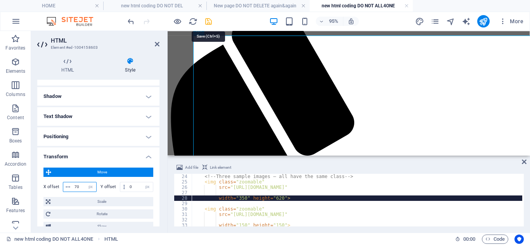
type input "70"
click at [211, 20] on icon "save" at bounding box center [208, 21] width 9 height 9
select select "px"
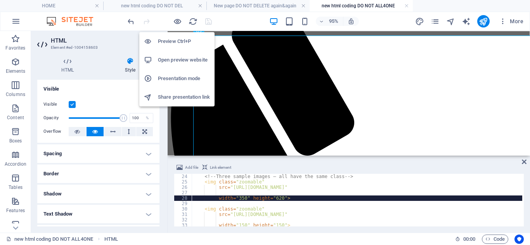
click at [177, 58] on h6 "Open preview website" at bounding box center [184, 59] width 52 height 9
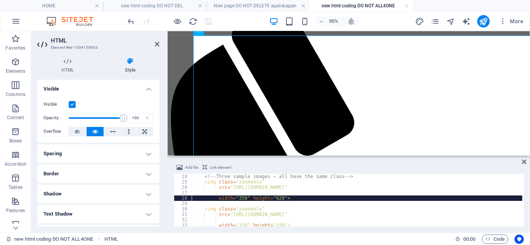
scroll to position [148, 0]
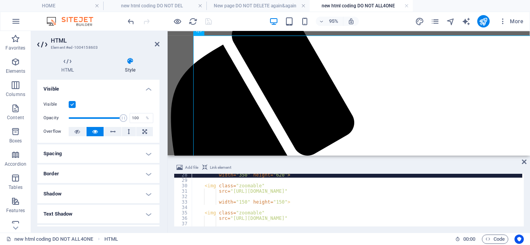
click at [238, 202] on div "width = "350" height = "620" > < img class = "zoomable" src = "[URL][DOMAIN_NAM…" at bounding box center [366, 204] width 348 height 62
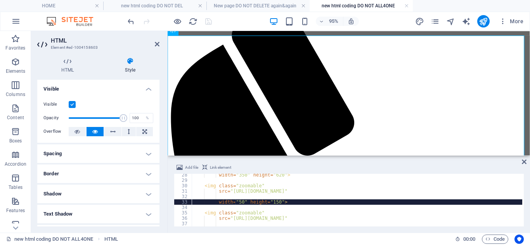
scroll to position [0, 3]
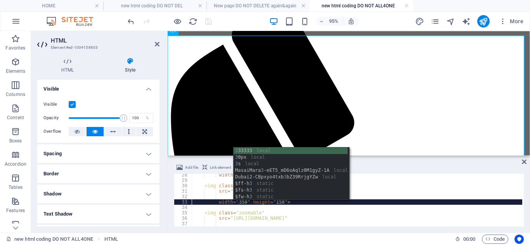
click at [275, 204] on div "width = "350" height = "620" > < img class = "zoomable" src = "[URL][DOMAIN_NAM…" at bounding box center [366, 204] width 348 height 62
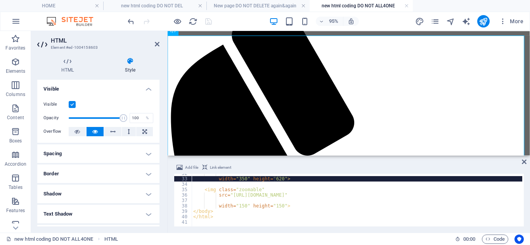
scroll to position [171, 0]
click at [237, 208] on div "width = "350" height = "620" > < img class = "zoomable" src = "[URL][DOMAIN_NAM…" at bounding box center [366, 202] width 348 height 62
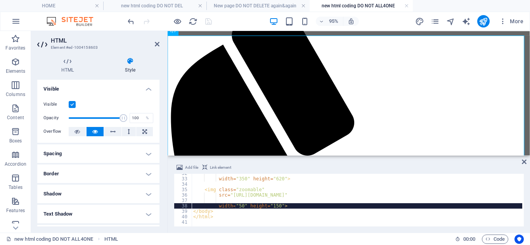
scroll to position [0, 4]
click at [274, 208] on div "width = "350" height = "620" > < img class = "zoomable" src = "[URL][DOMAIN_NAM…" at bounding box center [366, 202] width 348 height 62
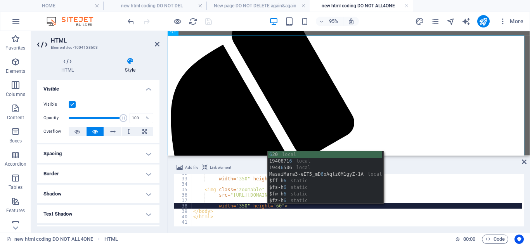
type textarea "width="350" height="620">"
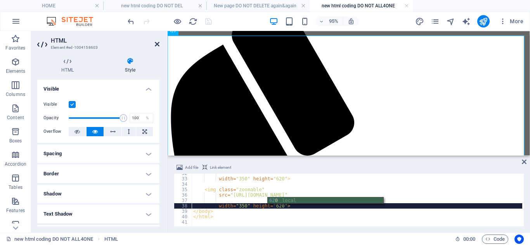
click at [158, 43] on icon at bounding box center [157, 44] width 5 height 6
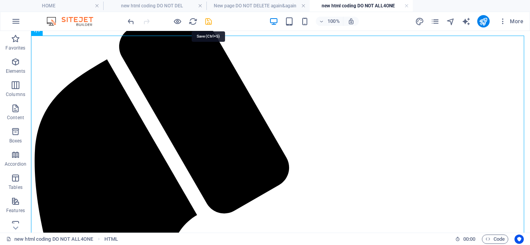
click at [207, 22] on icon "save" at bounding box center [208, 21] width 9 height 9
select select "px"
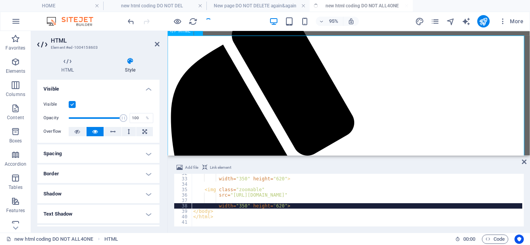
type input "0"
click at [157, 45] on icon at bounding box center [157, 44] width 5 height 6
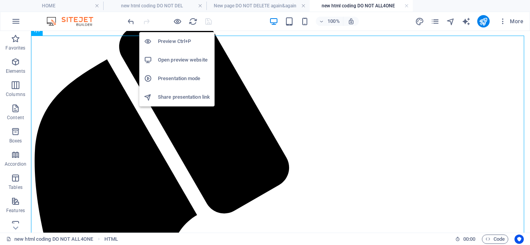
click at [177, 56] on h6 "Open preview website" at bounding box center [184, 59] width 52 height 9
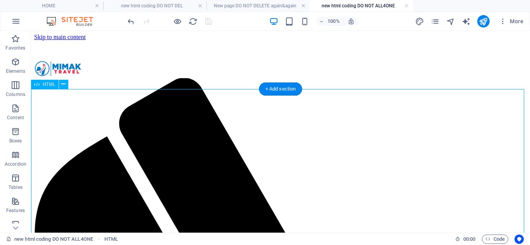
scroll to position [0, 0]
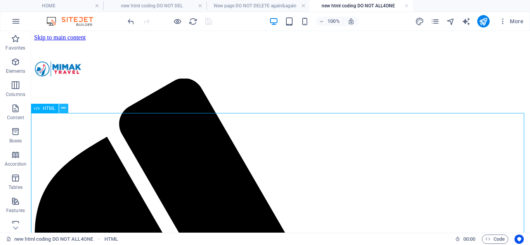
click at [64, 107] on icon at bounding box center [63, 108] width 4 height 8
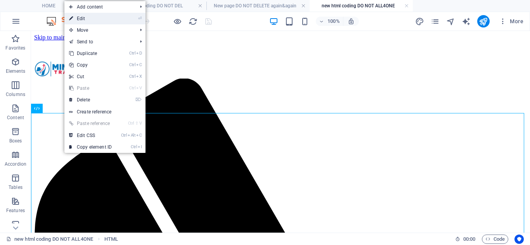
click at [105, 19] on link "⏎ Edit" at bounding box center [90, 19] width 52 height 12
select select "px"
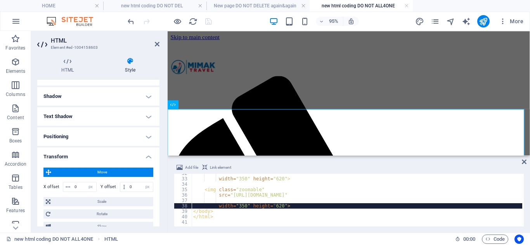
scroll to position [92, 0]
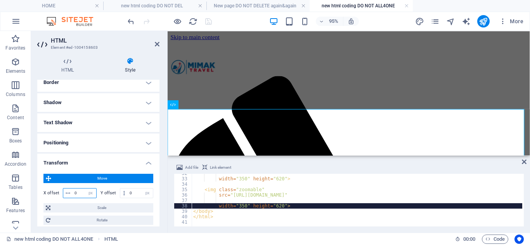
drag, startPoint x: 80, startPoint y: 193, endPoint x: 72, endPoint y: 191, distance: 8.5
click at [72, 191] on div "0 px rem % em vh vw" at bounding box center [80, 193] width 34 height 10
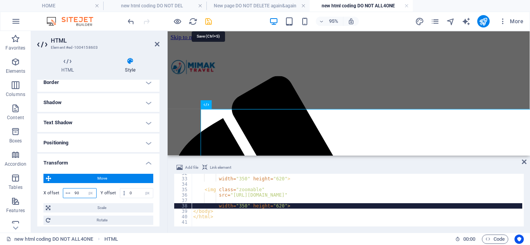
type input "90"
click at [209, 22] on icon "save" at bounding box center [208, 21] width 9 height 9
select select "px"
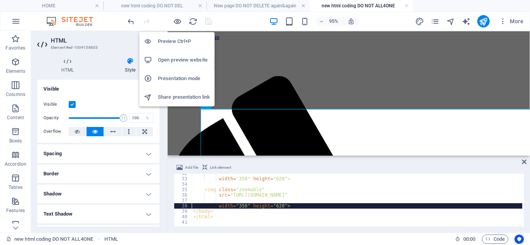
click at [178, 59] on h6 "Open preview website" at bounding box center [184, 59] width 52 height 9
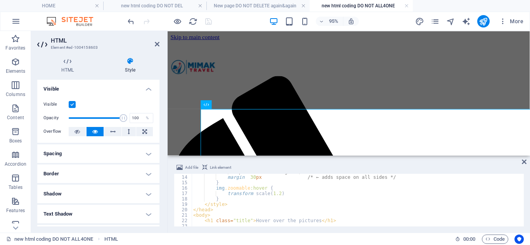
scroll to position [93, 0]
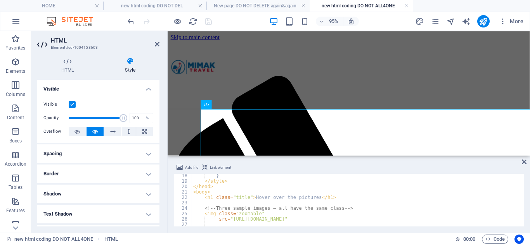
click at [250, 197] on div "} </ style > </ head > < body > < h1 class = "title" > Hover over the pictures …" at bounding box center [366, 204] width 348 height 62
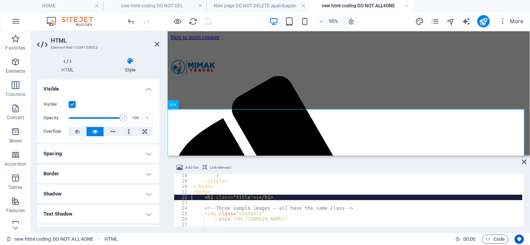
type textarea "<h1 class="title"></h1>"
click at [156, 45] on icon at bounding box center [157, 44] width 5 height 6
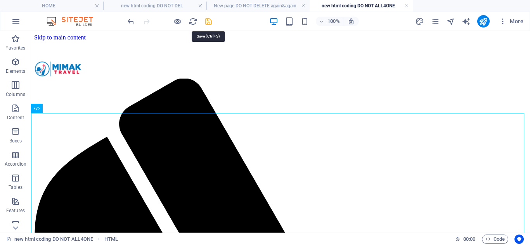
click at [209, 21] on icon "save" at bounding box center [208, 21] width 9 height 9
select select "px"
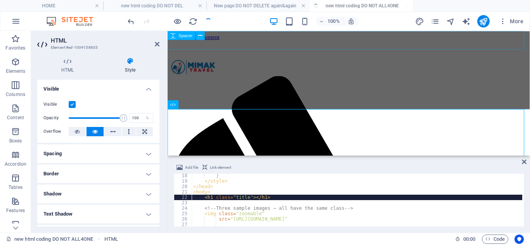
type input "0"
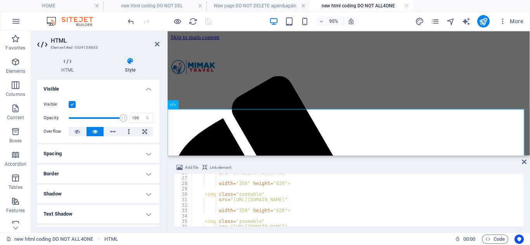
scroll to position [171, 0]
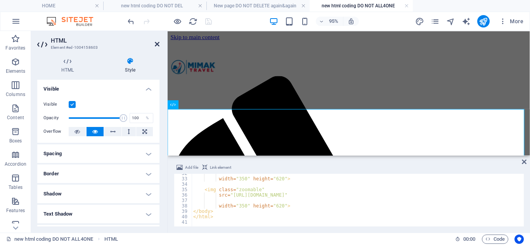
click at [157, 43] on icon at bounding box center [157, 44] width 5 height 6
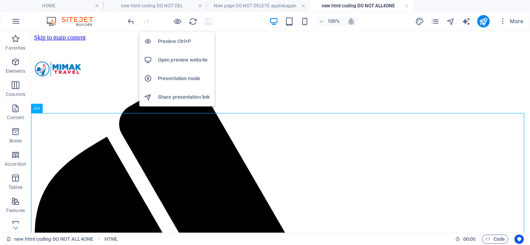
click at [188, 60] on h6 "Open preview website" at bounding box center [184, 59] width 52 height 9
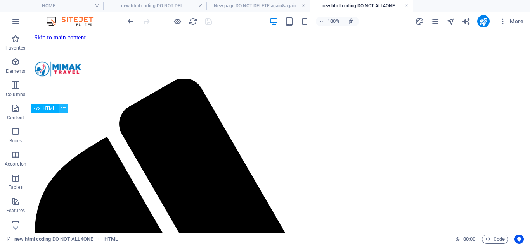
click at [61, 109] on icon at bounding box center [63, 108] width 4 height 8
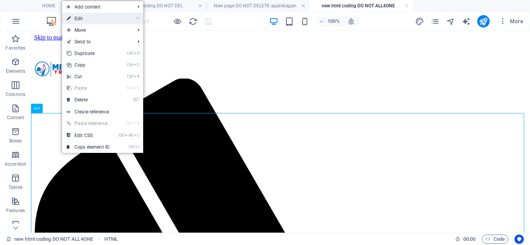
click at [95, 19] on link "⏎ Edit" at bounding box center [88, 19] width 52 height 12
select select "px"
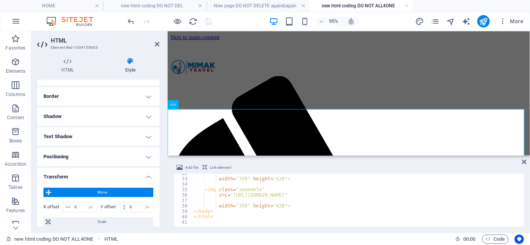
scroll to position [116, 0]
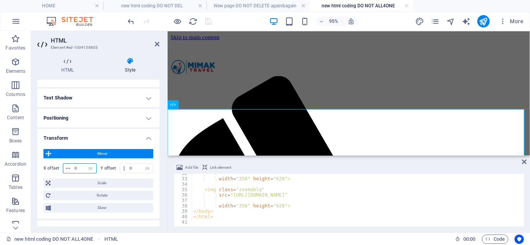
drag, startPoint x: 80, startPoint y: 167, endPoint x: 71, endPoint y: 166, distance: 8.9
click at [71, 166] on div "0 px rem % em vh vw" at bounding box center [80, 169] width 34 height 10
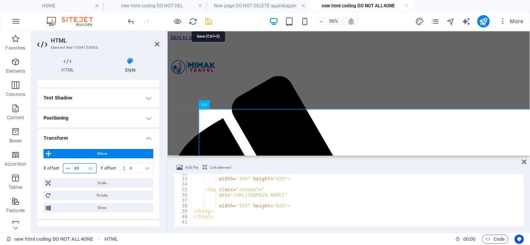
type input "85"
click at [210, 23] on icon "save" at bounding box center [208, 21] width 9 height 9
select select "px"
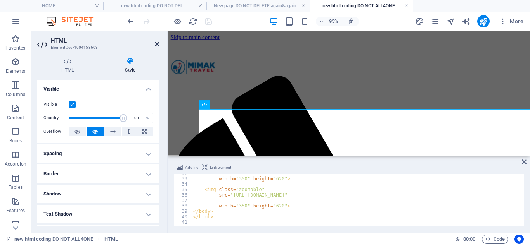
click at [157, 45] on icon at bounding box center [157, 44] width 5 height 6
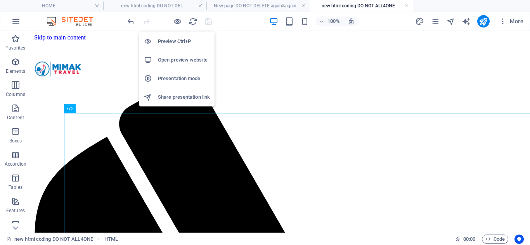
click at [178, 58] on h6 "Open preview website" at bounding box center [184, 59] width 52 height 9
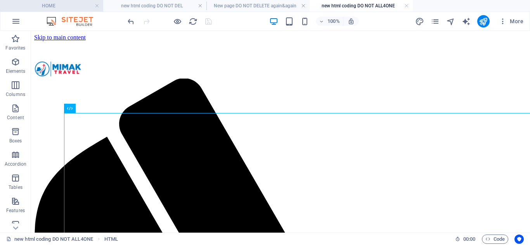
click at [37, 4] on h4 "HOME" at bounding box center [51, 6] width 103 height 9
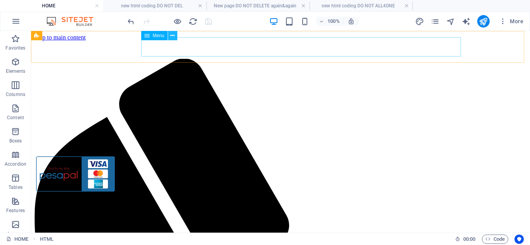
click at [176, 37] on button at bounding box center [172, 35] width 9 height 9
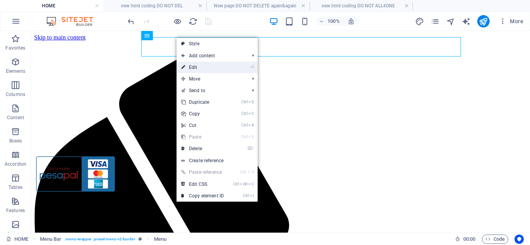
click at [197, 68] on link "⏎ Edit" at bounding box center [202, 68] width 52 height 12
select select "21"
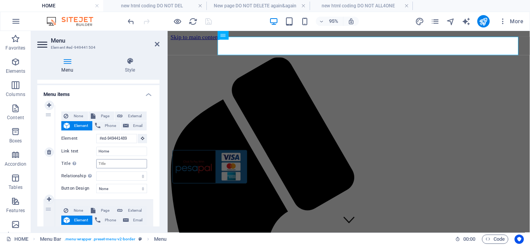
scroll to position [39, 0]
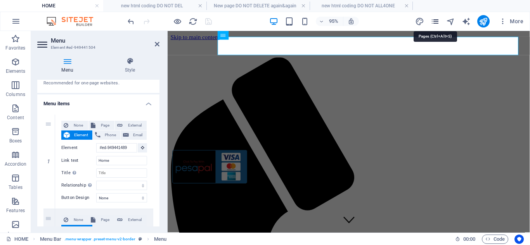
click at [434, 24] on icon "pages" at bounding box center [434, 21] width 9 height 9
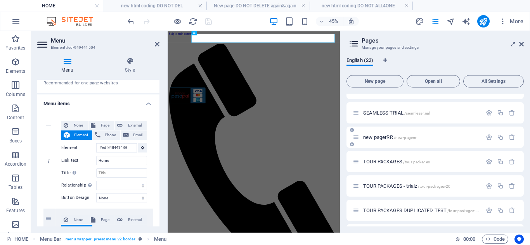
scroll to position [271, 0]
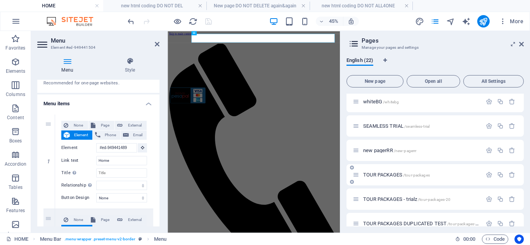
click at [376, 175] on span "TOUR PACKAGES /tour-packages" at bounding box center [396, 175] width 67 height 6
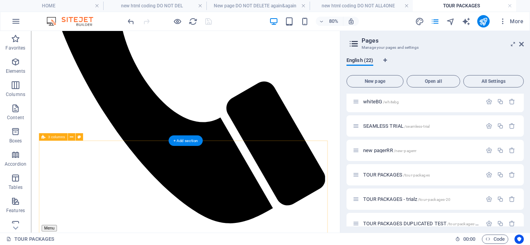
scroll to position [310, 0]
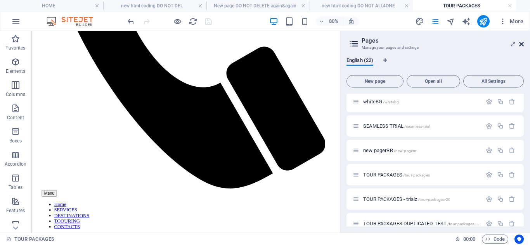
click at [519, 44] on icon at bounding box center [521, 44] width 5 height 6
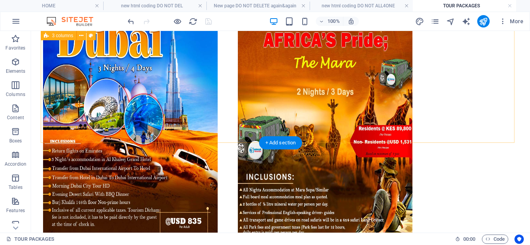
scroll to position [775, 0]
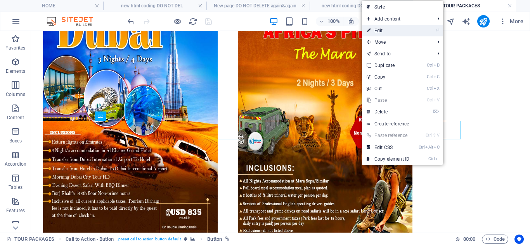
click at [399, 31] on link "⏎ Edit" at bounding box center [388, 31] width 52 height 12
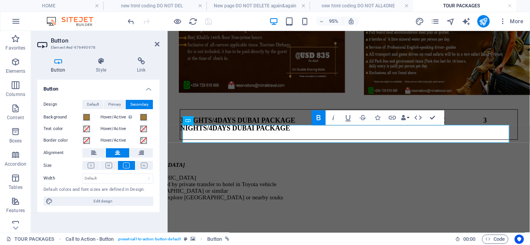
scroll to position [785, 0]
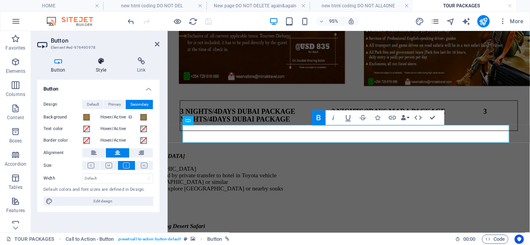
click at [98, 68] on h4 "Style" at bounding box center [102, 65] width 41 height 16
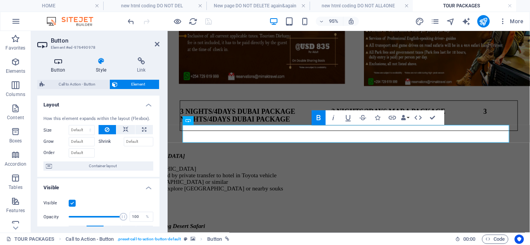
click at [63, 61] on icon at bounding box center [58, 61] width 42 height 8
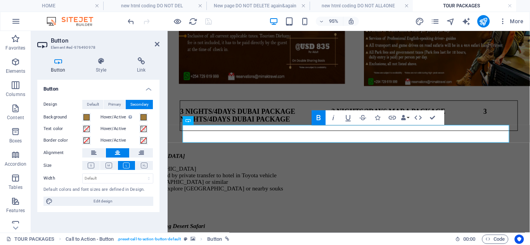
click at [156, 40] on h2 "Button" at bounding box center [105, 40] width 109 height 7
click at [157, 43] on icon at bounding box center [157, 44] width 5 height 6
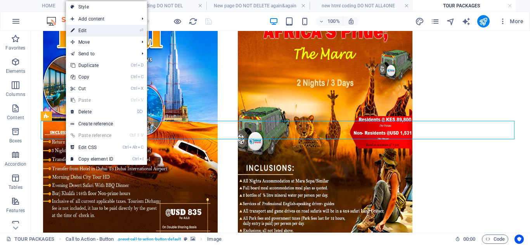
click at [83, 28] on link "⏎ Edit" at bounding box center [92, 31] width 52 height 12
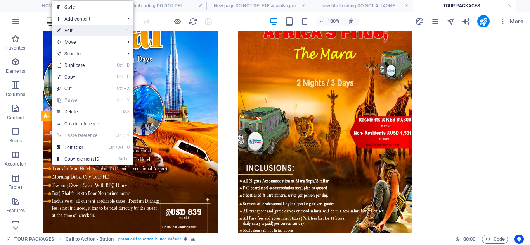
click at [77, 32] on link "⏎ Edit" at bounding box center [78, 31] width 52 height 12
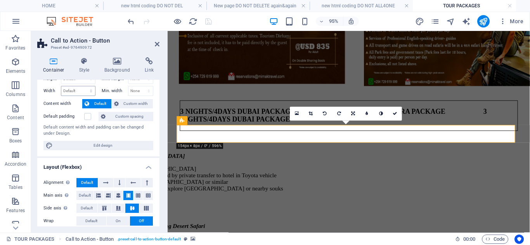
scroll to position [0, 0]
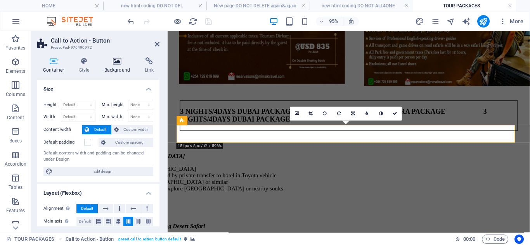
click at [109, 66] on h4 "Background" at bounding box center [118, 65] width 41 height 16
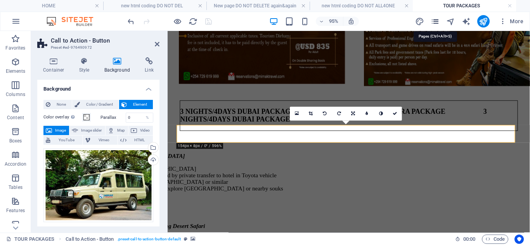
click at [435, 21] on icon "pages" at bounding box center [434, 21] width 9 height 9
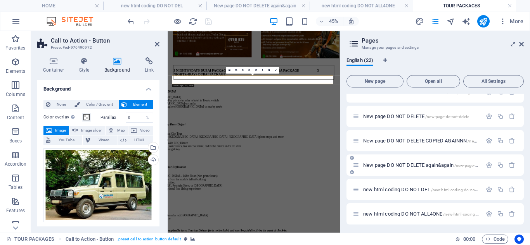
scroll to position [404, 0]
click at [383, 188] on span "new html coding DO NOT DEL /new-html-coding-do-not-del" at bounding box center [422, 189] width 119 height 6
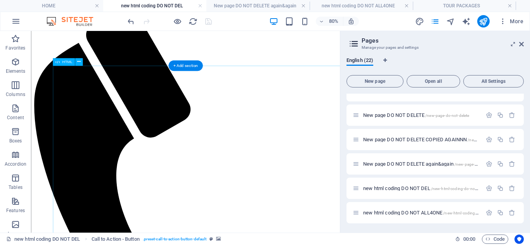
scroll to position [0, 0]
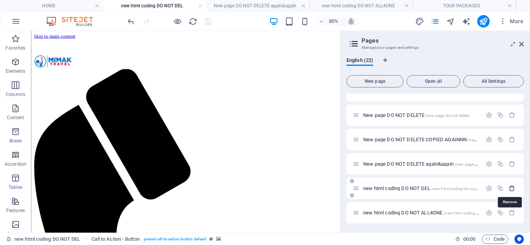
click at [510, 188] on icon "button" at bounding box center [511, 188] width 7 height 7
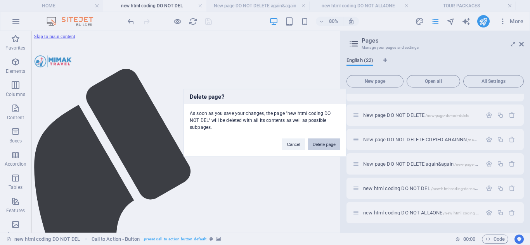
click at [331, 140] on button "Delete page" at bounding box center [324, 144] width 32 height 12
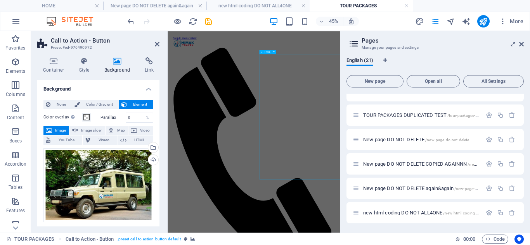
scroll to position [785, 0]
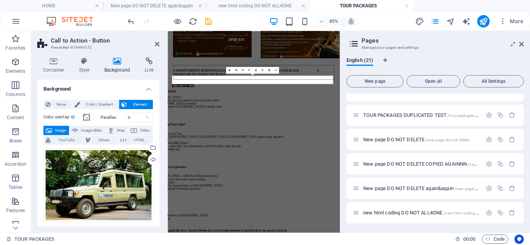
click at [391, 188] on span "New page DO NOT DELETE again&again /new-page-do-not-delete-18" at bounding box center [433, 189] width 141 height 6
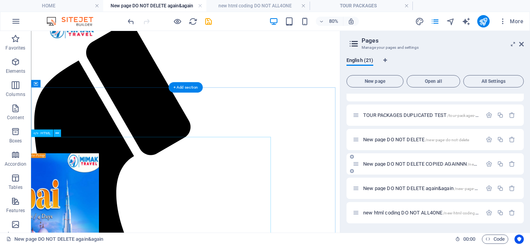
scroll to position [39, 0]
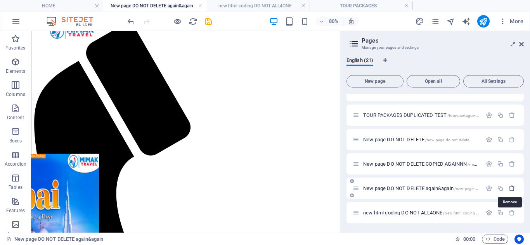
click at [509, 189] on icon "button" at bounding box center [511, 188] width 7 height 7
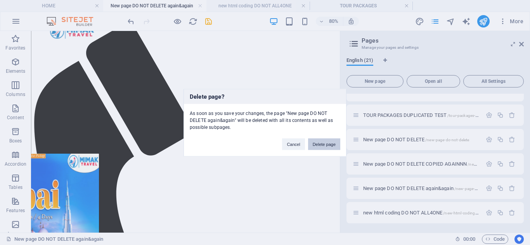
click at [330, 146] on button "Delete page" at bounding box center [324, 144] width 32 height 12
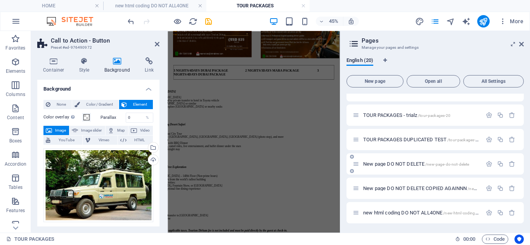
scroll to position [356, 0]
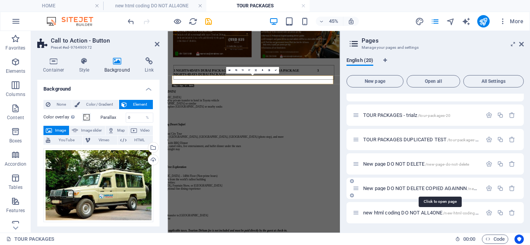
click at [406, 188] on span "New page DO NOT DELETE COPIED AGAINNN /new-page-do-not-delete-20" at bounding box center [440, 189] width 154 height 6
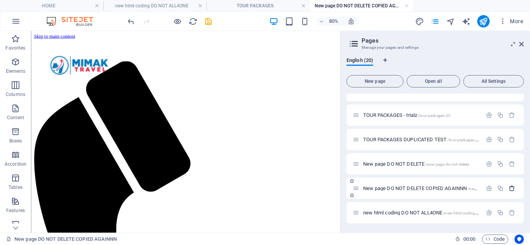
click at [511, 187] on icon "button" at bounding box center [511, 188] width 7 height 7
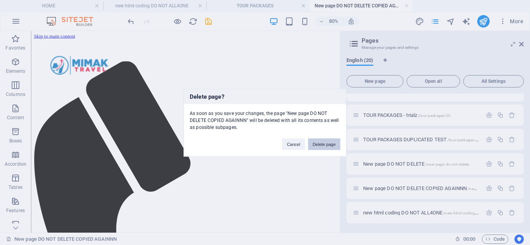
click at [333, 146] on button "Delete page" at bounding box center [324, 144] width 32 height 12
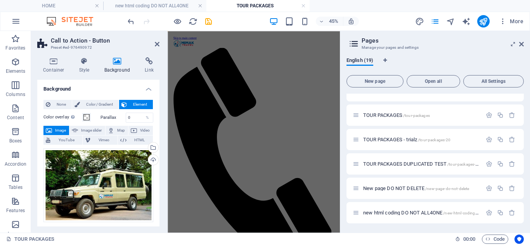
scroll to position [785, 0]
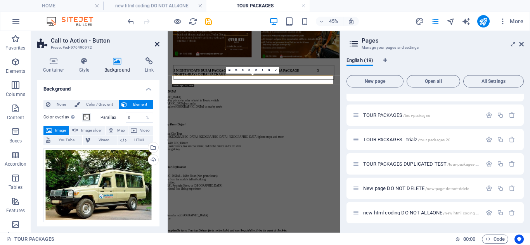
click at [159, 46] on icon at bounding box center [157, 44] width 5 height 6
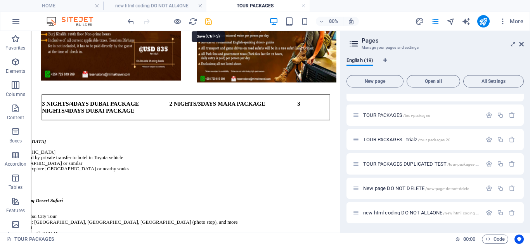
drag, startPoint x: 211, startPoint y: 21, endPoint x: 498, endPoint y: 73, distance: 292.4
click at [211, 21] on icon "save" at bounding box center [208, 21] width 9 height 9
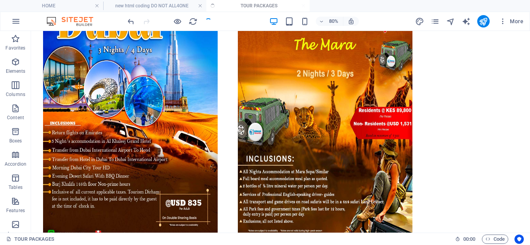
scroll to position [775, 0]
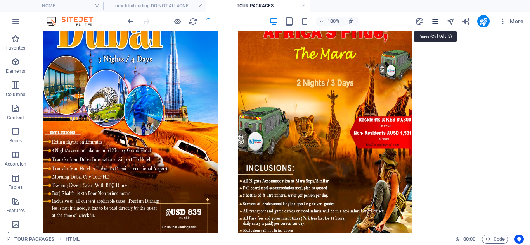
click at [436, 22] on icon "pages" at bounding box center [434, 21] width 9 height 9
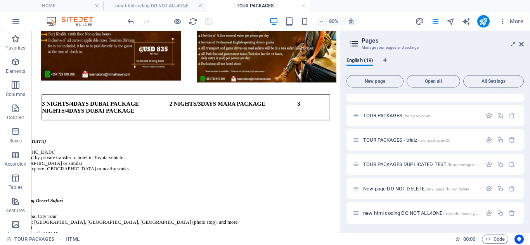
scroll to position [331, 0]
click at [396, 187] on span "New page DO NOT DELETE /new-page-do-not-delete" at bounding box center [416, 189] width 106 height 6
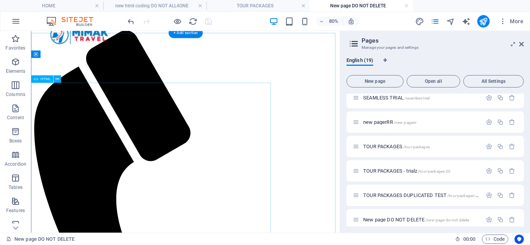
scroll to position [0, 0]
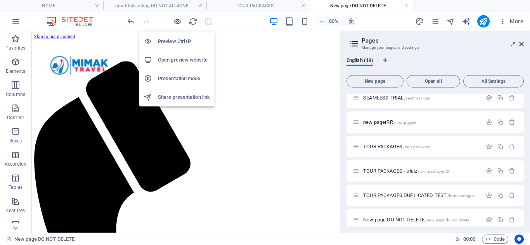
click at [178, 42] on h6 "Preview Ctrl+P" at bounding box center [184, 41] width 52 height 9
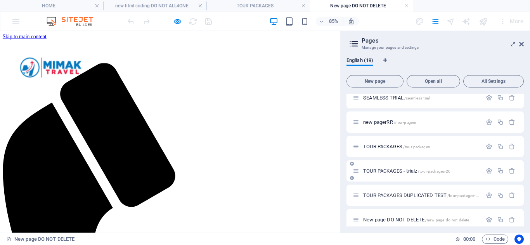
scroll to position [331, 0]
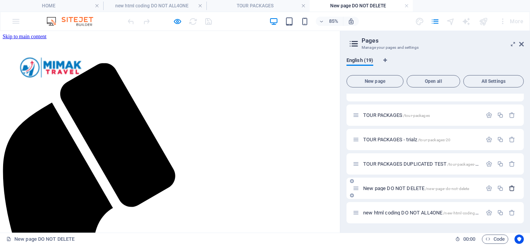
click at [509, 188] on icon "button" at bounding box center [511, 188] width 7 height 7
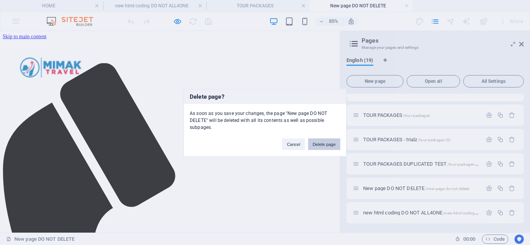
click at [320, 142] on button "Delete page" at bounding box center [324, 144] width 32 height 12
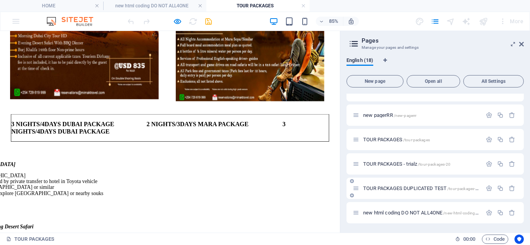
scroll to position [307, 0]
click at [404, 163] on span "TOUR PACKAGES - trialz /tour-packages-20" at bounding box center [406, 164] width 87 height 6
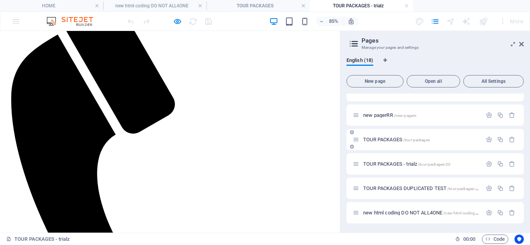
click at [382, 140] on span "TOUR PACKAGES /tour-packages" at bounding box center [396, 140] width 67 height 6
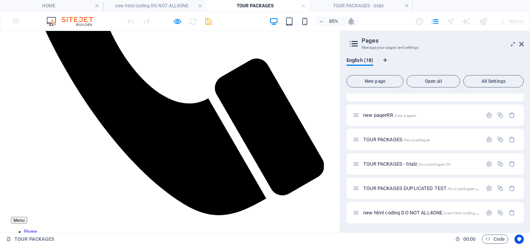
scroll to position [278, 0]
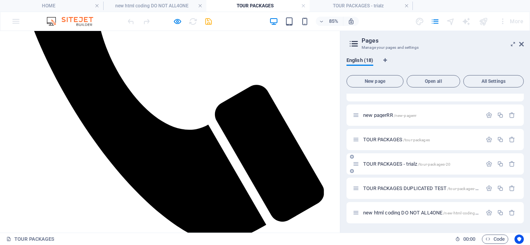
click at [385, 162] on span "TOUR PACKAGES - trialz /tour-packages-20" at bounding box center [406, 164] width 87 height 6
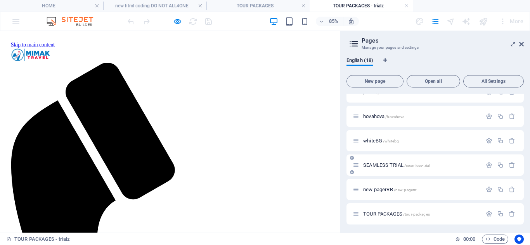
scroll to position [229, 0]
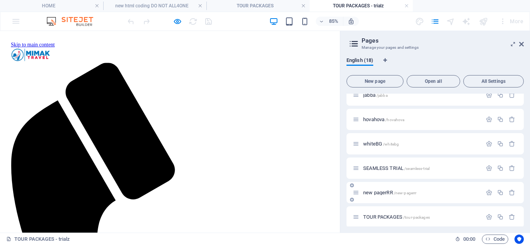
click at [390, 194] on span "new pagerRR /new-pagerrr" at bounding box center [389, 193] width 53 height 6
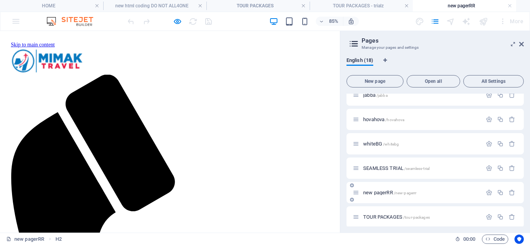
scroll to position [318, 0]
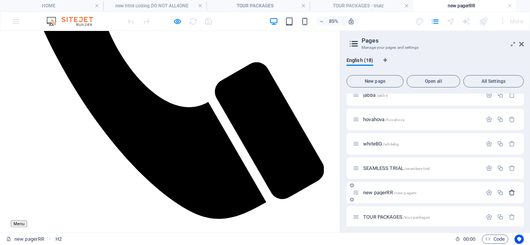
click at [510, 194] on icon "button" at bounding box center [511, 193] width 7 height 7
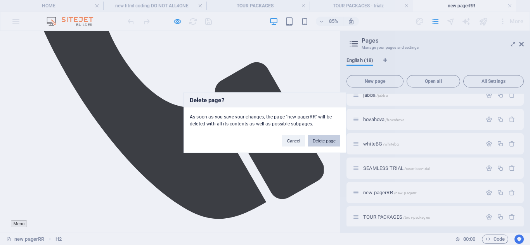
click at [316, 142] on button "Delete page" at bounding box center [324, 141] width 32 height 12
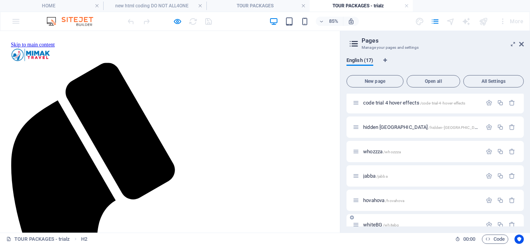
scroll to position [190, 0]
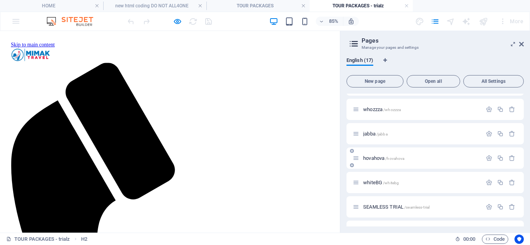
click at [368, 136] on span "jabba /jabba" at bounding box center [375, 134] width 24 height 6
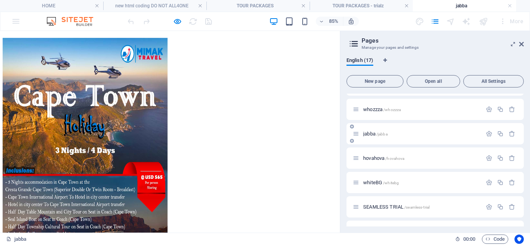
scroll to position [0, 0]
click at [511, 135] on icon "button" at bounding box center [511, 134] width 7 height 7
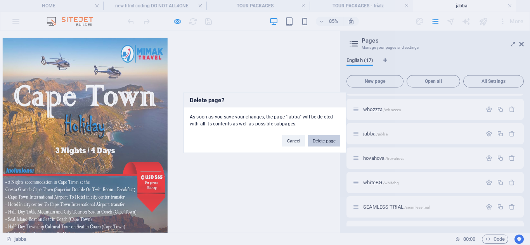
click at [335, 142] on button "Delete page" at bounding box center [324, 141] width 32 height 12
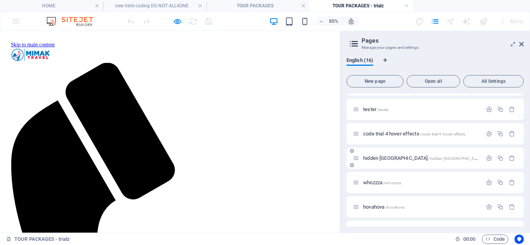
scroll to position [113, 0]
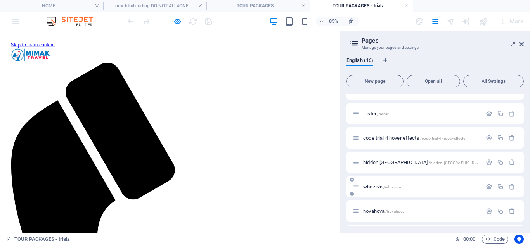
click at [383, 188] on span "whozzza /whozzza" at bounding box center [382, 187] width 38 height 6
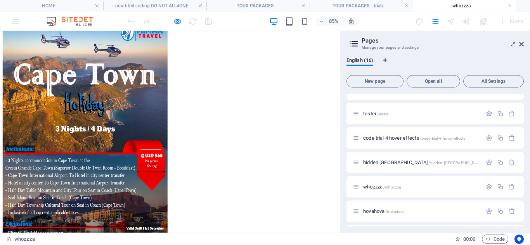
scroll to position [0, 0]
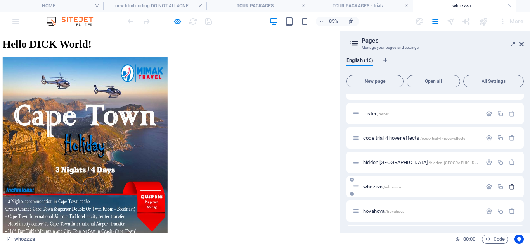
click at [509, 186] on icon "button" at bounding box center [511, 187] width 7 height 7
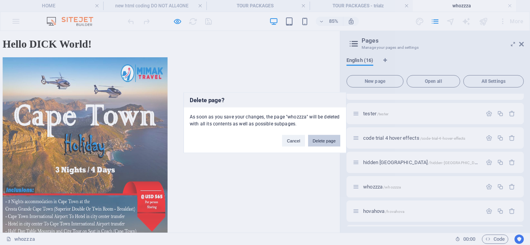
click at [325, 138] on button "Delete page" at bounding box center [324, 141] width 32 height 12
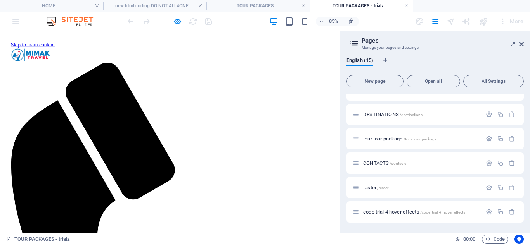
scroll to position [78, 0]
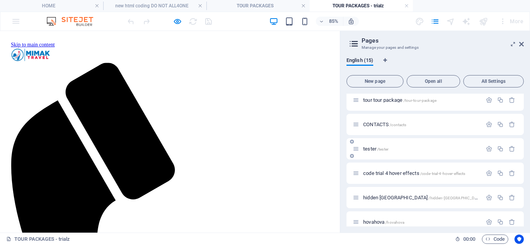
click at [370, 149] on span "tester /tester" at bounding box center [375, 149] width 25 height 6
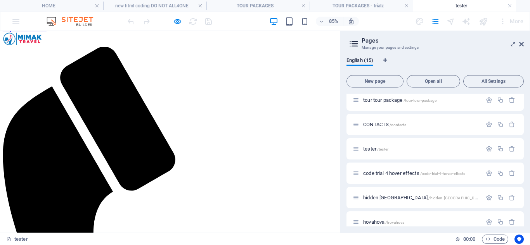
scroll to position [0, 0]
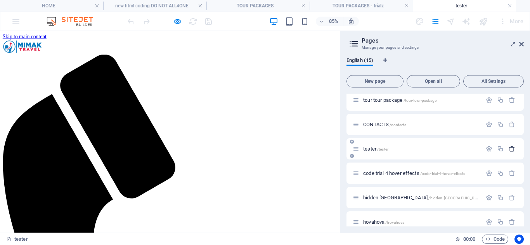
click at [510, 150] on icon "button" at bounding box center [511, 149] width 7 height 7
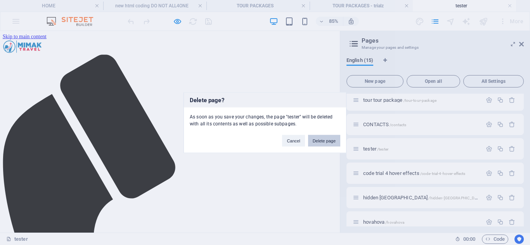
click at [330, 142] on button "Delete page" at bounding box center [324, 141] width 32 height 12
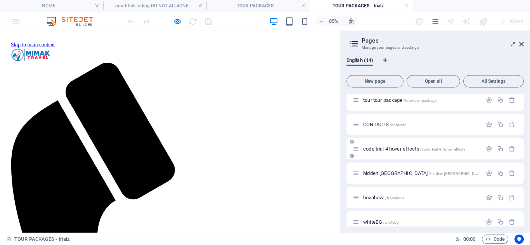
click at [369, 149] on span "code trial 4 hover effects /code-trial-4-hover-effects" at bounding box center [414, 149] width 102 height 6
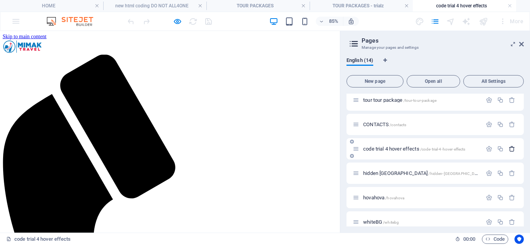
click at [512, 149] on icon "button" at bounding box center [511, 149] width 7 height 7
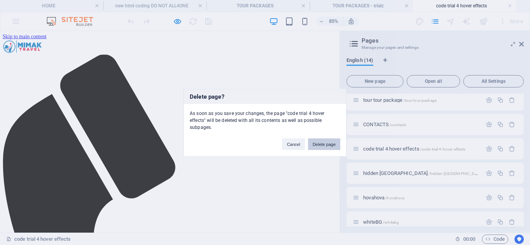
click at [321, 143] on button "Delete page" at bounding box center [324, 144] width 32 height 12
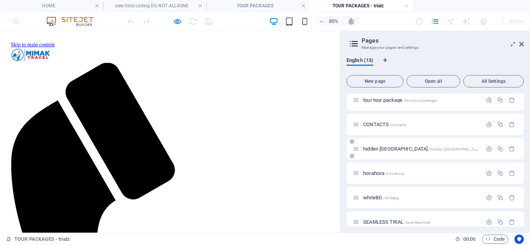
click at [378, 148] on span "hidden [GEOGRAPHIC_DATA] /hidden-[GEOGRAPHIC_DATA]" at bounding box center [423, 149] width 120 height 6
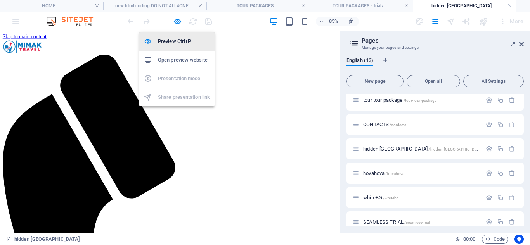
click at [175, 40] on h6 "Preview Ctrl+P" at bounding box center [184, 41] width 52 height 9
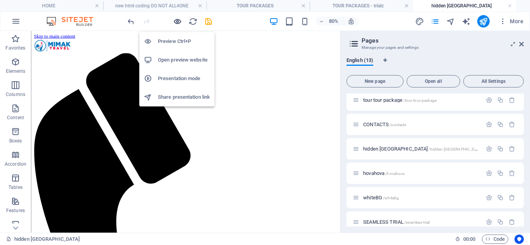
click at [177, 21] on icon "button" at bounding box center [177, 21] width 9 height 9
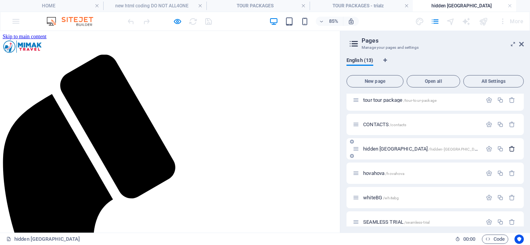
click at [509, 151] on icon "button" at bounding box center [511, 149] width 7 height 7
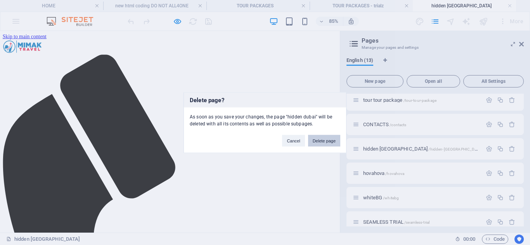
click at [316, 143] on button "Delete page" at bounding box center [324, 141] width 32 height 12
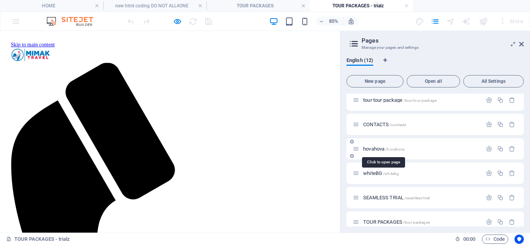
click at [376, 149] on span "hovahova /[PERSON_NAME]" at bounding box center [383, 149] width 41 height 6
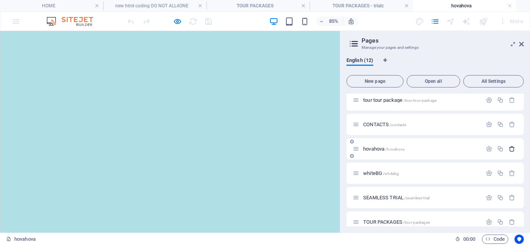
click at [511, 148] on icon "button" at bounding box center [511, 149] width 7 height 7
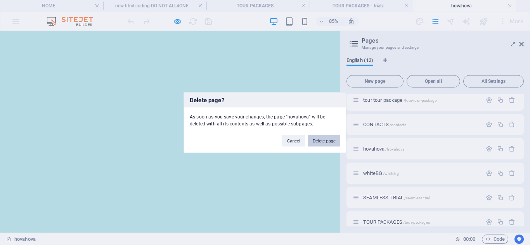
click at [323, 139] on button "Delete page" at bounding box center [324, 141] width 32 height 12
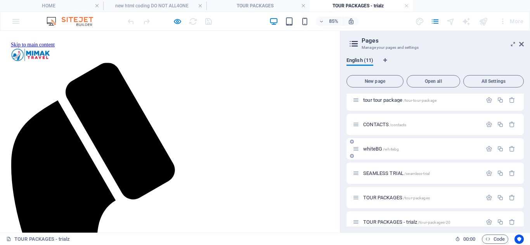
click at [378, 149] on span "whiteBG /whitebg" at bounding box center [381, 149] width 36 height 6
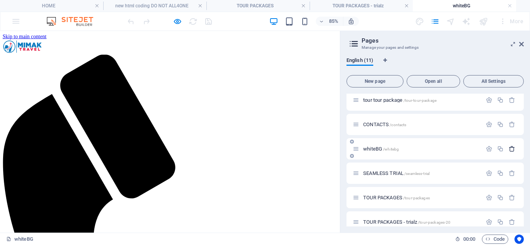
click at [512, 148] on icon "button" at bounding box center [511, 149] width 7 height 7
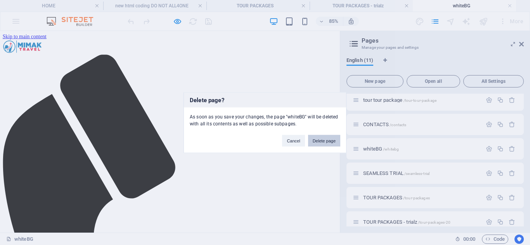
drag, startPoint x: 330, startPoint y: 141, endPoint x: 252, endPoint y: 128, distance: 78.2
click at [330, 141] on button "Delete page" at bounding box center [324, 141] width 32 height 12
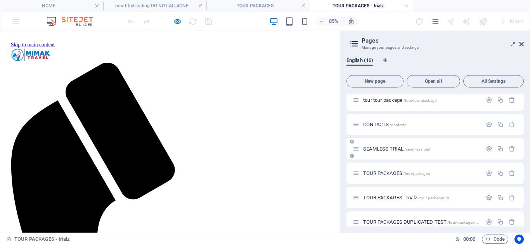
click at [370, 150] on span "SEAMLESS TRIAL /seamless-trial" at bounding box center [396, 149] width 66 height 6
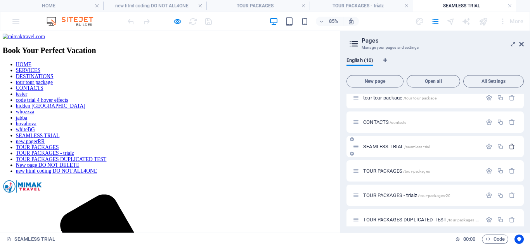
click at [508, 147] on icon "button" at bounding box center [511, 146] width 7 height 7
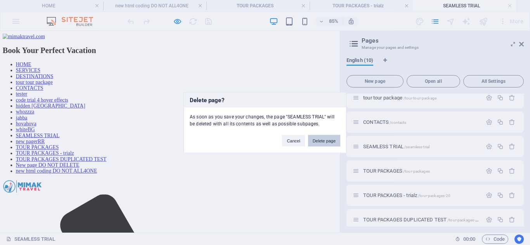
click at [326, 141] on button "Delete page" at bounding box center [324, 141] width 32 height 12
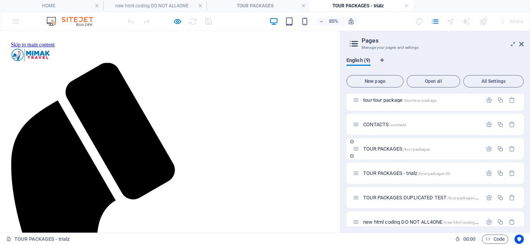
scroll to position [87, 0]
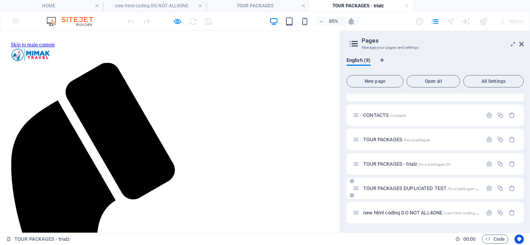
click at [417, 187] on span "TOUR PACKAGES DUPLICATED TEST /tour-packages-16" at bounding box center [421, 189] width 117 height 6
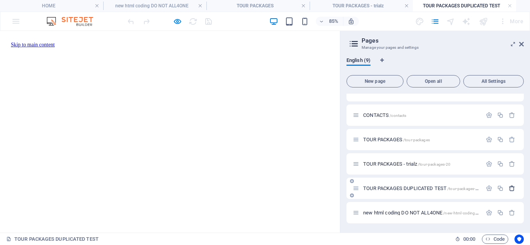
click at [509, 190] on icon "button" at bounding box center [511, 188] width 7 height 7
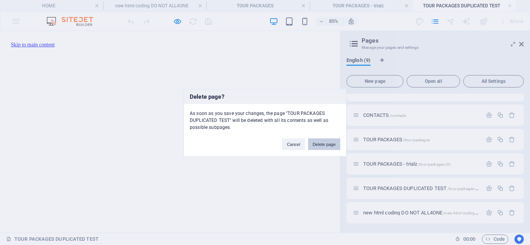
click at [325, 145] on button "Delete page" at bounding box center [324, 144] width 32 height 12
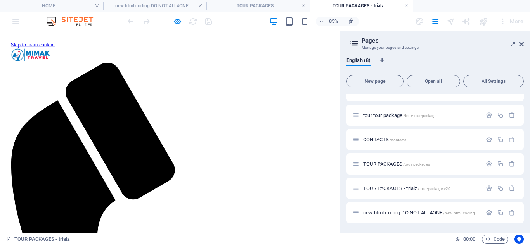
scroll to position [62, 0]
click at [385, 161] on div "TOUR PACKAGES /tour-packages" at bounding box center [416, 164] width 129 height 9
click at [385, 164] on span "TOUR PACKAGES /tour-packages" at bounding box center [396, 164] width 67 height 6
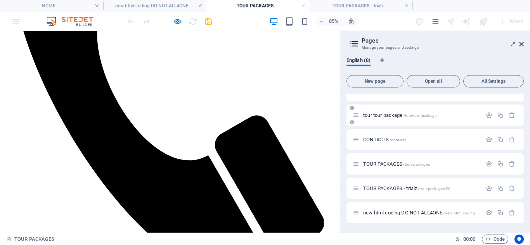
scroll to position [236, 0]
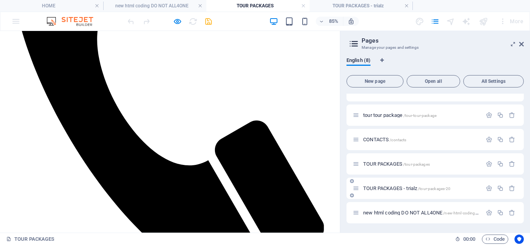
click at [383, 186] on span "TOUR PACKAGES - trialz /tour-packages-20" at bounding box center [406, 189] width 87 height 6
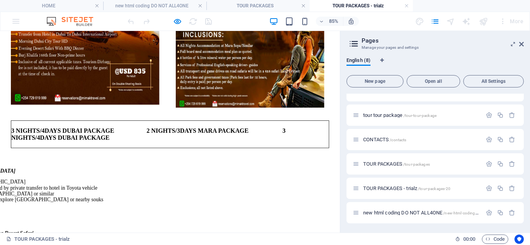
scroll to position [620, 0]
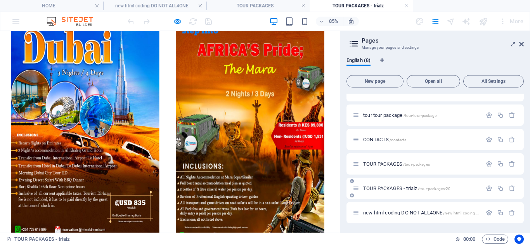
click at [385, 189] on span "TOUR PACKAGES - trialz /tour-packages-20" at bounding box center [406, 189] width 87 height 6
click at [387, 188] on span "TOUR PACKAGES - trialz /tour-packages-20" at bounding box center [406, 189] width 87 height 6
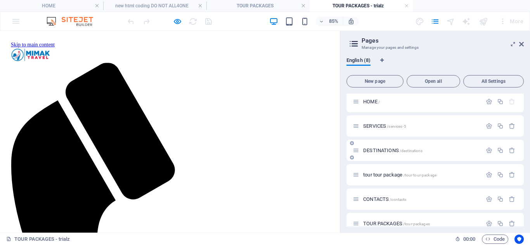
scroll to position [0, 0]
